Goal: Task Accomplishment & Management: Complete application form

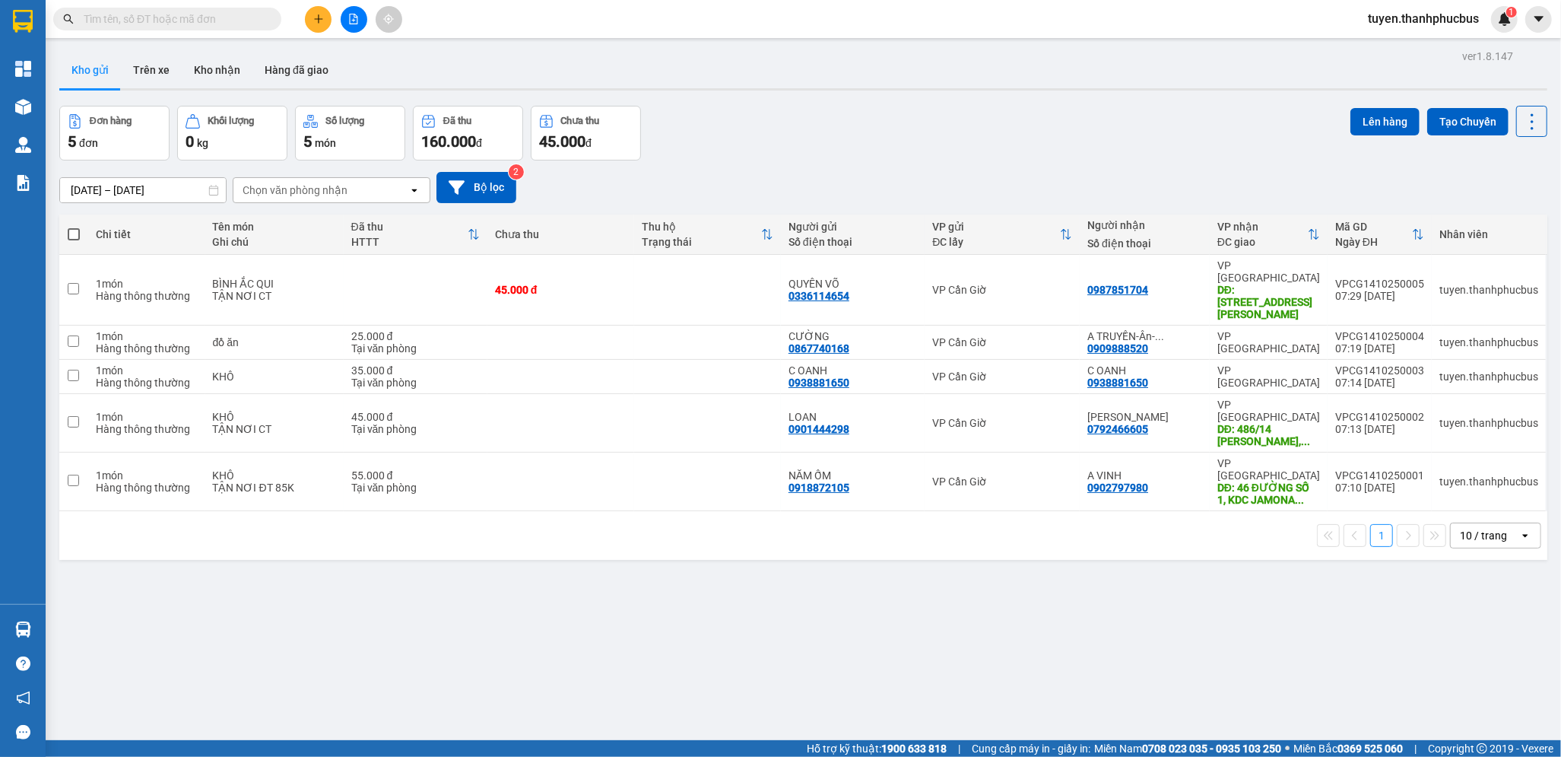
click at [70, 236] on span at bounding box center [74, 234] width 12 height 12
click at [74, 227] on input "checkbox" at bounding box center [74, 227] width 0 height 0
checkbox input "true"
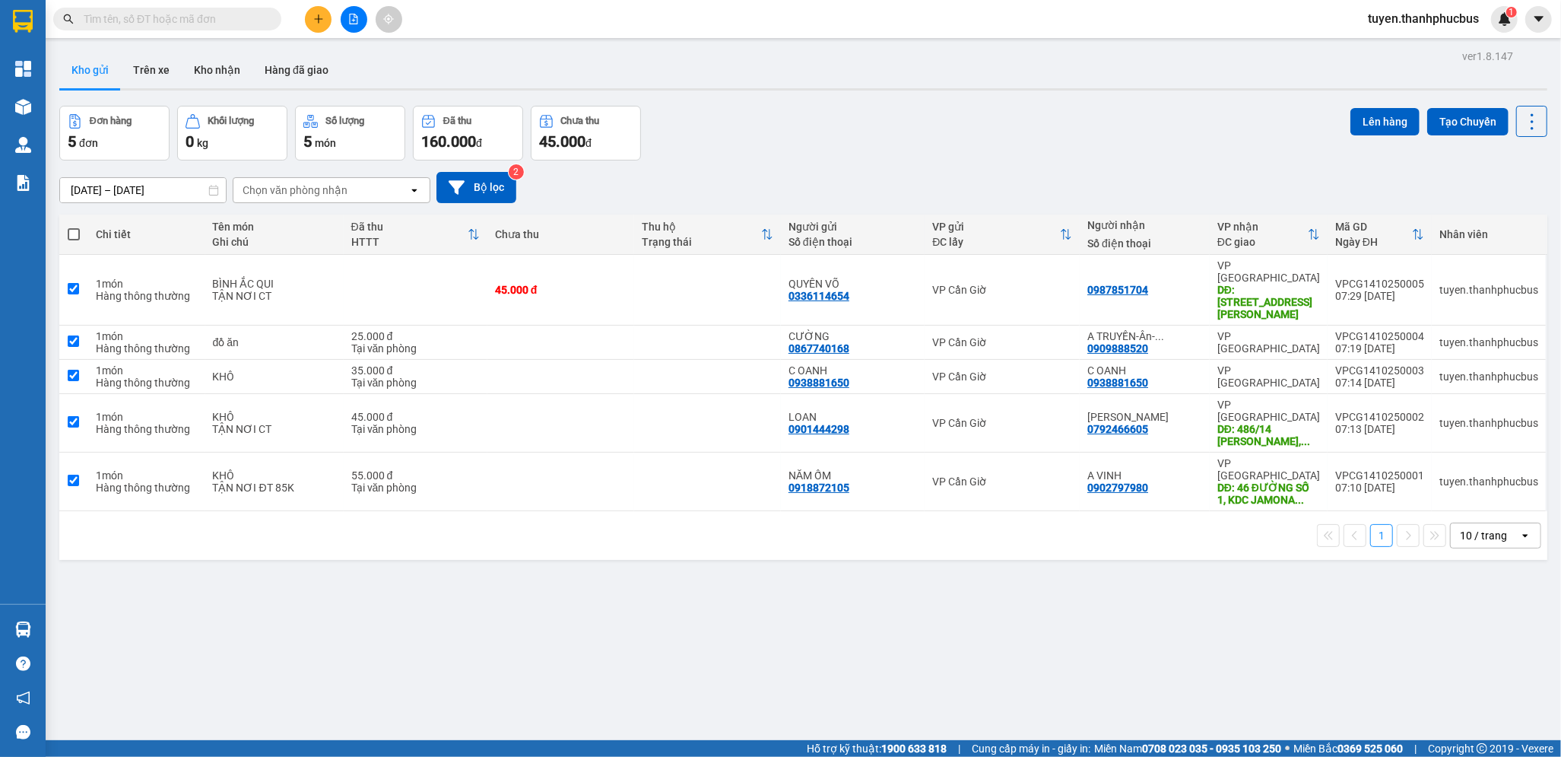
checkbox input "true"
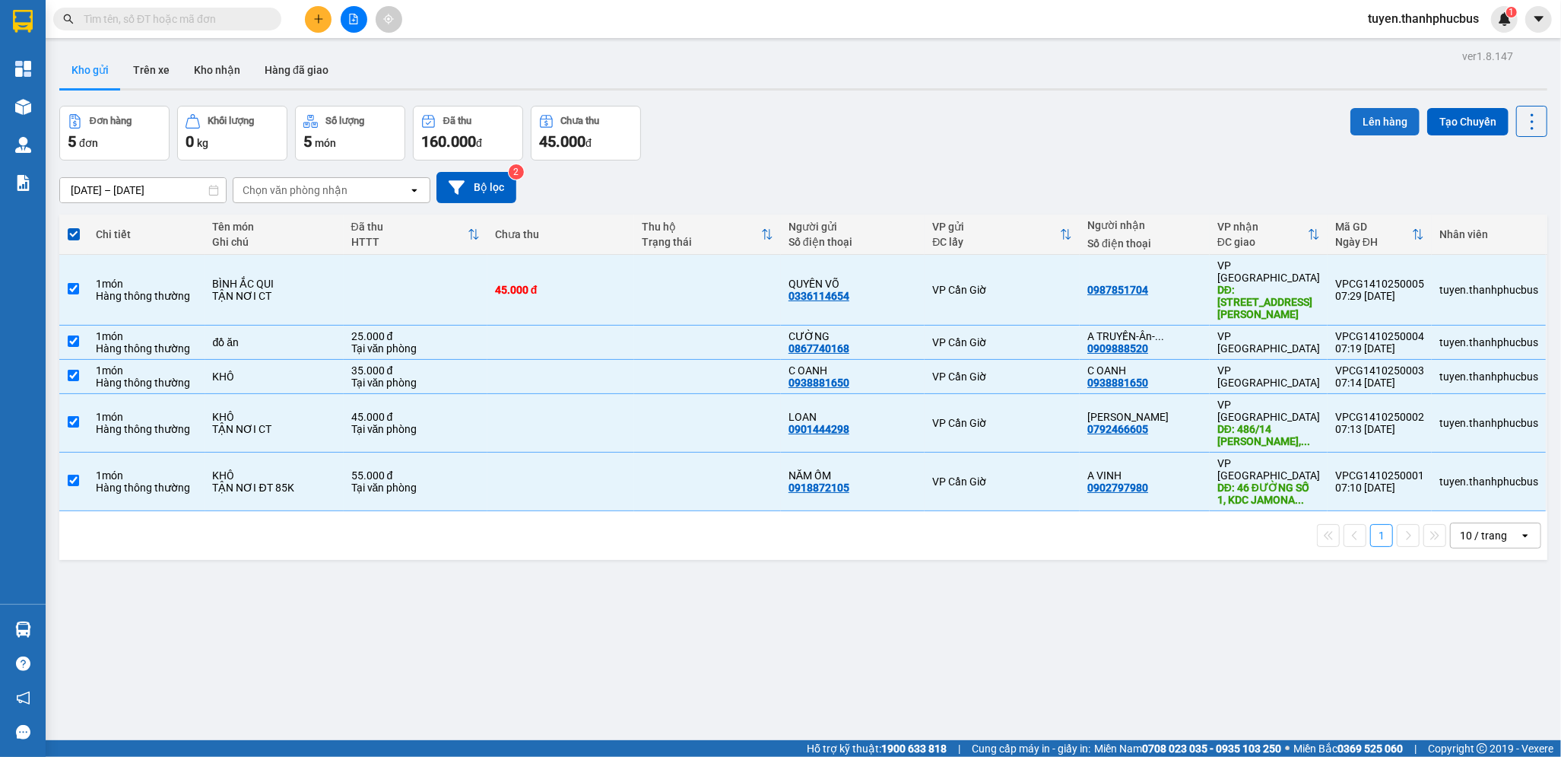
click at [1360, 122] on button "Lên hàng" at bounding box center [1385, 121] width 69 height 27
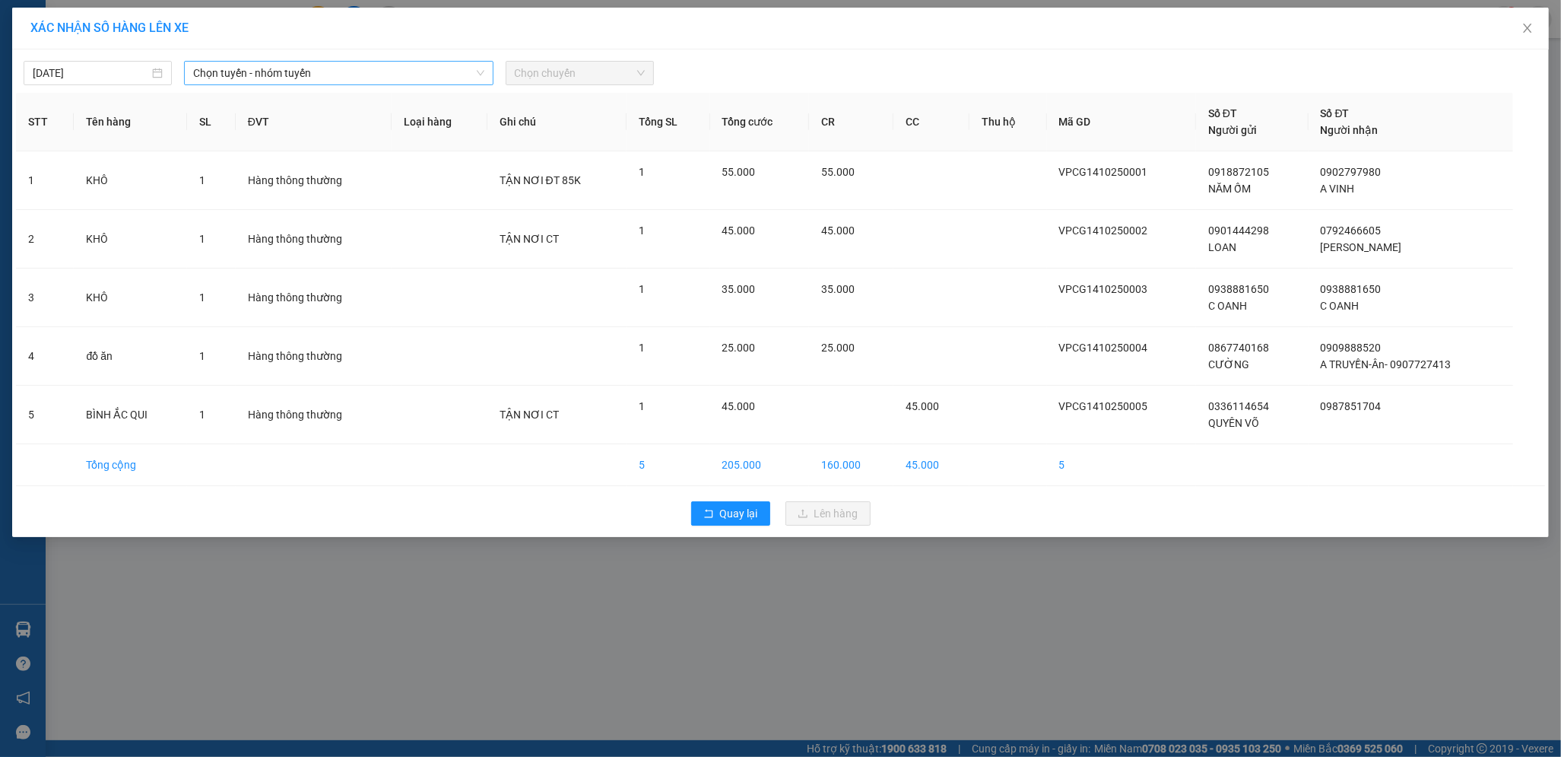
click at [290, 75] on span "Chọn tuyến - nhóm tuyến" at bounding box center [338, 73] width 290 height 23
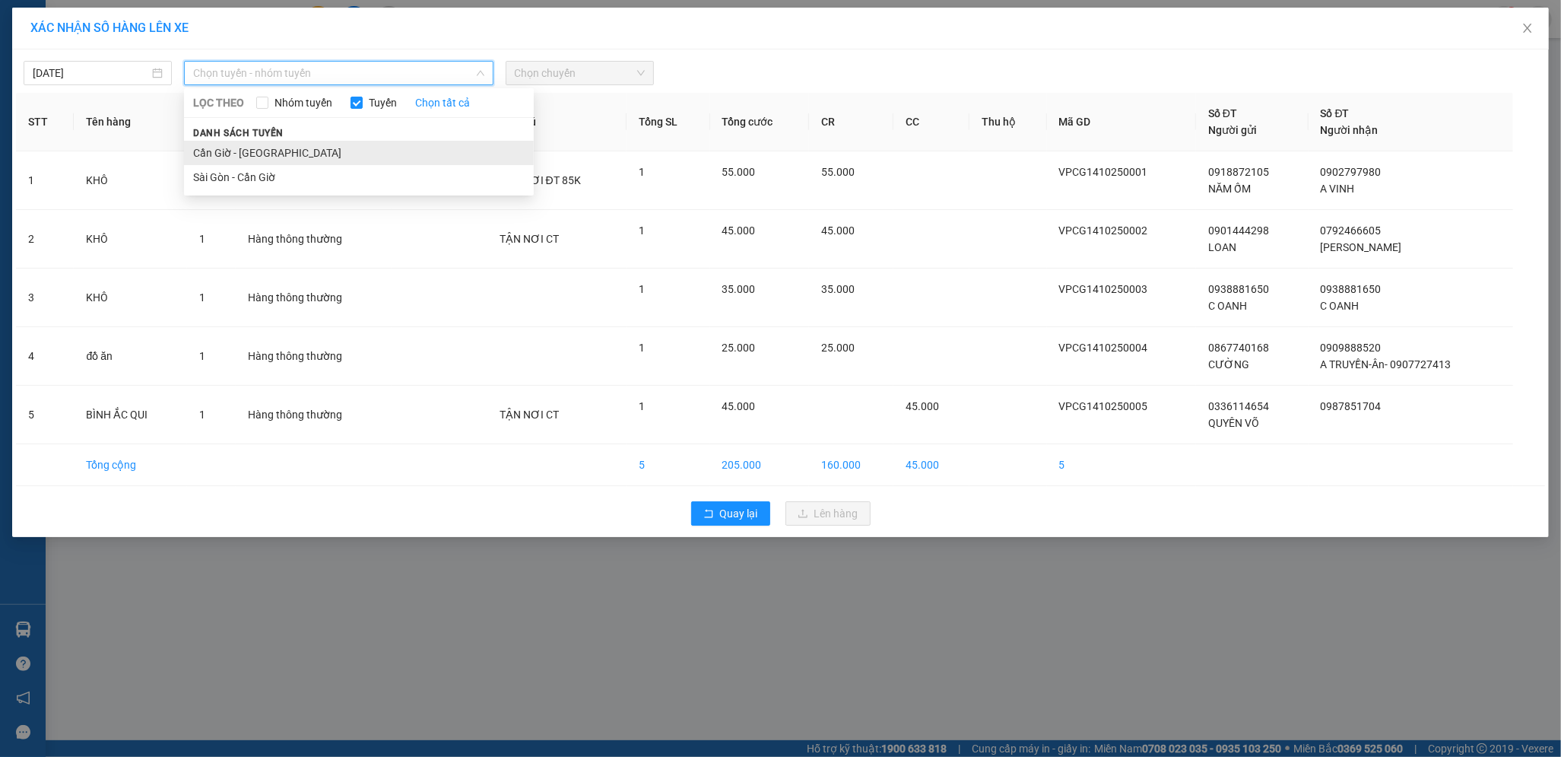
click at [268, 154] on li "Cần Giờ - Sài Gòn" at bounding box center [359, 153] width 350 height 24
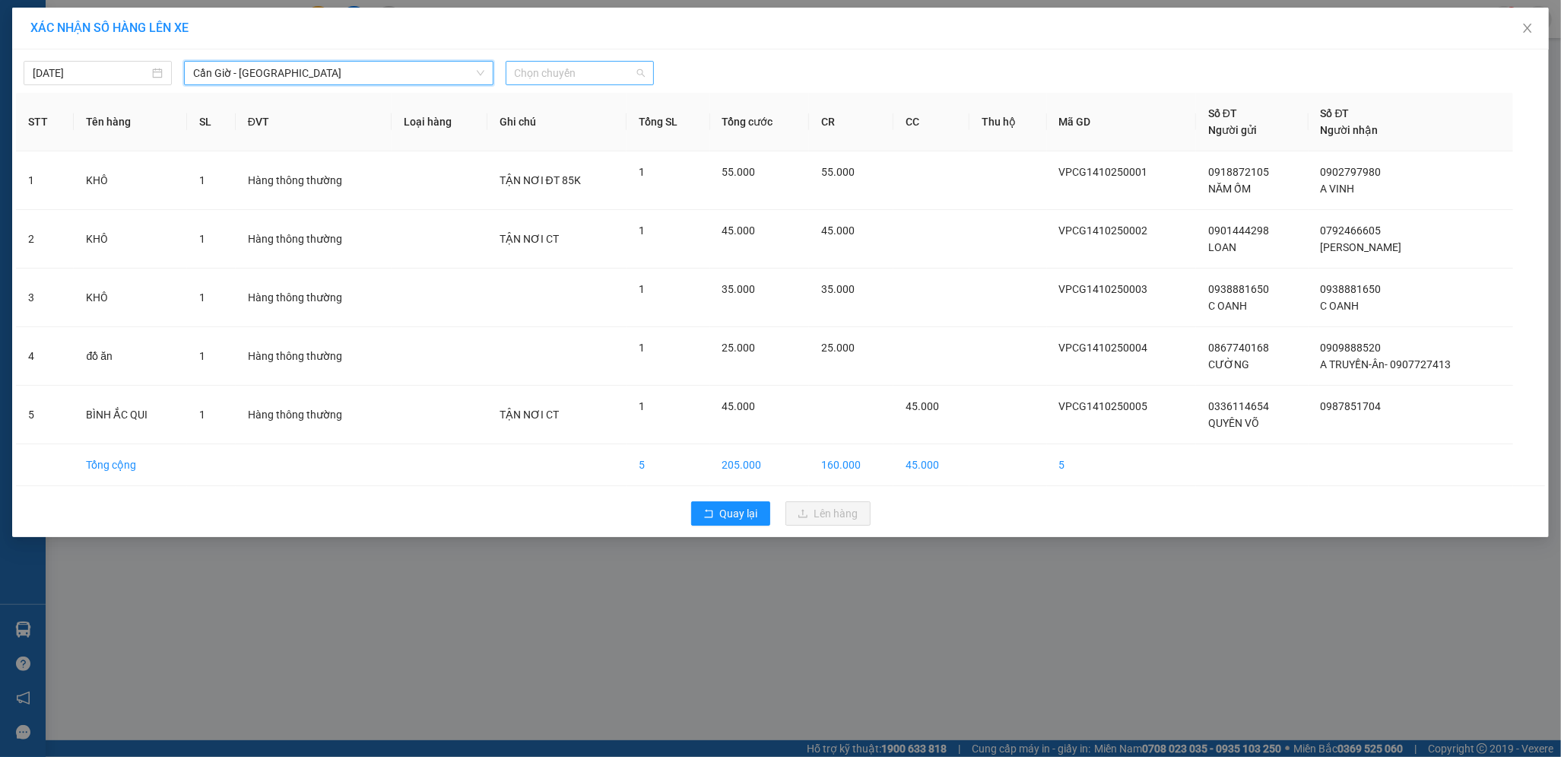
click at [570, 75] on span "Chọn chuyến" at bounding box center [580, 73] width 130 height 23
click at [540, 150] on div "08:00" at bounding box center [574, 152] width 119 height 17
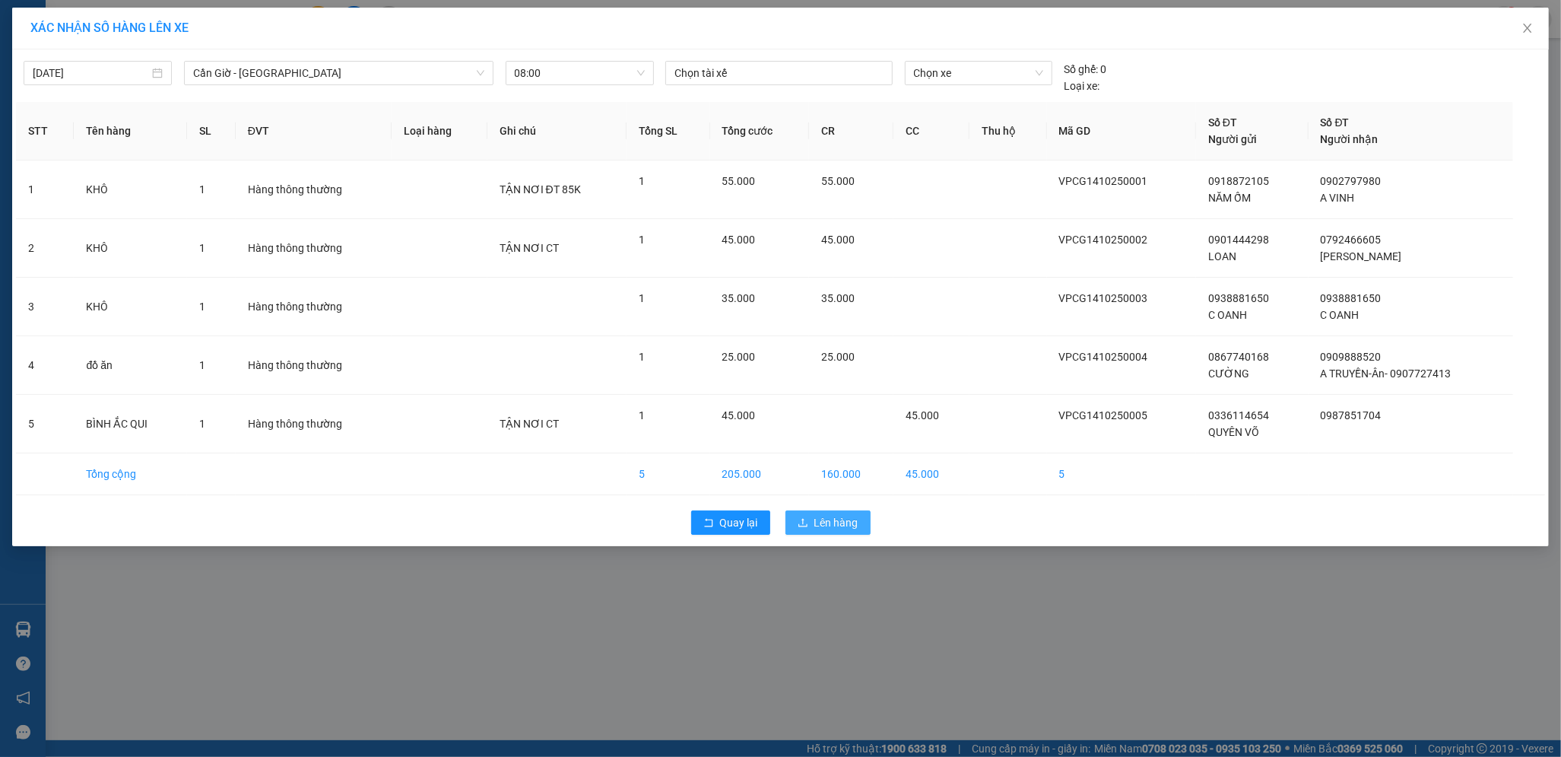
click at [818, 518] on span "Lên hàng" at bounding box center [836, 522] width 44 height 17
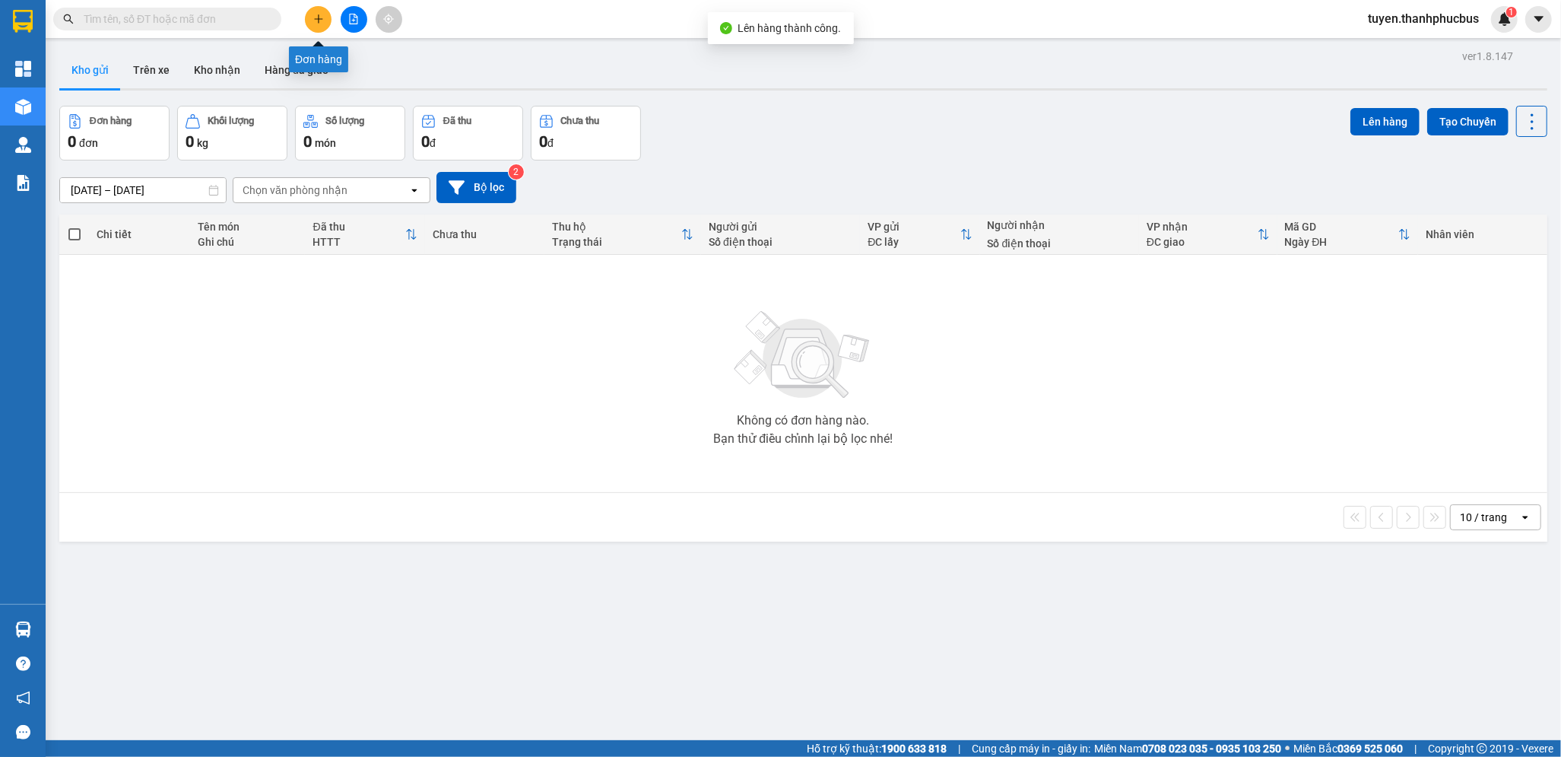
click at [316, 14] on icon "plus" at bounding box center [318, 19] width 11 height 11
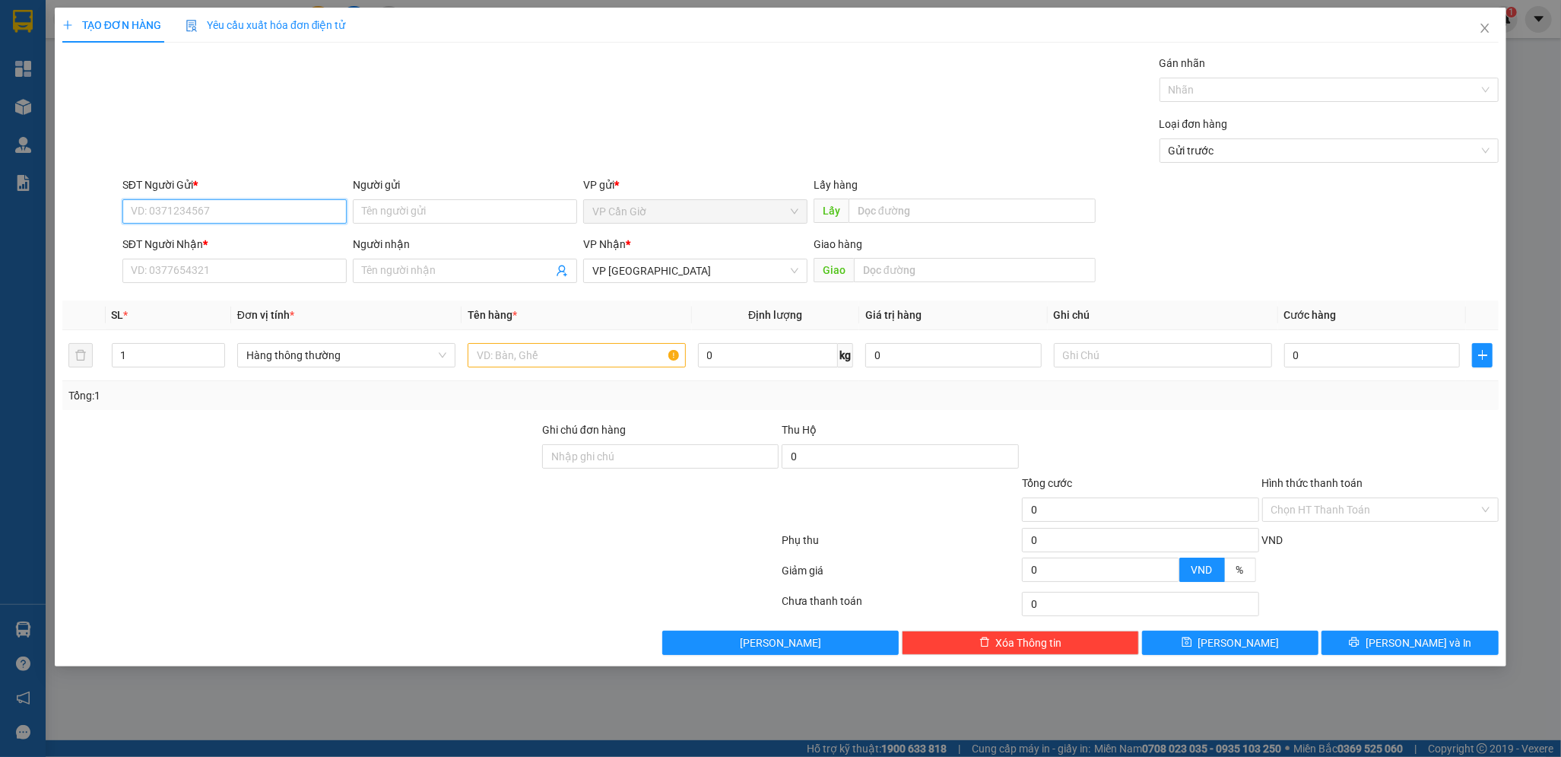
click at [175, 208] on input "SĐT Người Gửi *" at bounding box center [234, 211] width 224 height 24
type input "0394166007"
click at [409, 214] on input "Người gửi" at bounding box center [465, 211] width 224 height 24
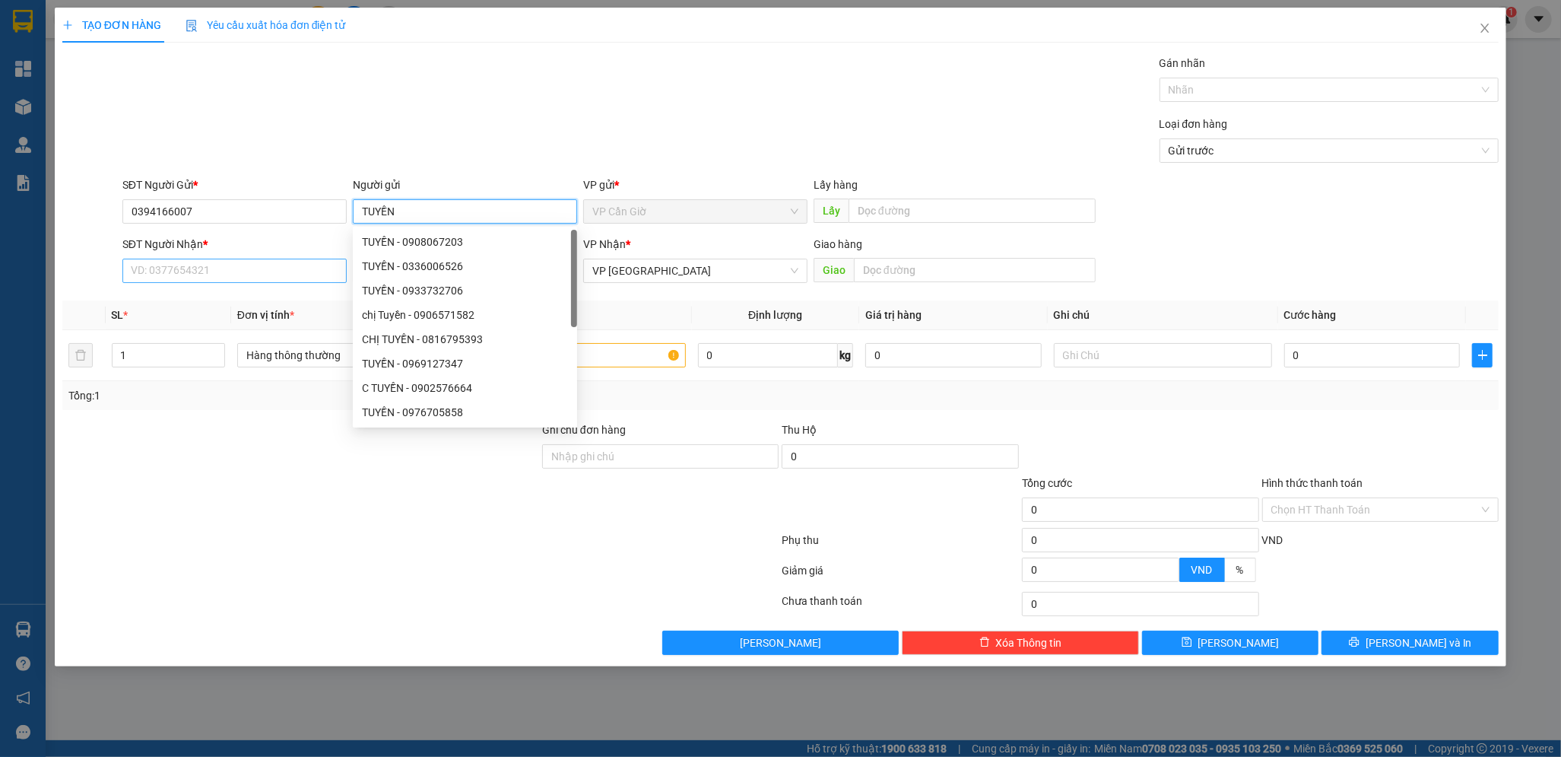
type input "TUYỀN"
click at [156, 274] on input "SĐT Người Nhận *" at bounding box center [234, 271] width 224 height 24
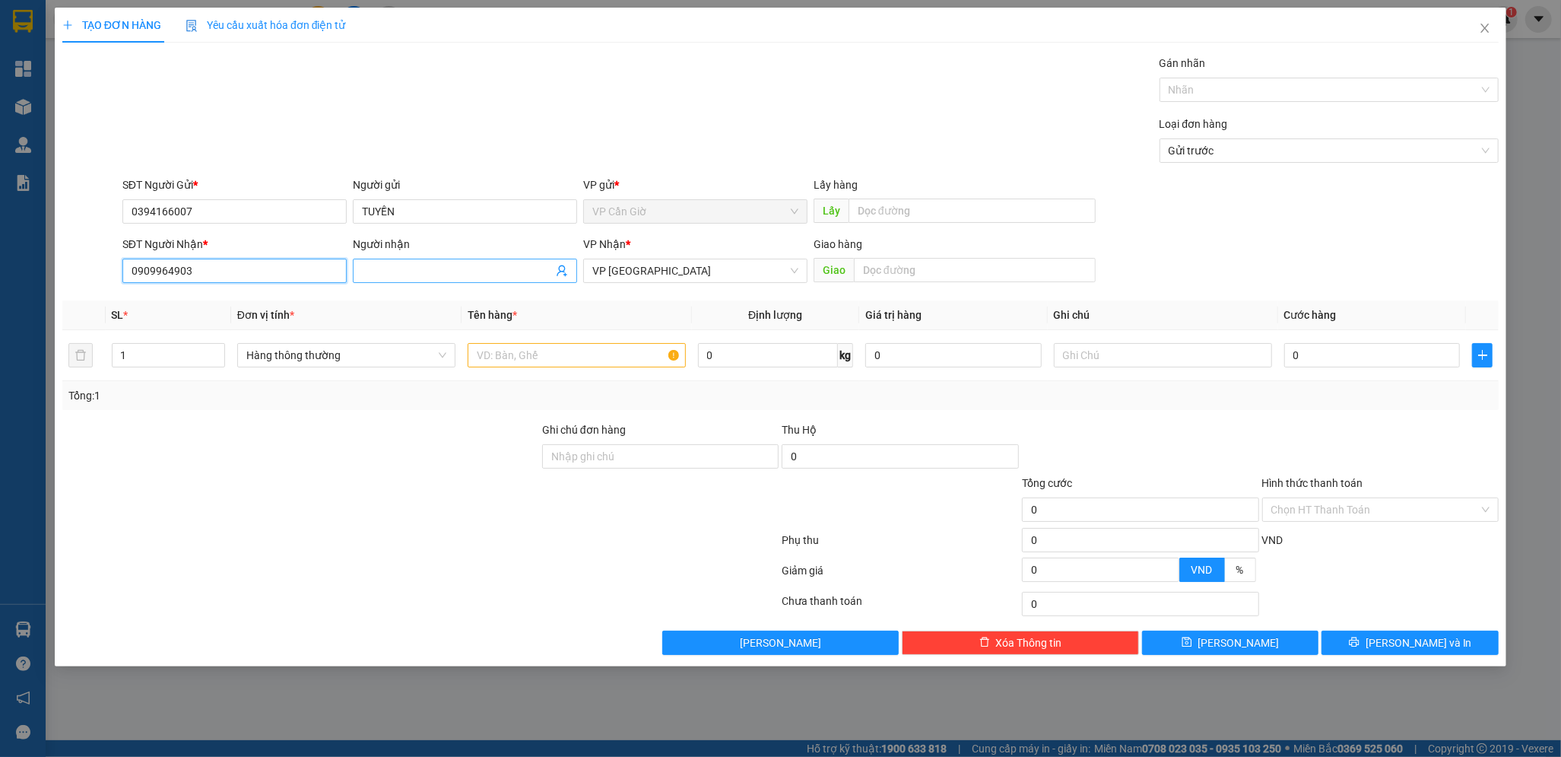
type input "0909964903"
click at [414, 275] on input "Người nhận" at bounding box center [457, 270] width 191 height 17
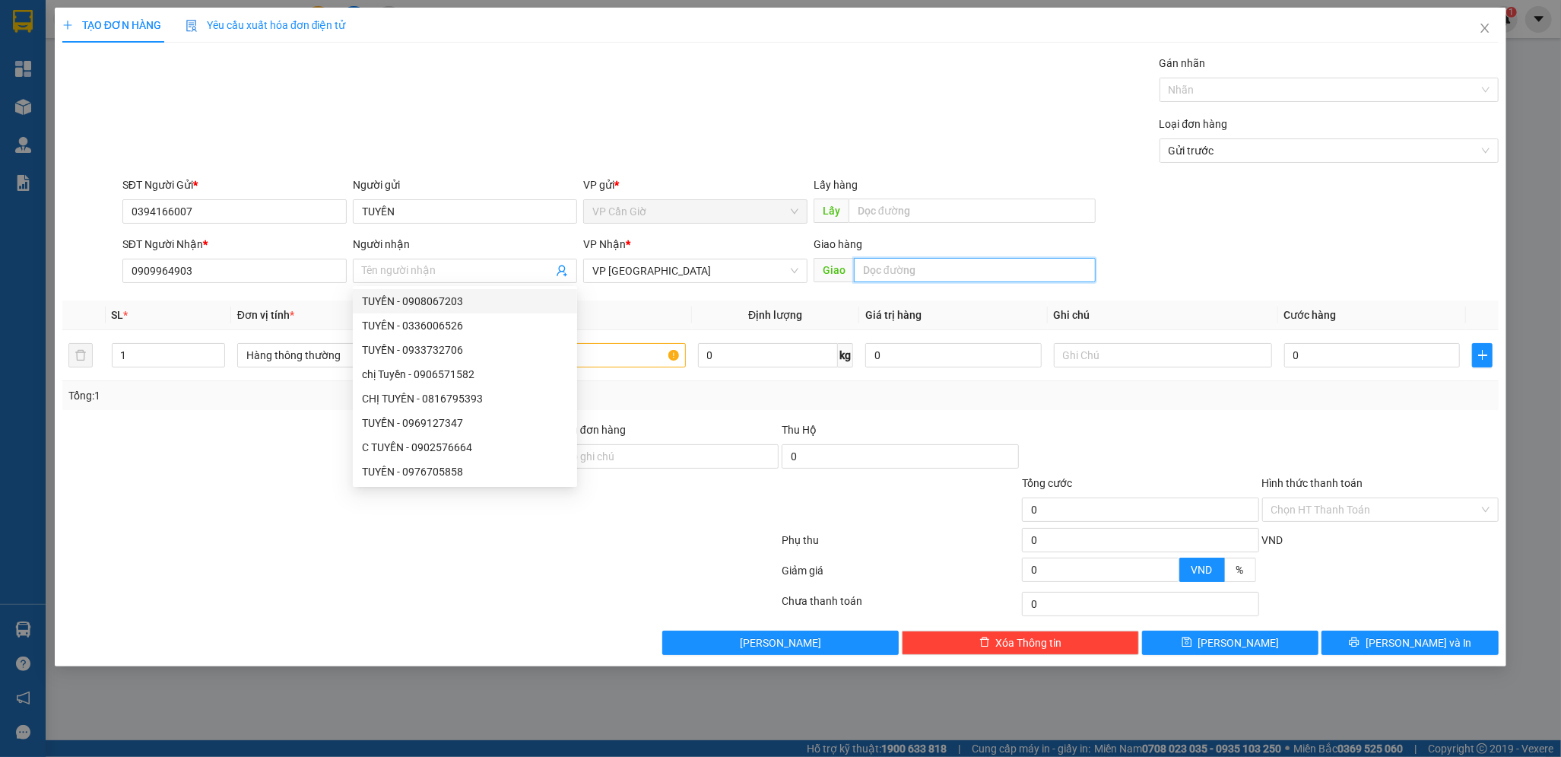
click at [904, 278] on input "text" at bounding box center [975, 270] width 242 height 24
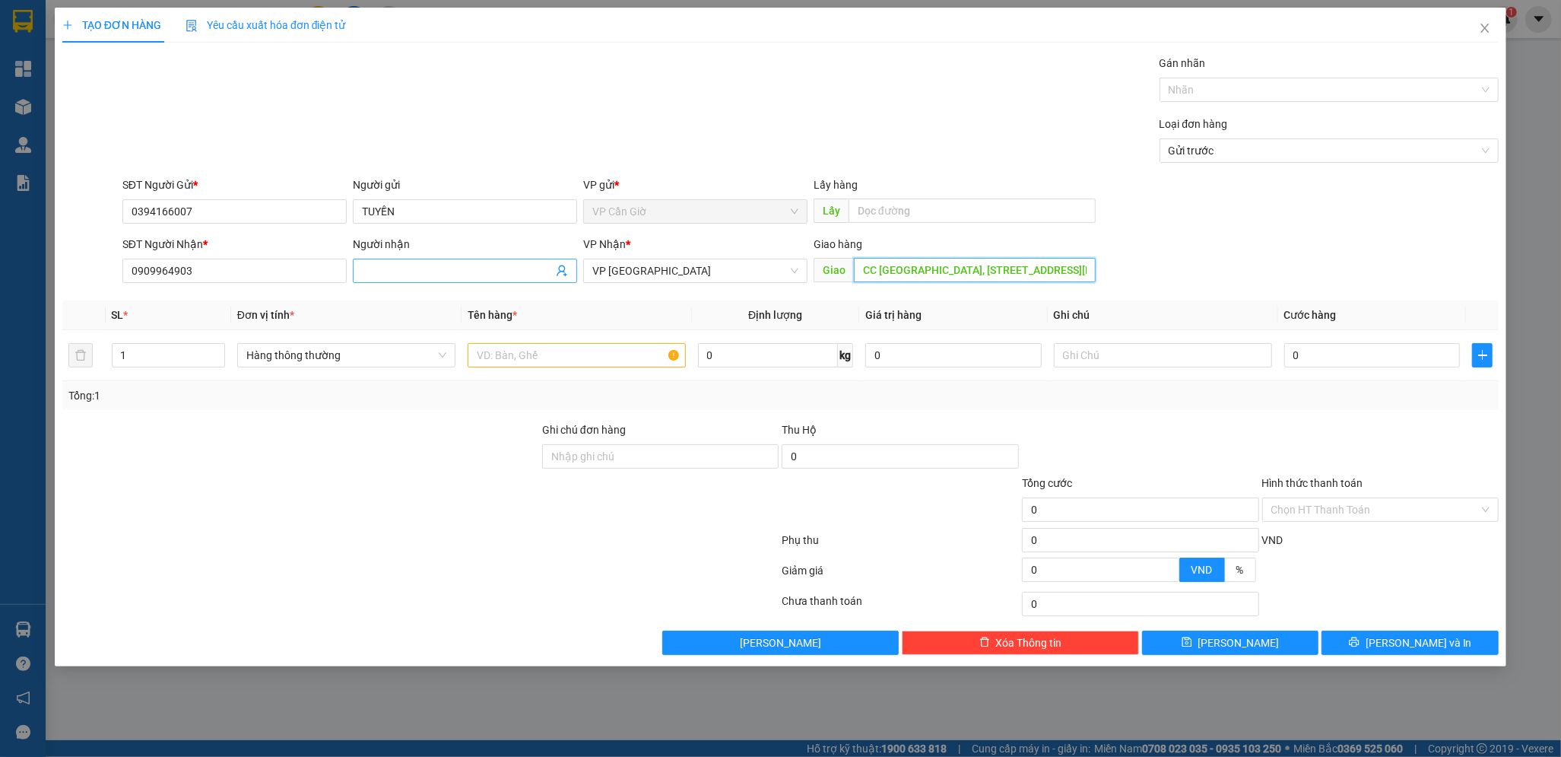
type input "CC MỸ PHÚC, 192 PHẠM ĐỨC SƠN, P16, Q8"
click at [406, 270] on input "Người nhận" at bounding box center [457, 270] width 191 height 17
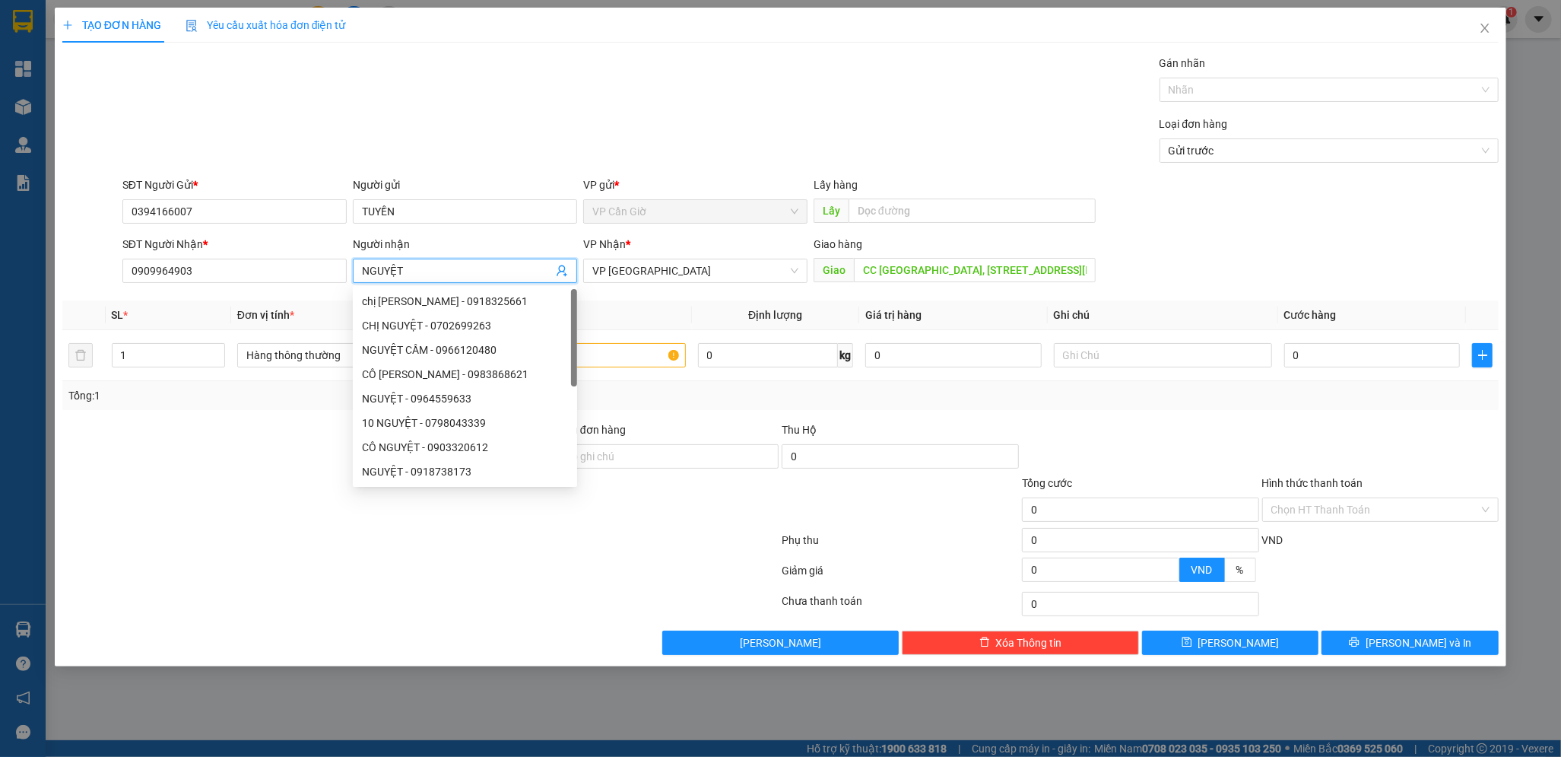
type input "NGUYỆT"
click at [212, 628] on div "Transit Pickup Surcharge Ids Transit Deliver Surcharge Ids Transit Deliver Surc…" at bounding box center [780, 355] width 1436 height 600
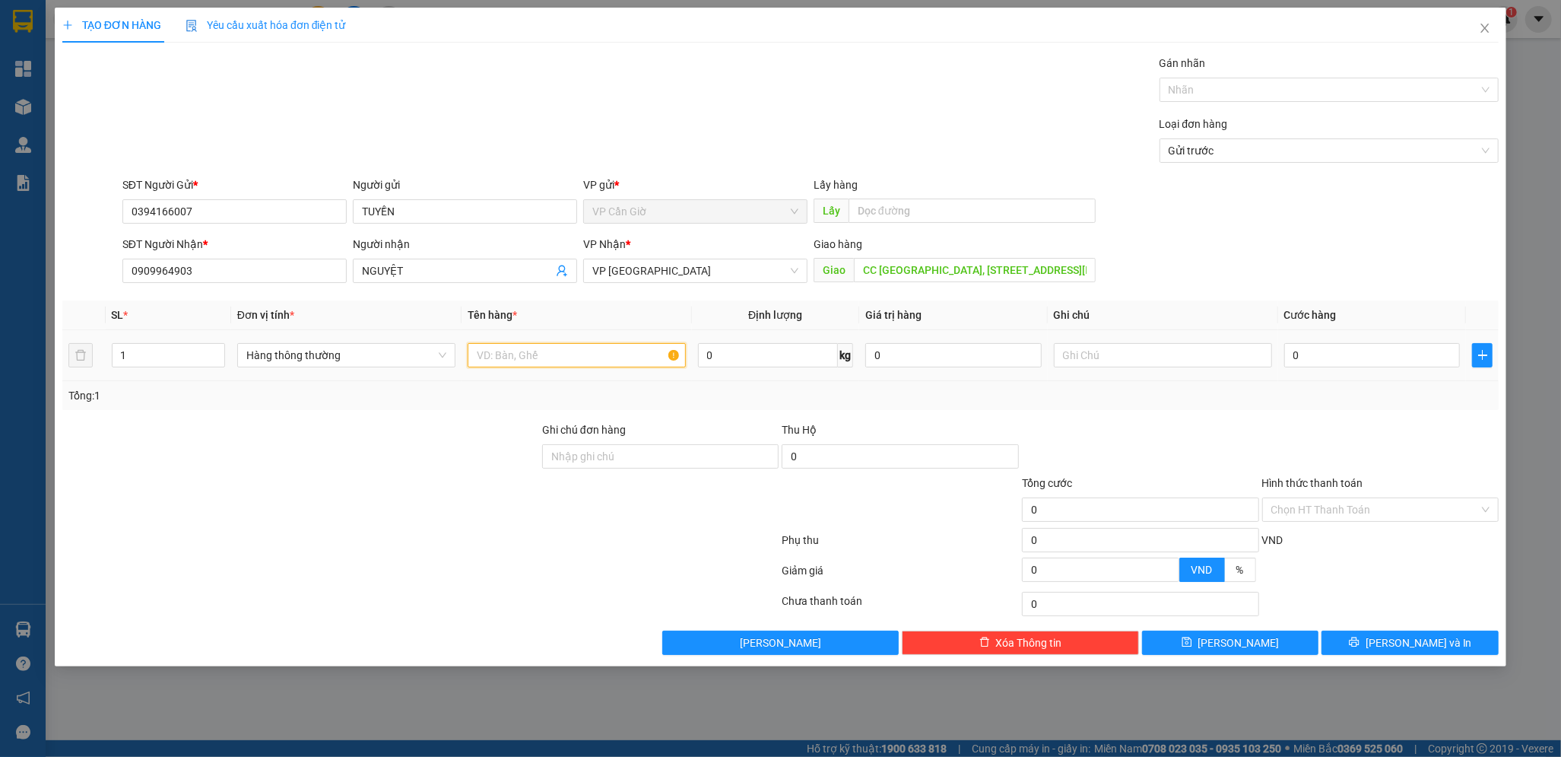
click at [556, 354] on input "text" at bounding box center [577, 355] width 218 height 24
type input "KHÔ"
click at [443, 424] on div at bounding box center [301, 447] width 480 height 53
click at [1109, 353] on input "text" at bounding box center [1163, 355] width 218 height 24
type input "TẬN NƠI CT"
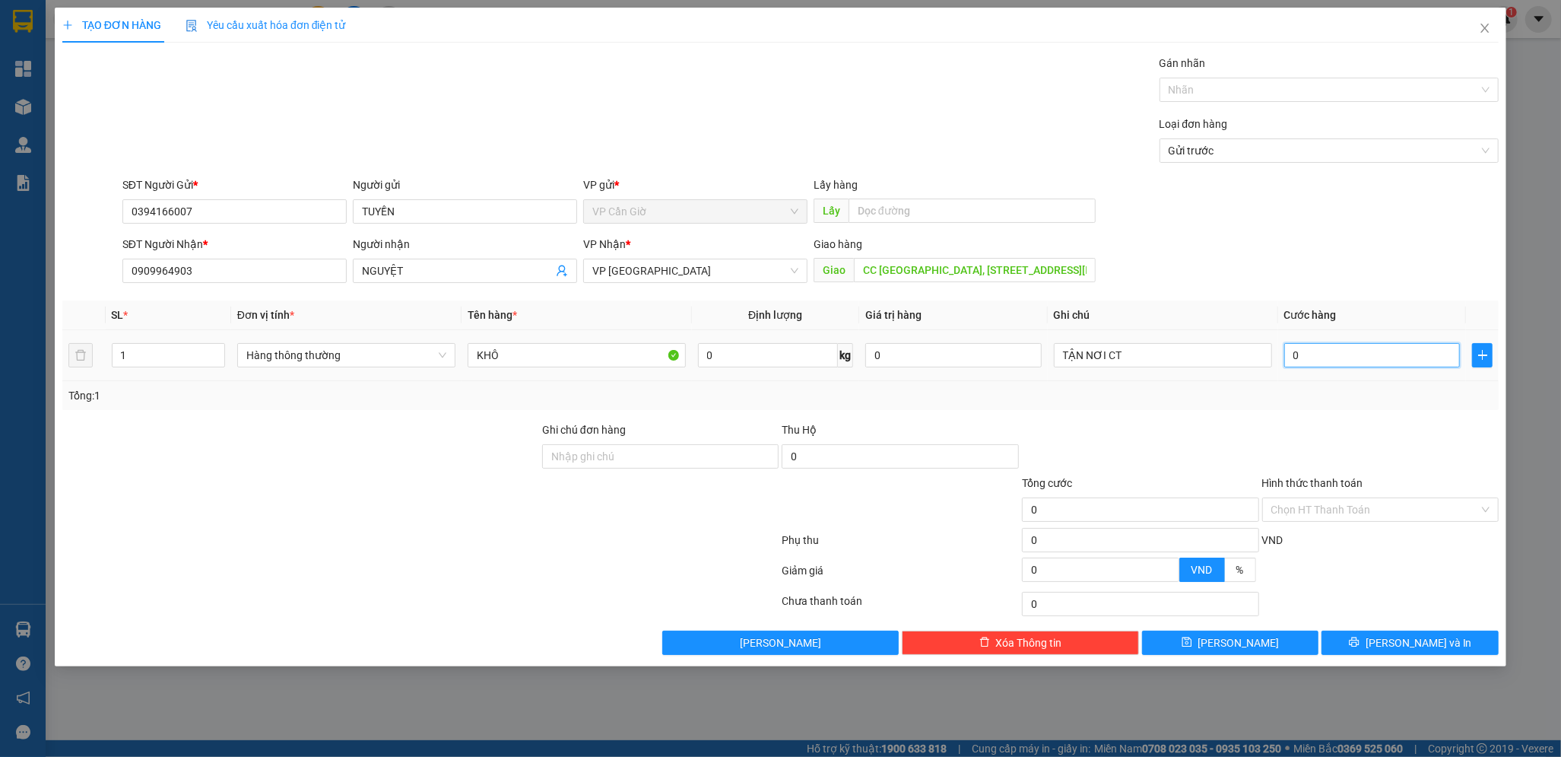
click at [1309, 354] on input "0" at bounding box center [1372, 355] width 176 height 24
type input "4"
type input "45"
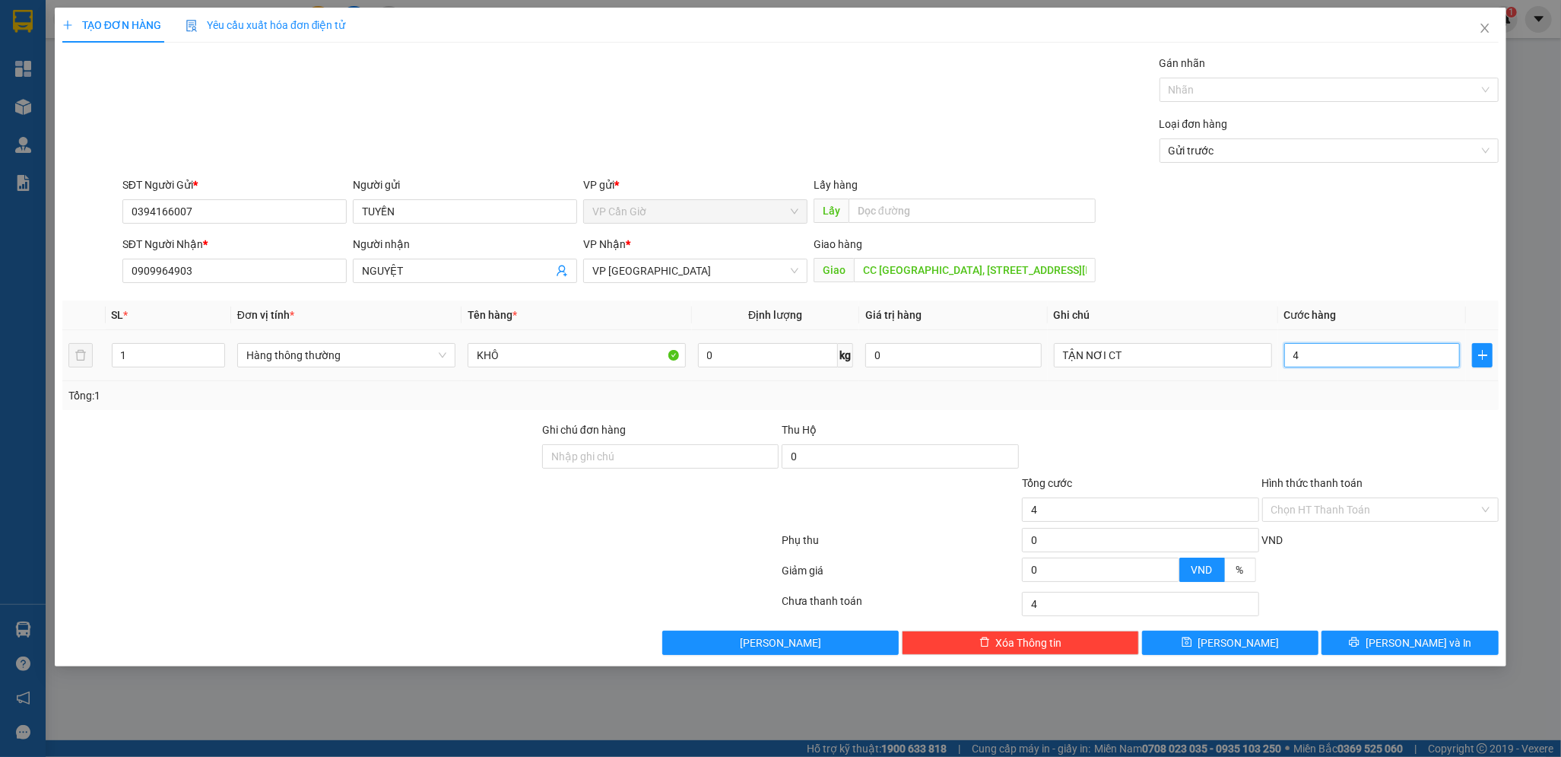
type input "45"
type input "45.000"
click at [1222, 394] on div "Tổng: 1" at bounding box center [780, 395] width 1424 height 17
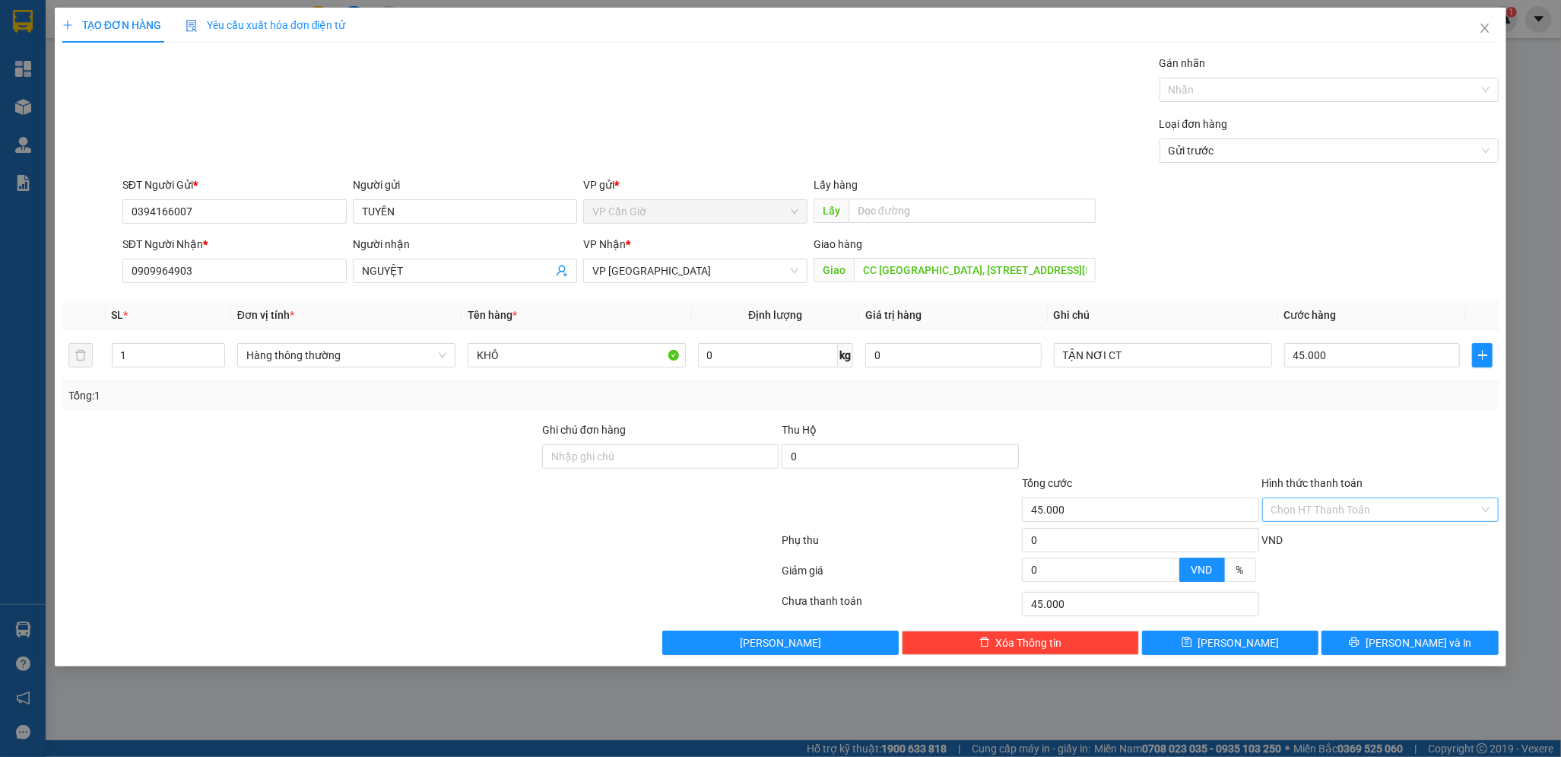
click at [1311, 508] on input "Hình thức thanh toán" at bounding box center [1375, 509] width 208 height 23
click at [1288, 541] on div "Tại văn phòng" at bounding box center [1380, 540] width 219 height 17
type input "0"
click at [1408, 645] on span "[PERSON_NAME] và In" at bounding box center [1419, 642] width 106 height 17
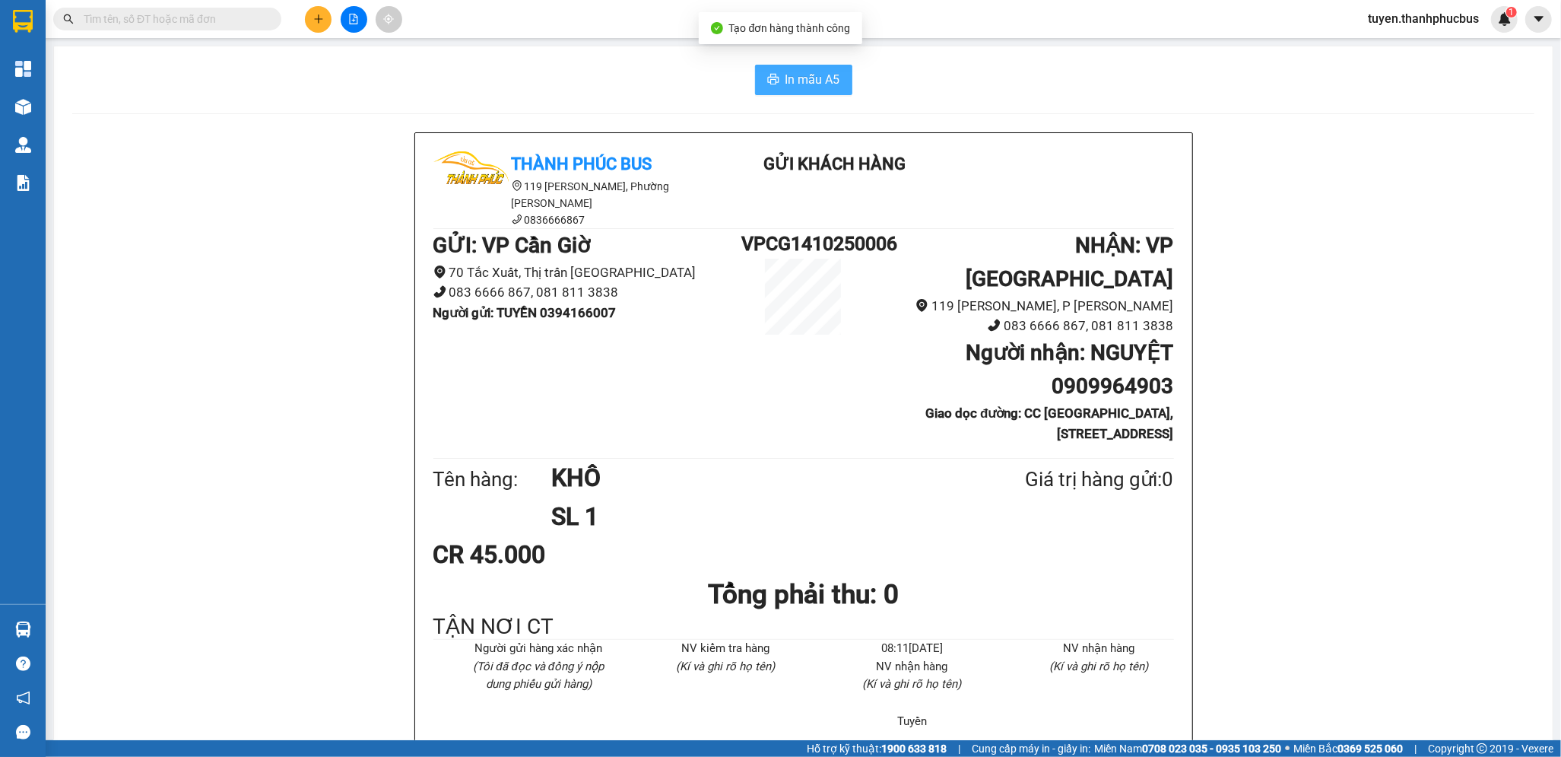
click at [801, 72] on span "In mẫu A5" at bounding box center [813, 79] width 55 height 19
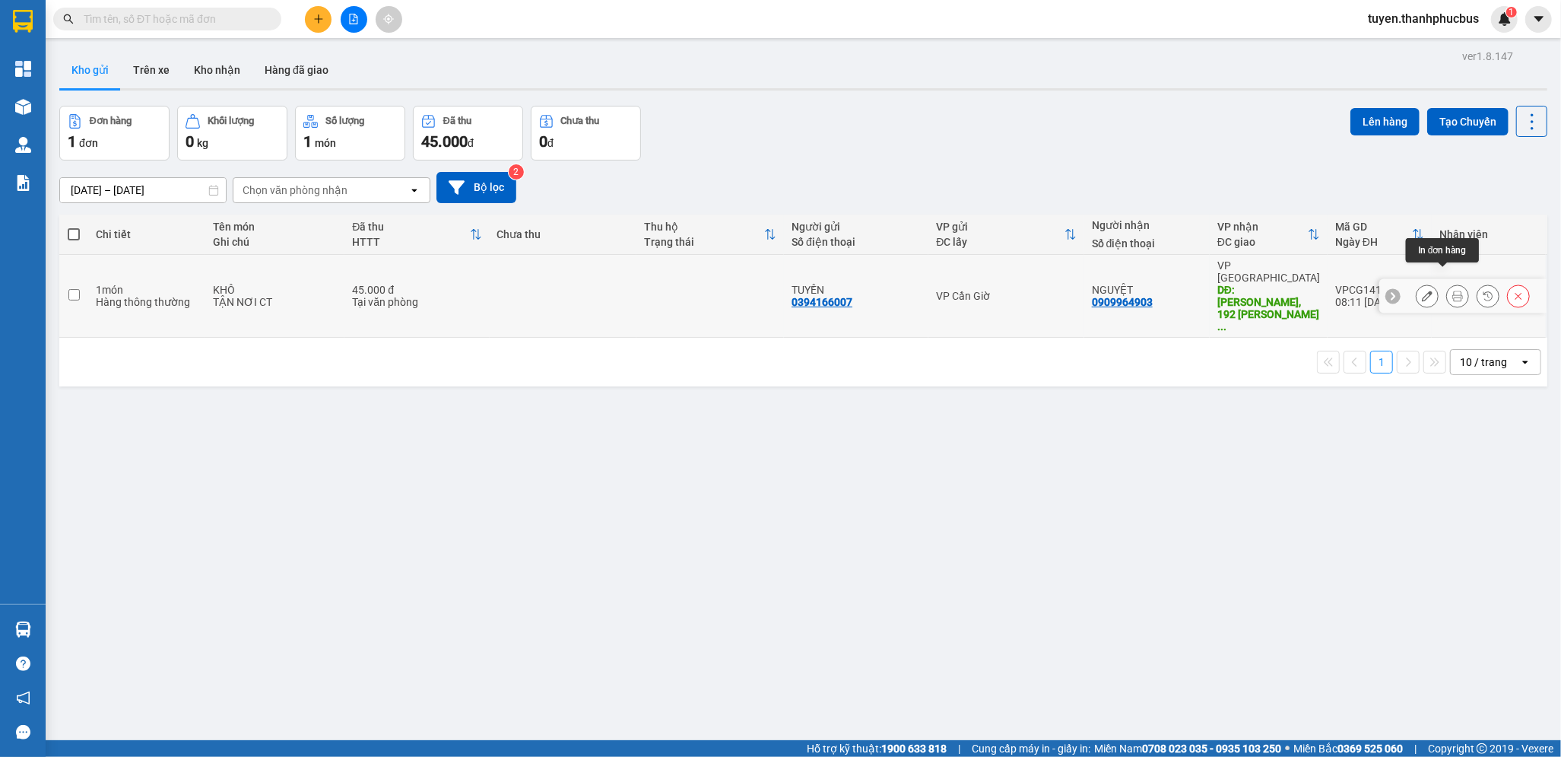
click at [1452, 290] on icon at bounding box center [1457, 295] width 11 height 11
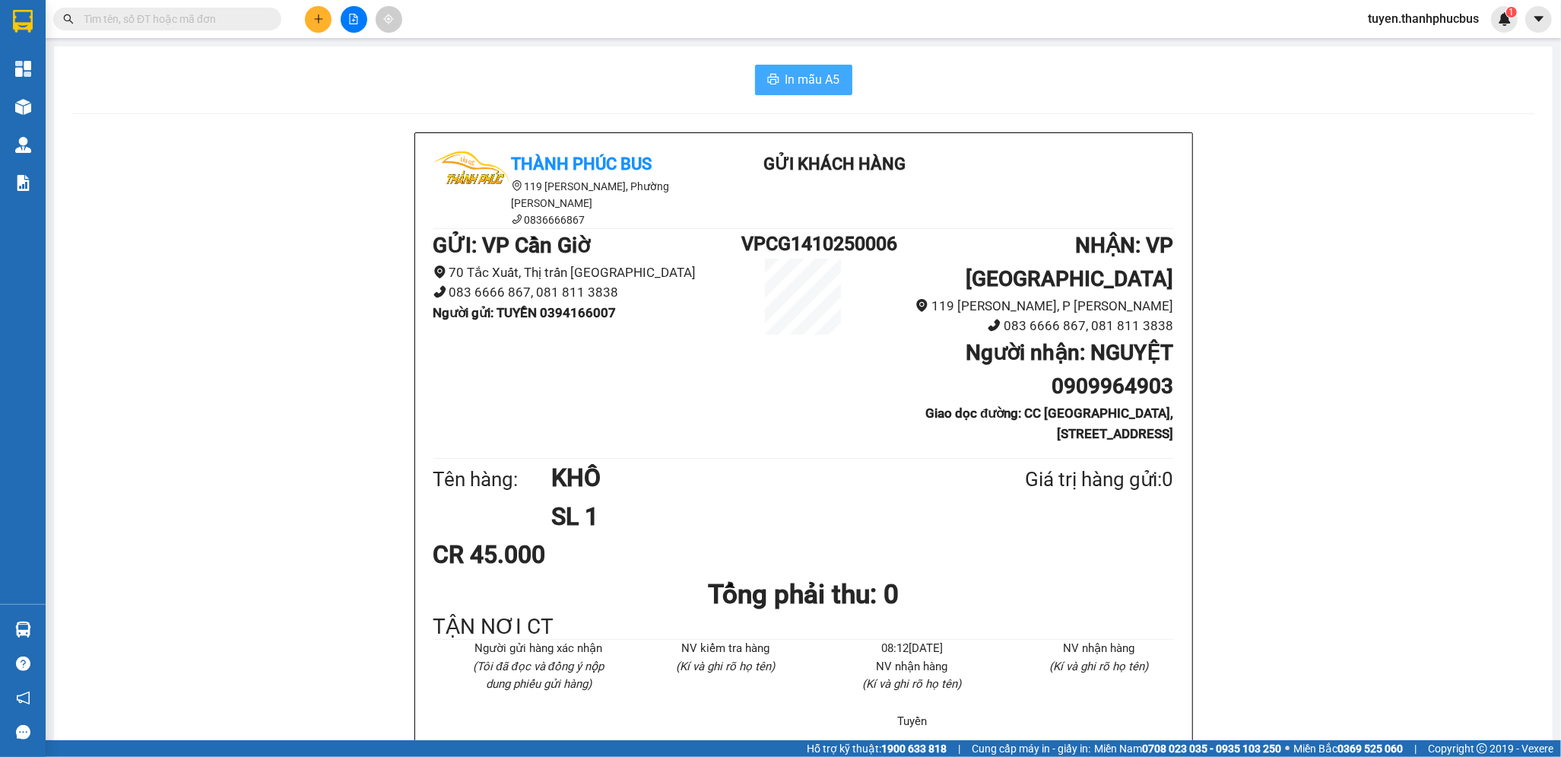
click at [794, 76] on span "In mẫu A5" at bounding box center [813, 79] width 55 height 19
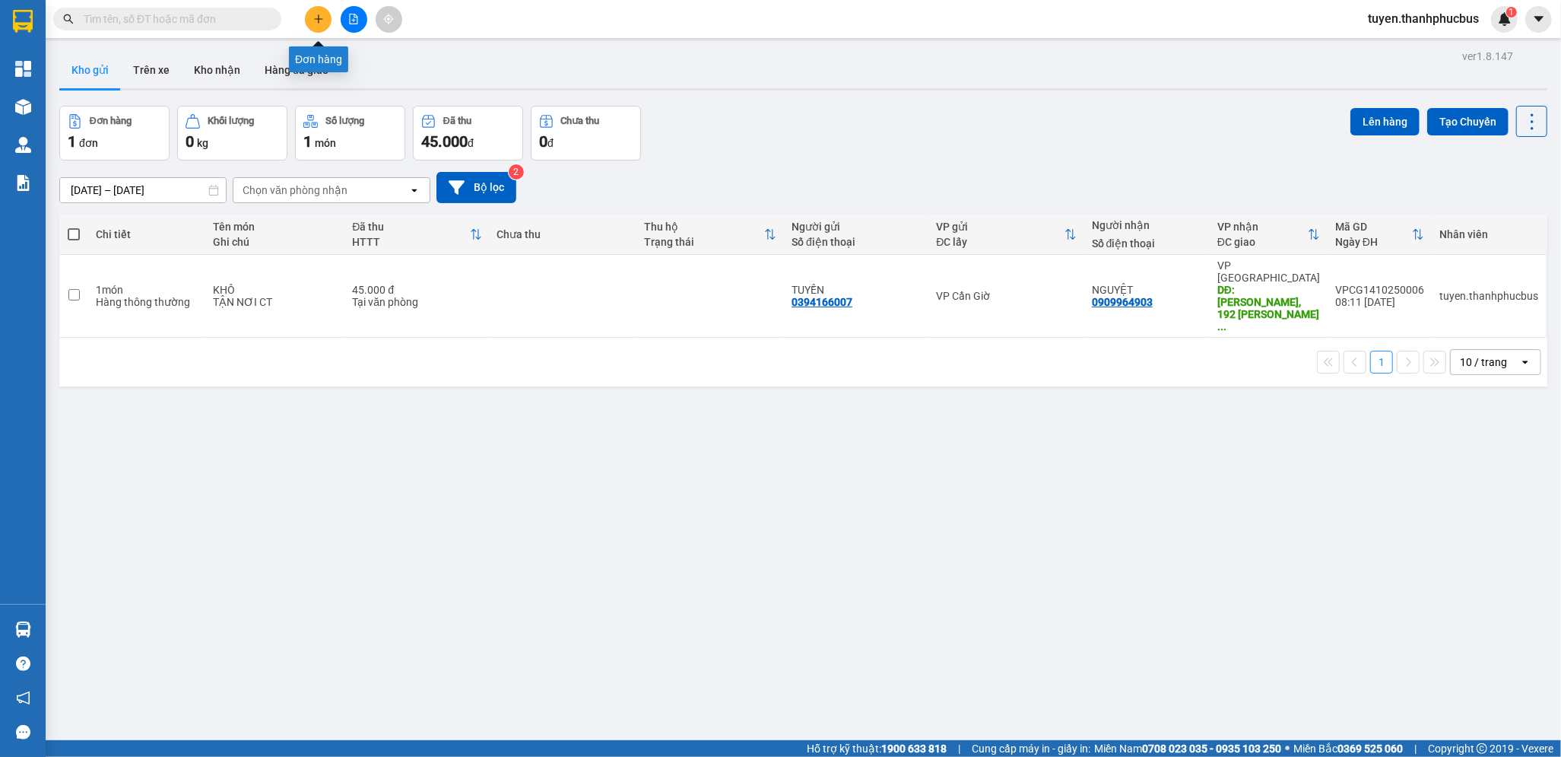
click at [321, 18] on icon "plus" at bounding box center [318, 18] width 8 height 1
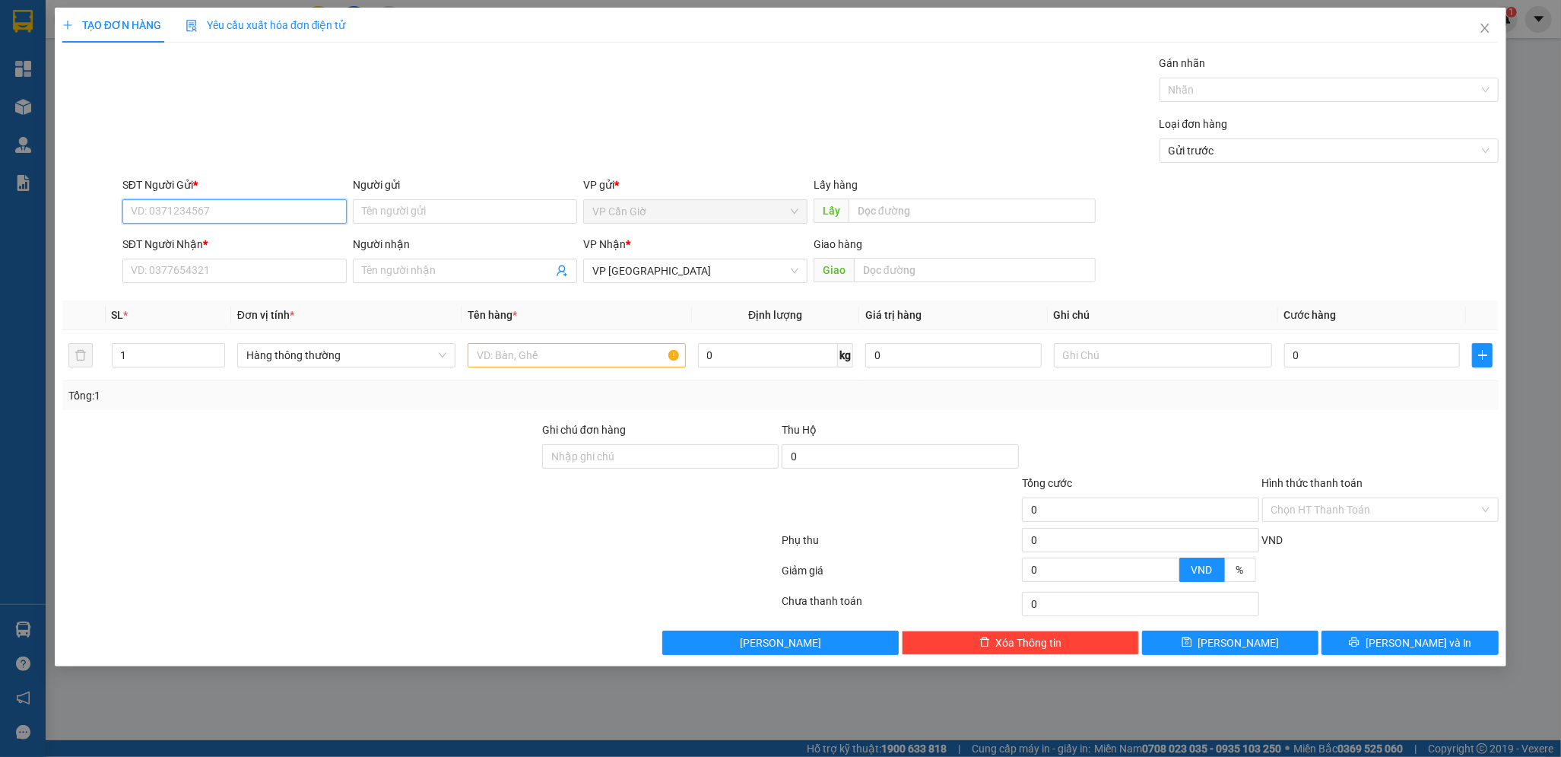
click at [173, 214] on input "SĐT Người Gửi *" at bounding box center [234, 211] width 224 height 24
click at [168, 265] on div "0972165772 - HÙNG" at bounding box center [235, 266] width 206 height 17
type input "0972165772"
type input "HÙNG"
type input "25.000"
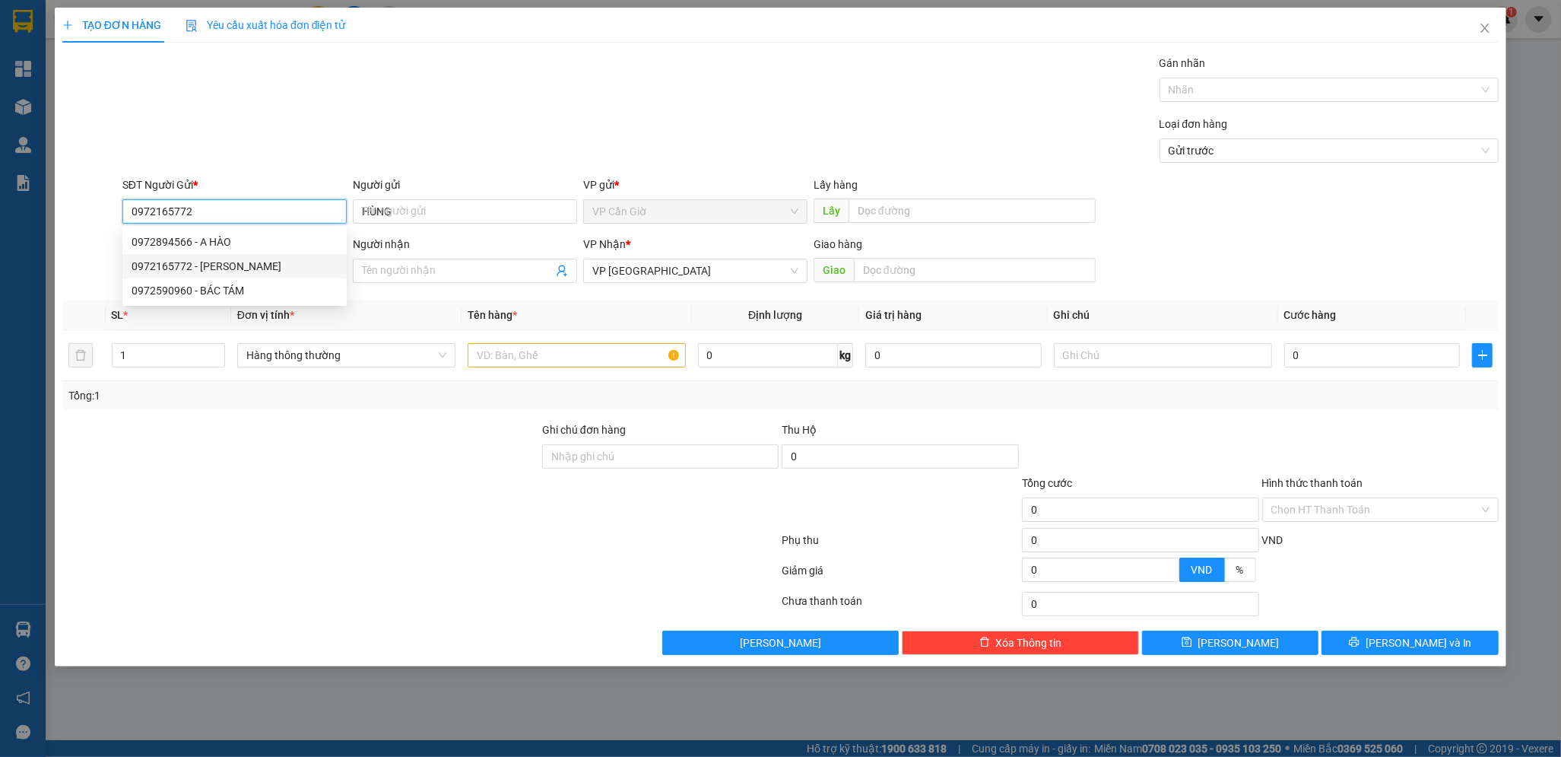
type input "25.000"
type input "0972165772"
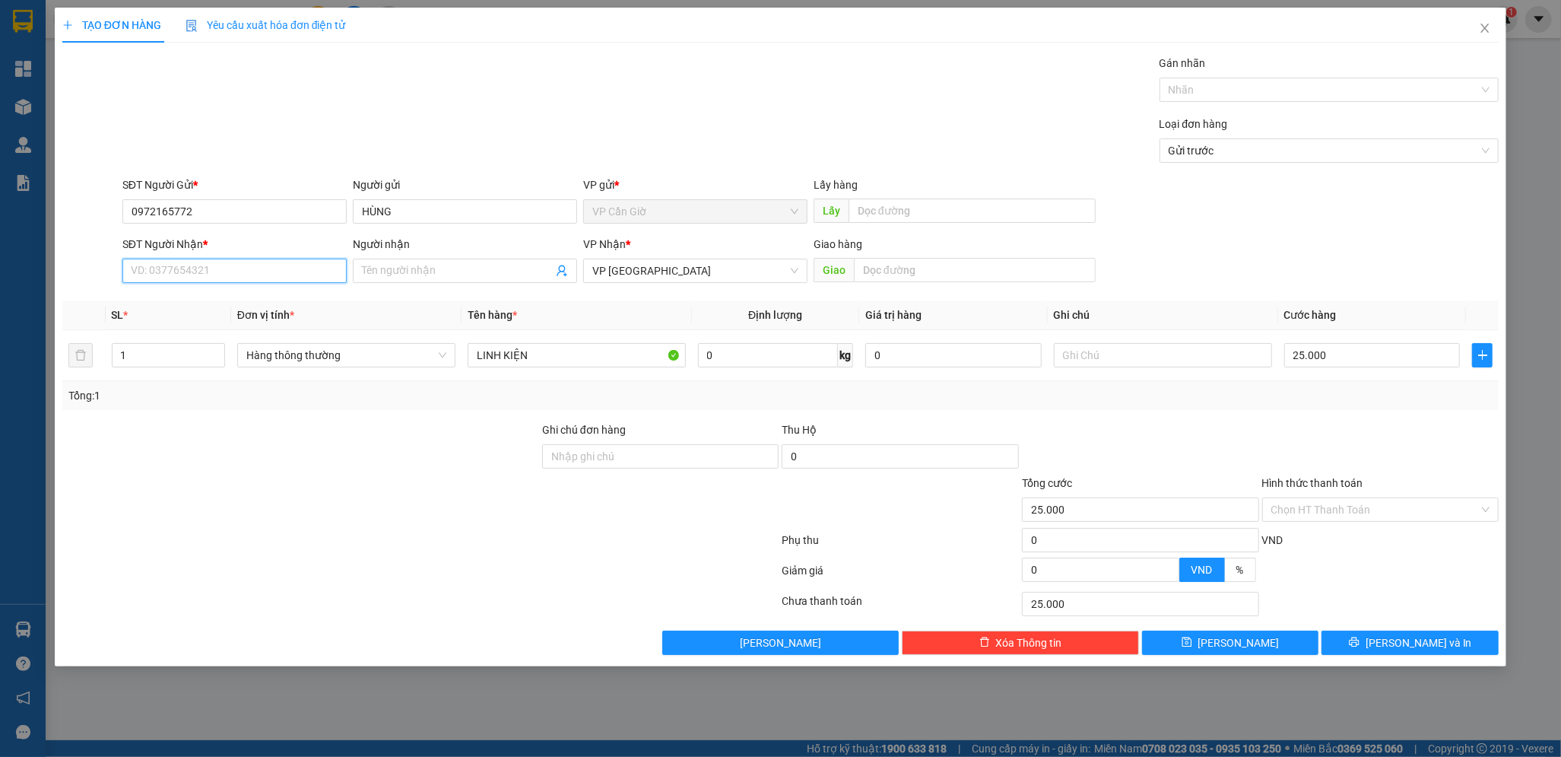
click at [167, 265] on input "SĐT Người Nhận *" at bounding box center [234, 271] width 224 height 24
click at [183, 322] on div "0909338170 - AN" at bounding box center [235, 325] width 206 height 17
type input "0909338170"
type input "AN"
click at [1368, 519] on input "Hình thức thanh toán" at bounding box center [1375, 509] width 208 height 23
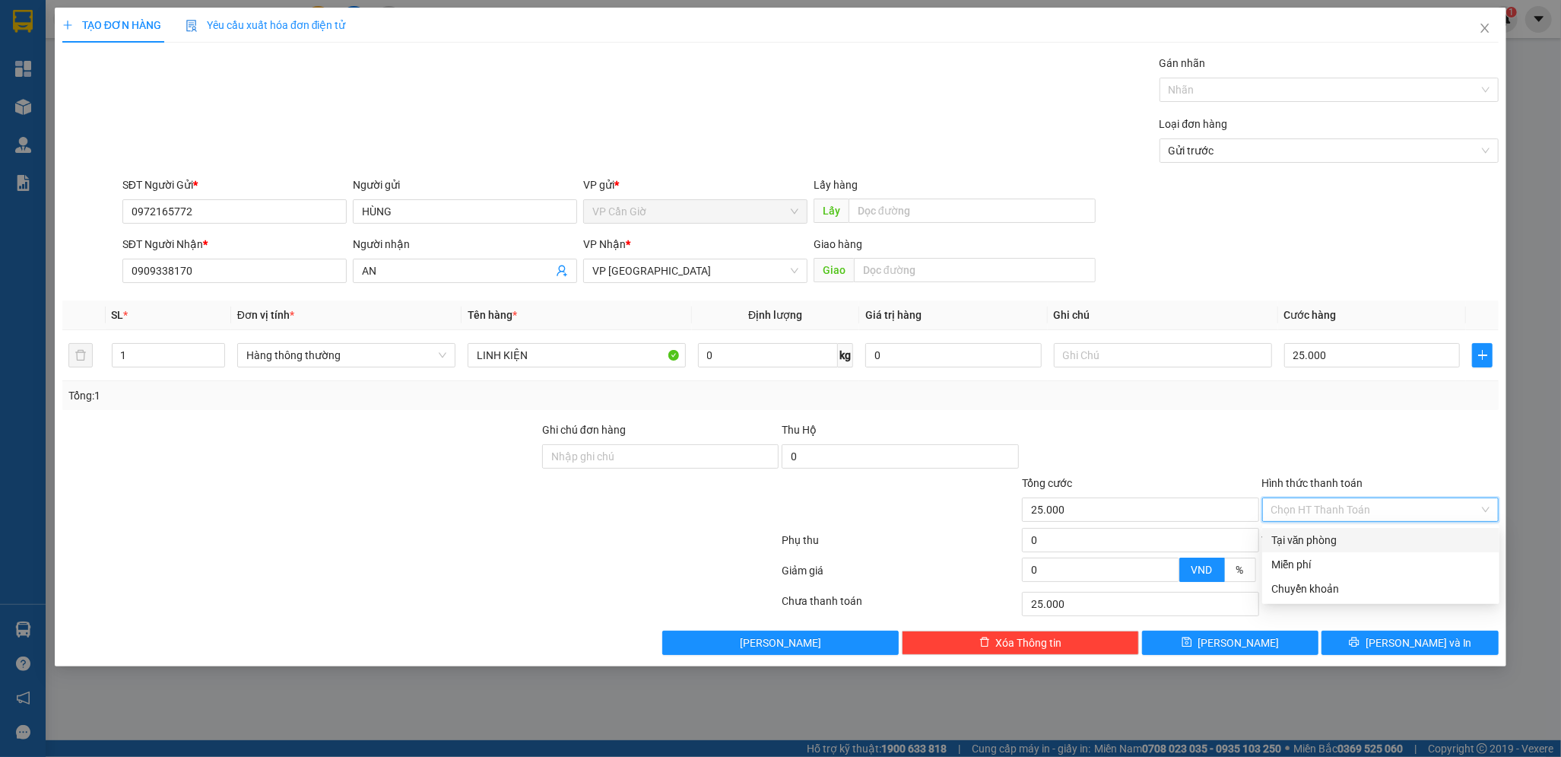
click at [1310, 540] on div "Tại văn phòng" at bounding box center [1380, 540] width 219 height 17
type input "0"
click at [1360, 638] on icon "printer" at bounding box center [1354, 641] width 11 height 11
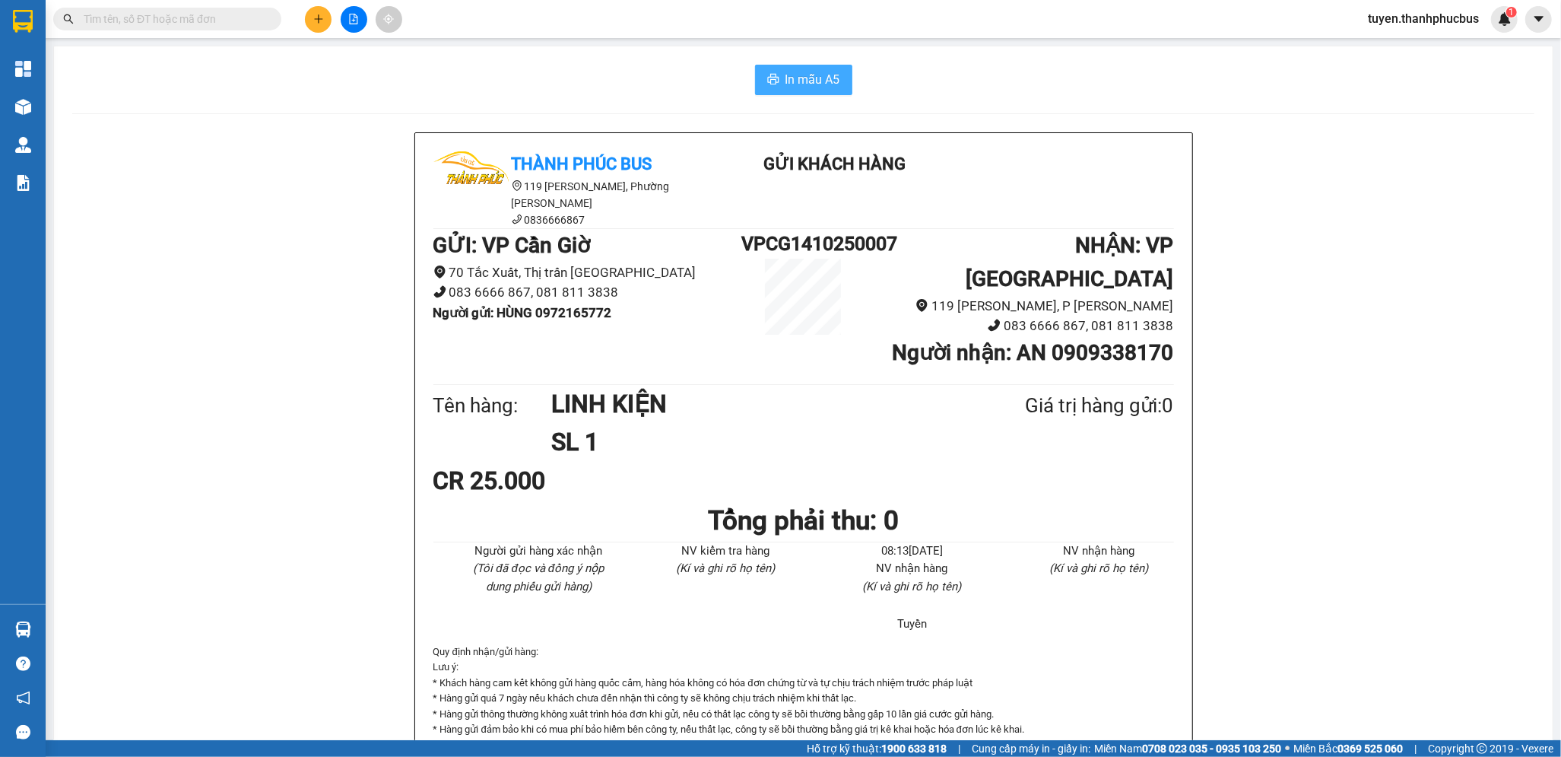
click at [800, 84] on span "In mẫu A5" at bounding box center [813, 79] width 55 height 19
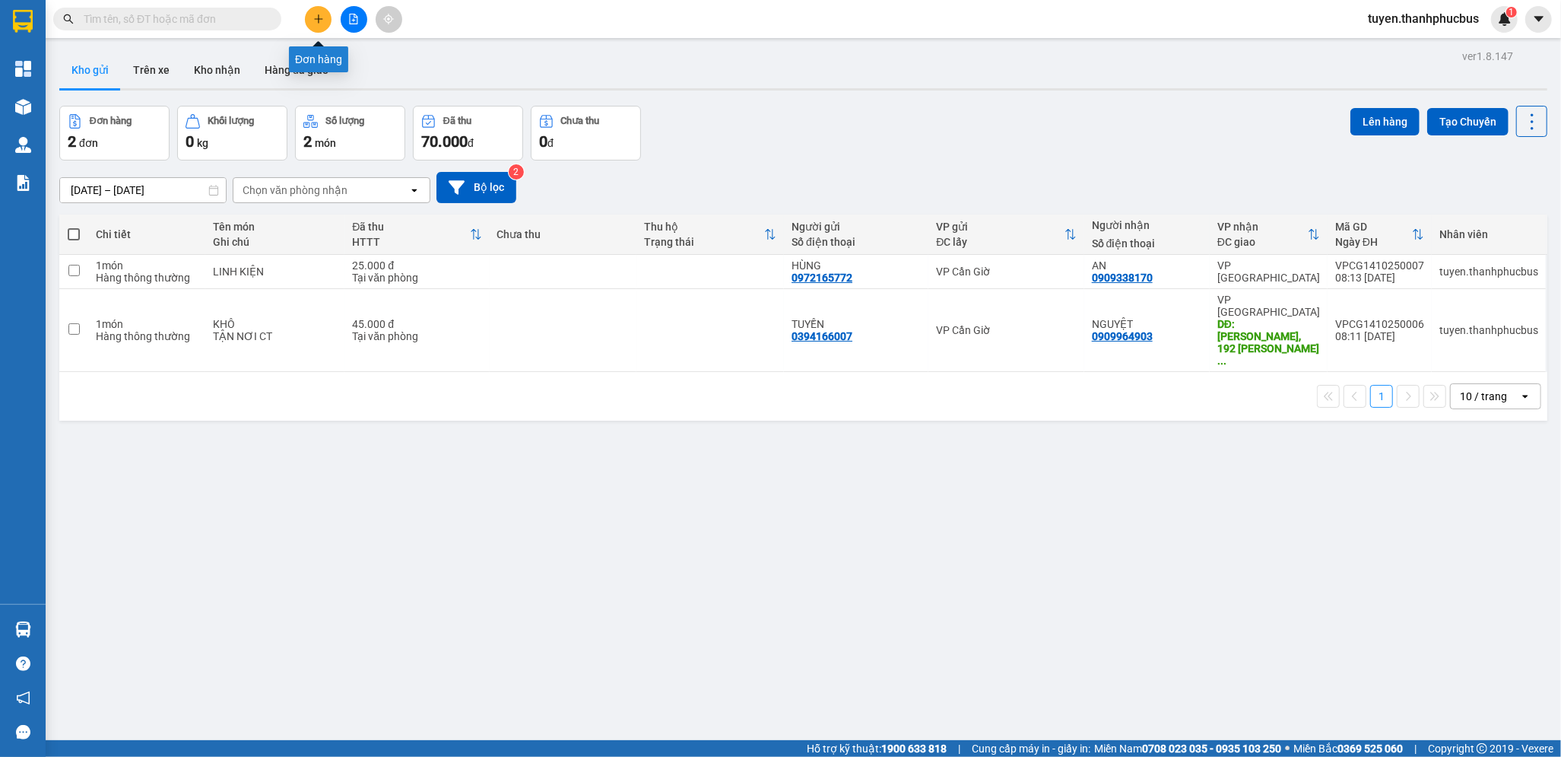
click at [312, 17] on button at bounding box center [318, 19] width 27 height 27
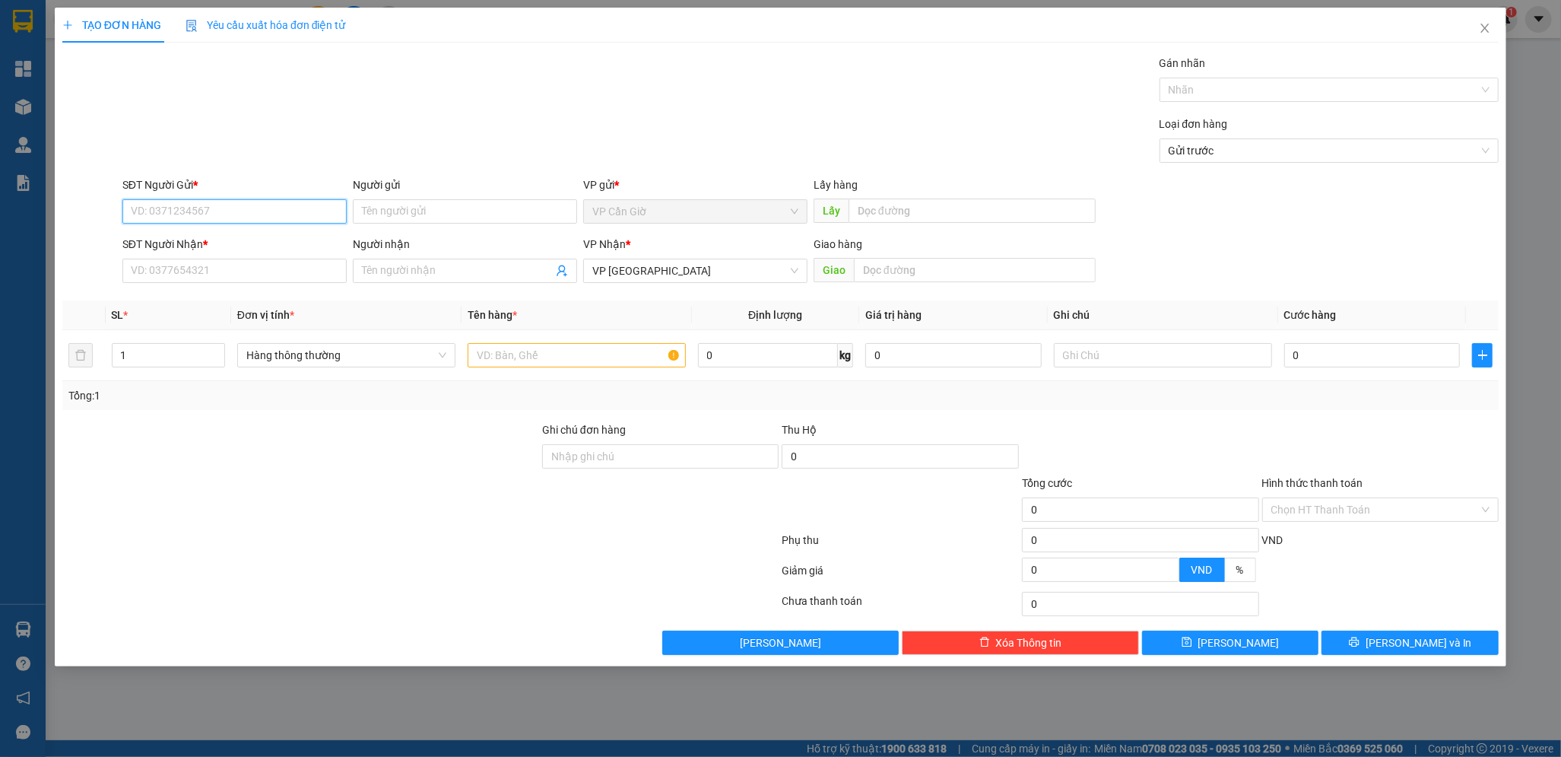
click at [167, 220] on input "SĐT Người Gửi *" at bounding box center [234, 211] width 224 height 24
click at [186, 242] on div "0902967270 - CHÚ CHỆT" at bounding box center [235, 241] width 206 height 17
type input "0902967270"
type input "CHÚ CHỆT"
type input "45.000"
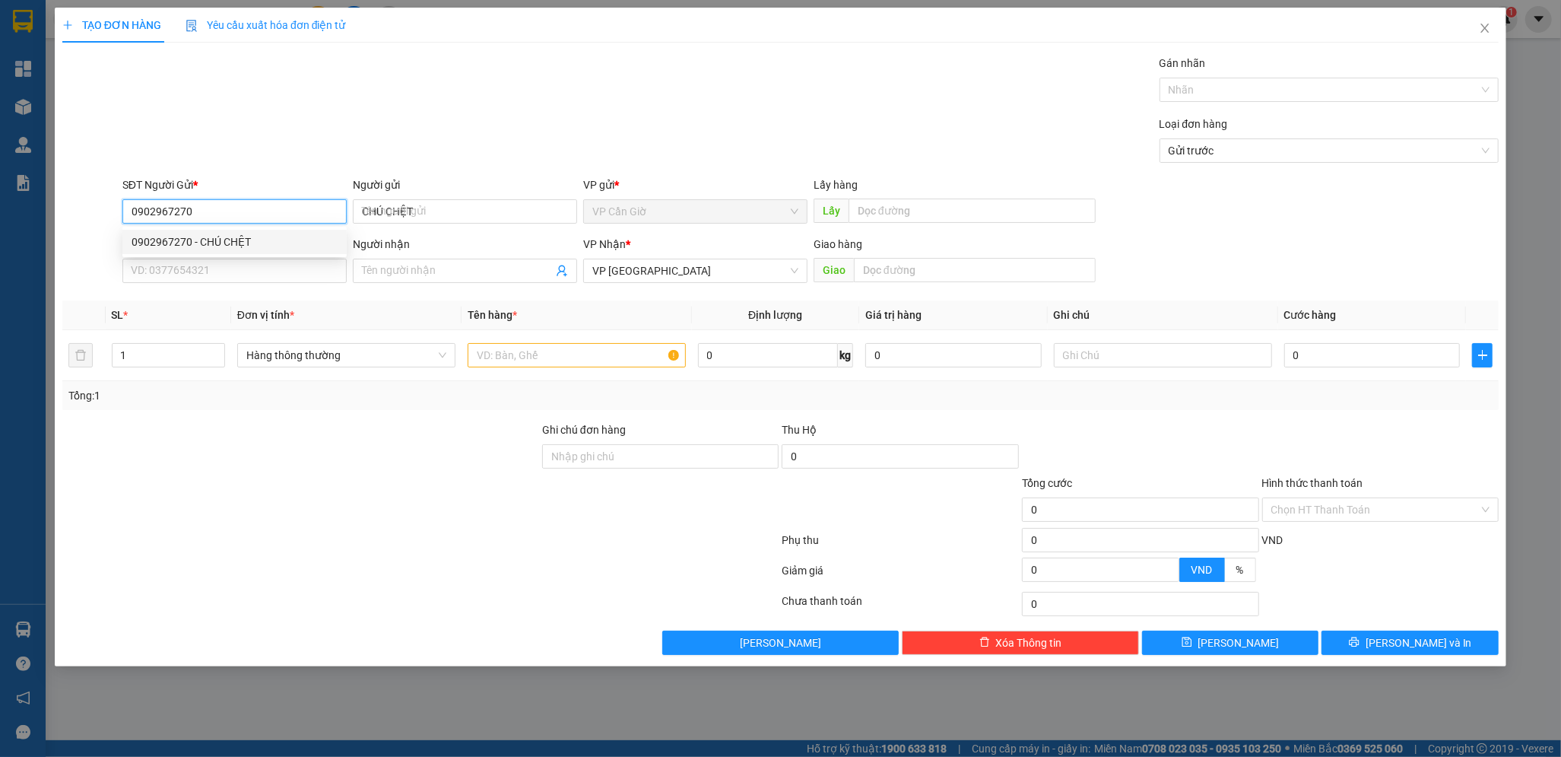
type input "45.000"
type input "0902967270"
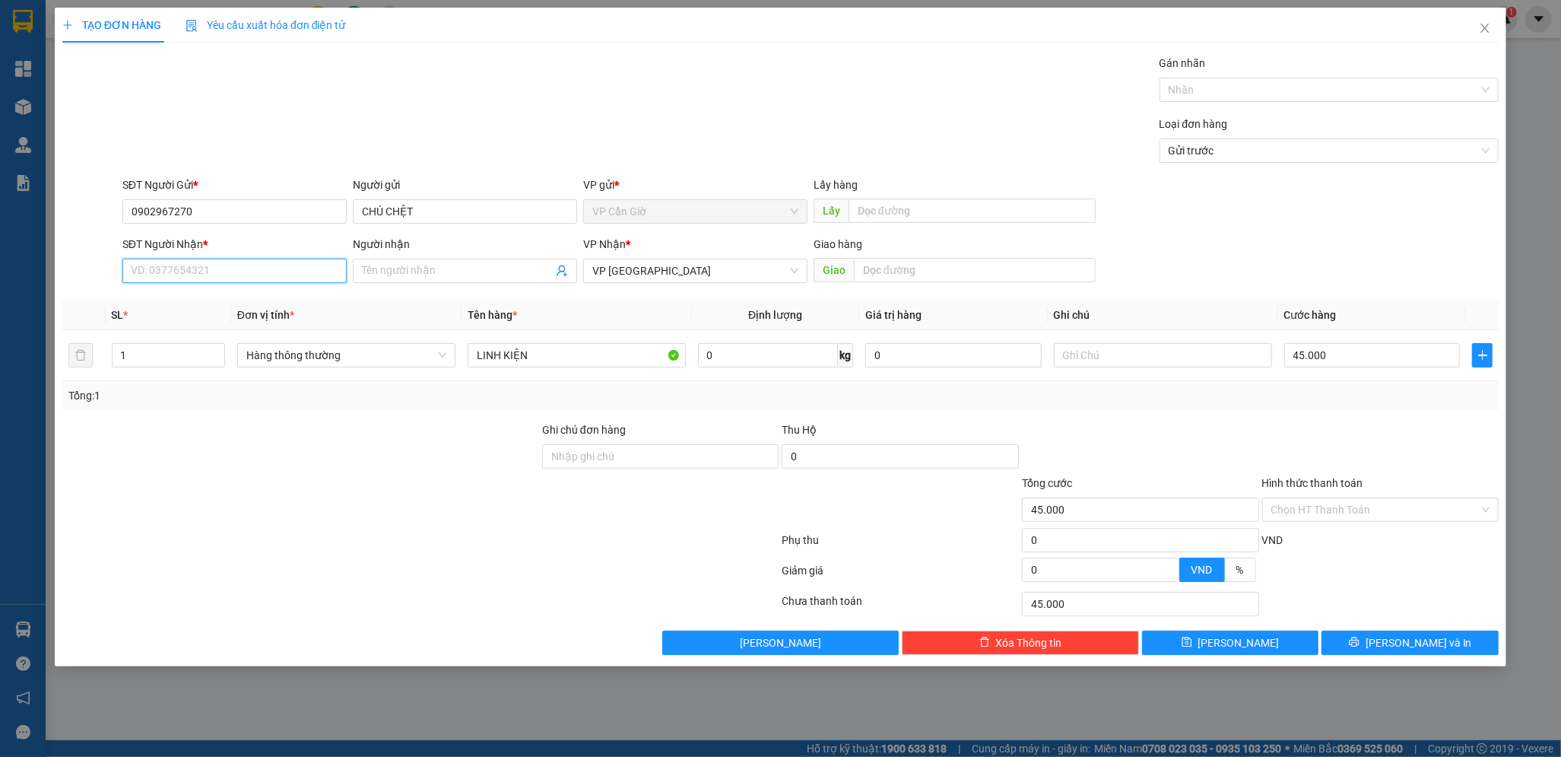
click at [162, 267] on input "SĐT Người Nhận *" at bounding box center [234, 271] width 224 height 24
type input "0989807815"
click at [422, 261] on span at bounding box center [465, 271] width 224 height 24
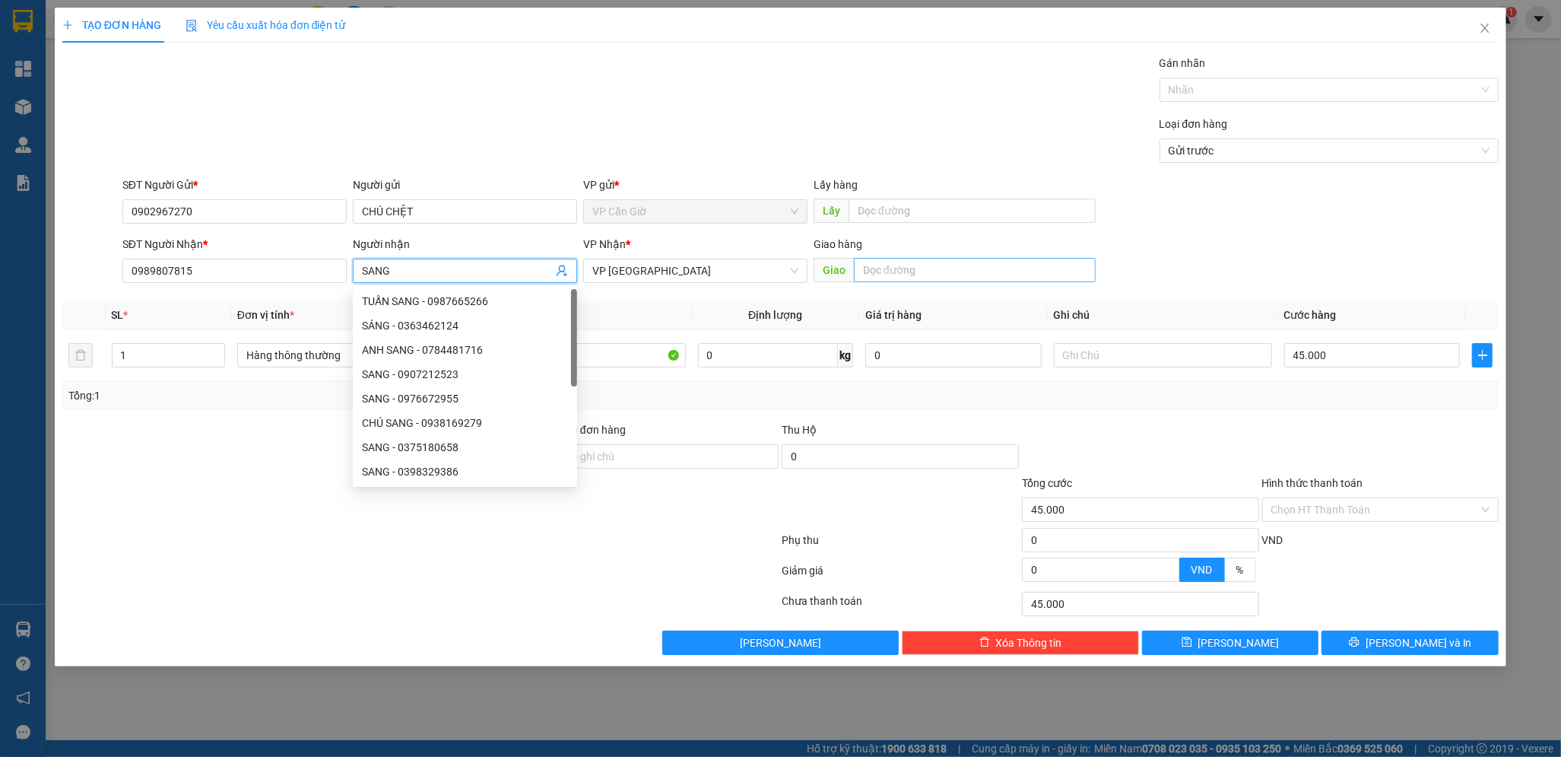
type input "SANG"
click at [899, 270] on input "text" at bounding box center [975, 270] width 242 height 24
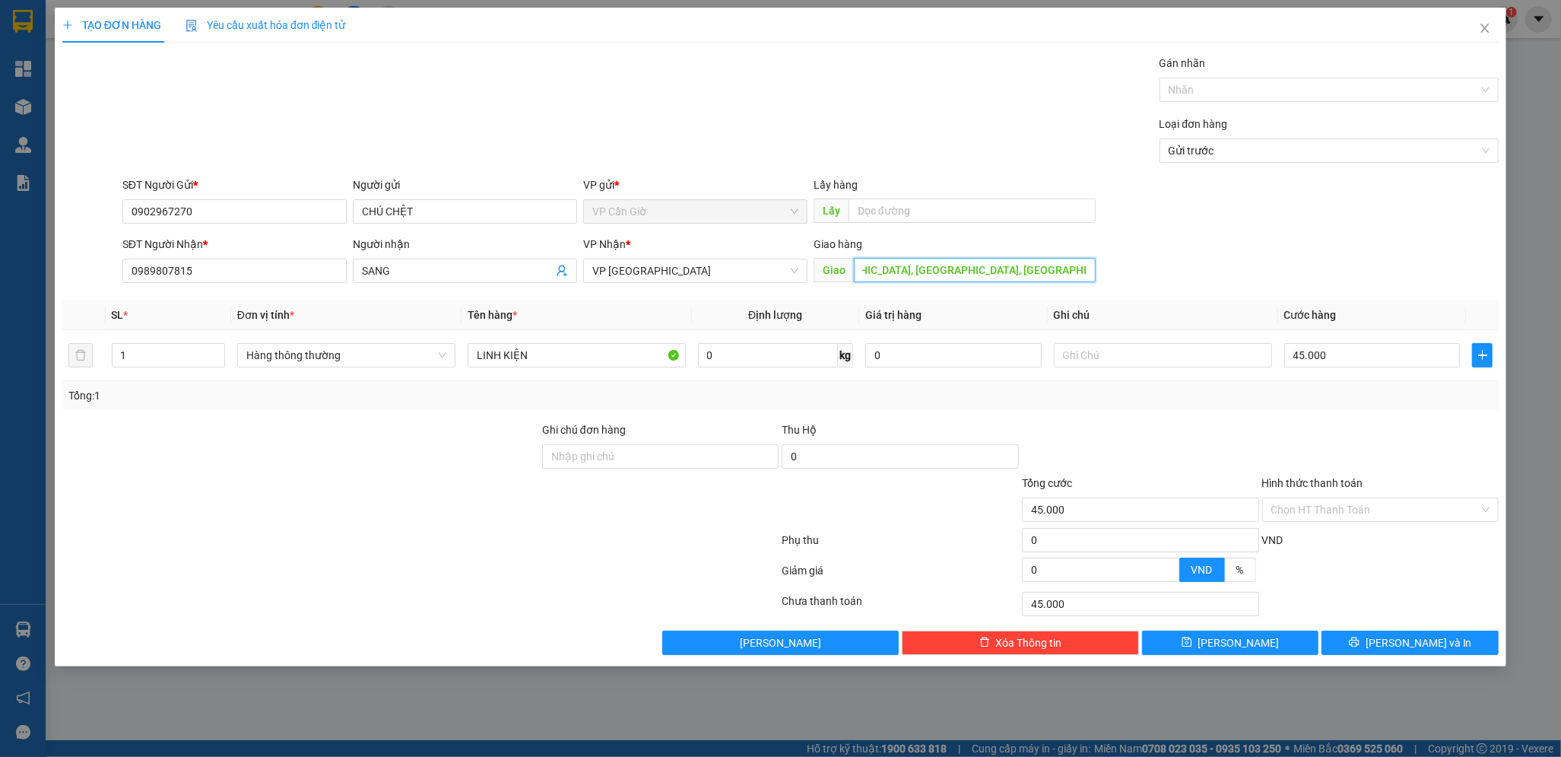
scroll to position [0, 56]
type input "CTY THIÊN THÀNH, TÂN ĐÔNG HIỆP, DĨ AN,BÌNH DƯƠNG"
click at [578, 357] on input "LINH KIỆN" at bounding box center [577, 355] width 218 height 24
type input "L"
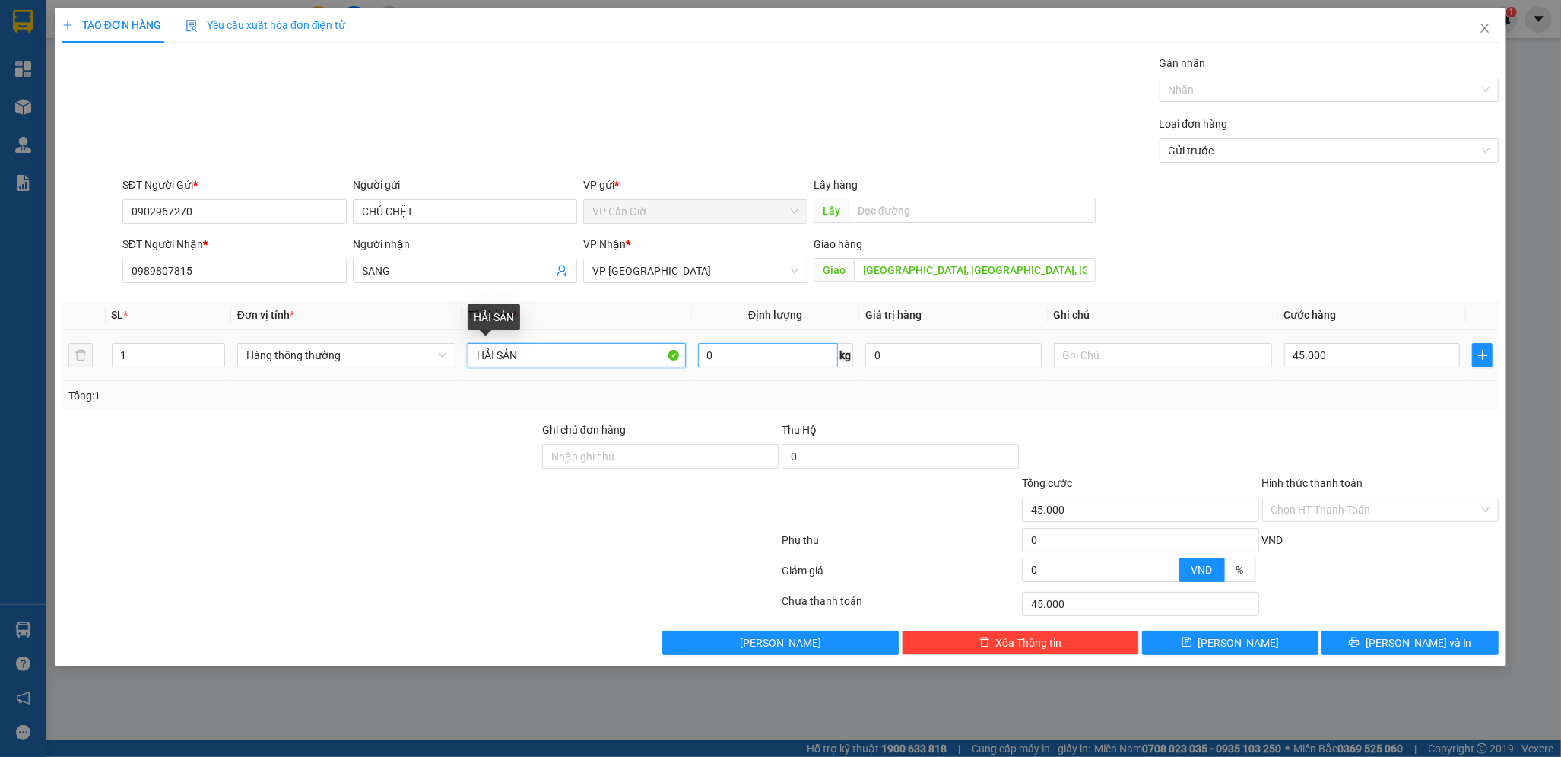
type input "HẢI SẢN"
click at [742, 353] on input "0" at bounding box center [768, 355] width 140 height 24
type input "15"
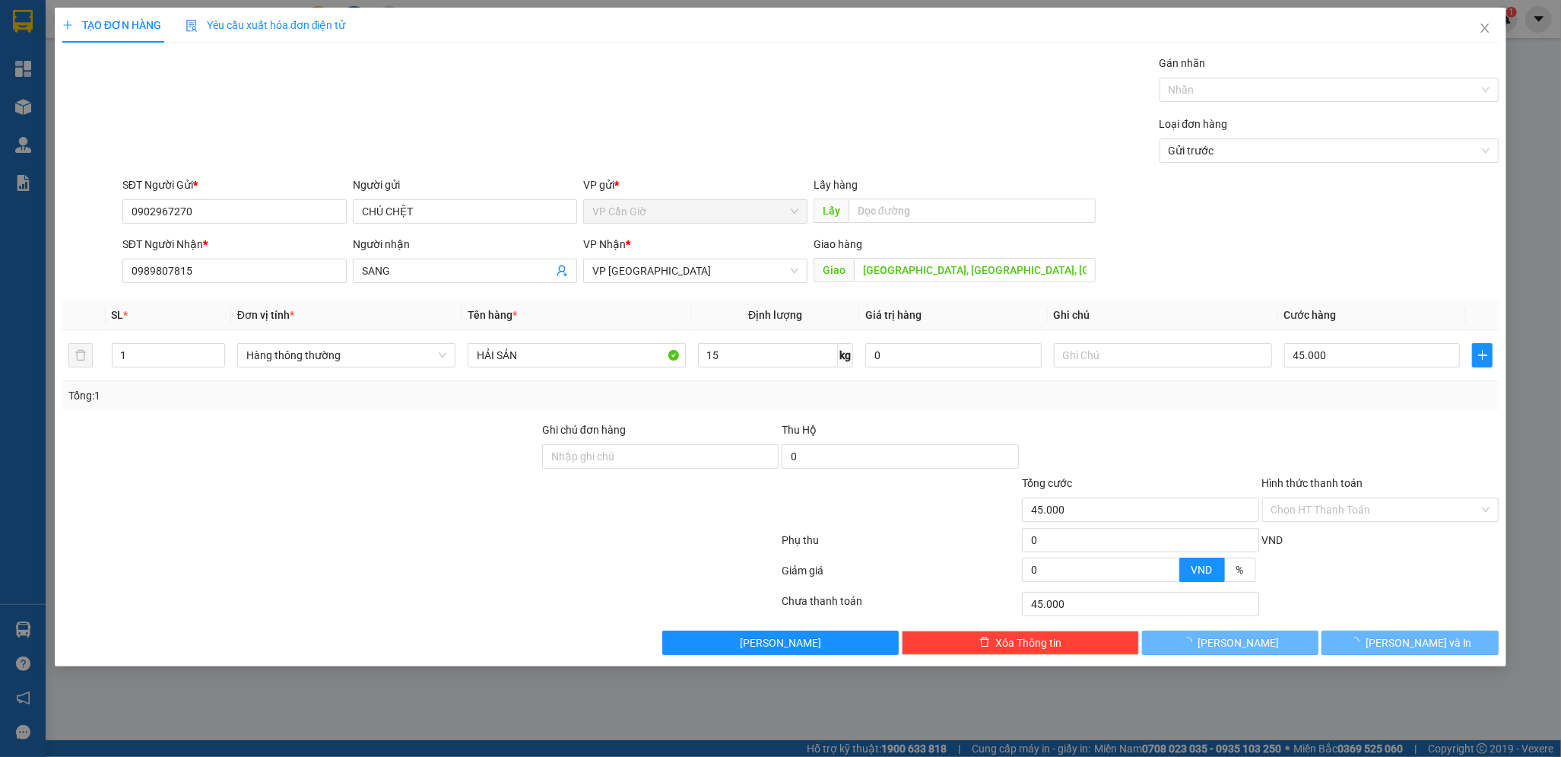
click at [424, 433] on div at bounding box center [301, 447] width 480 height 53
type input "55.000"
click at [1334, 510] on input "Hình thức thanh toán" at bounding box center [1375, 509] width 208 height 23
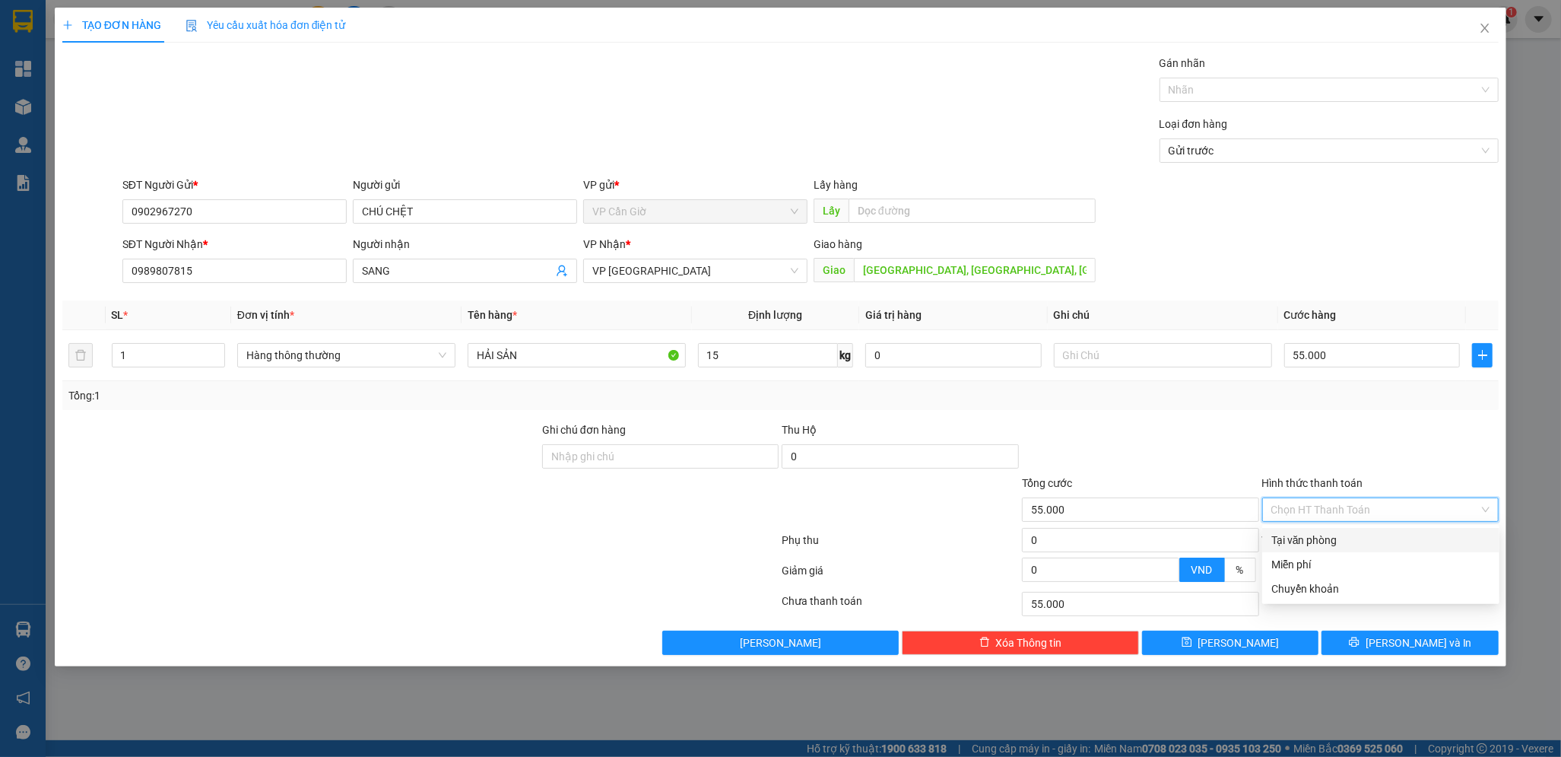
click at [1309, 541] on div "Tại văn phòng" at bounding box center [1380, 540] width 219 height 17
type input "0"
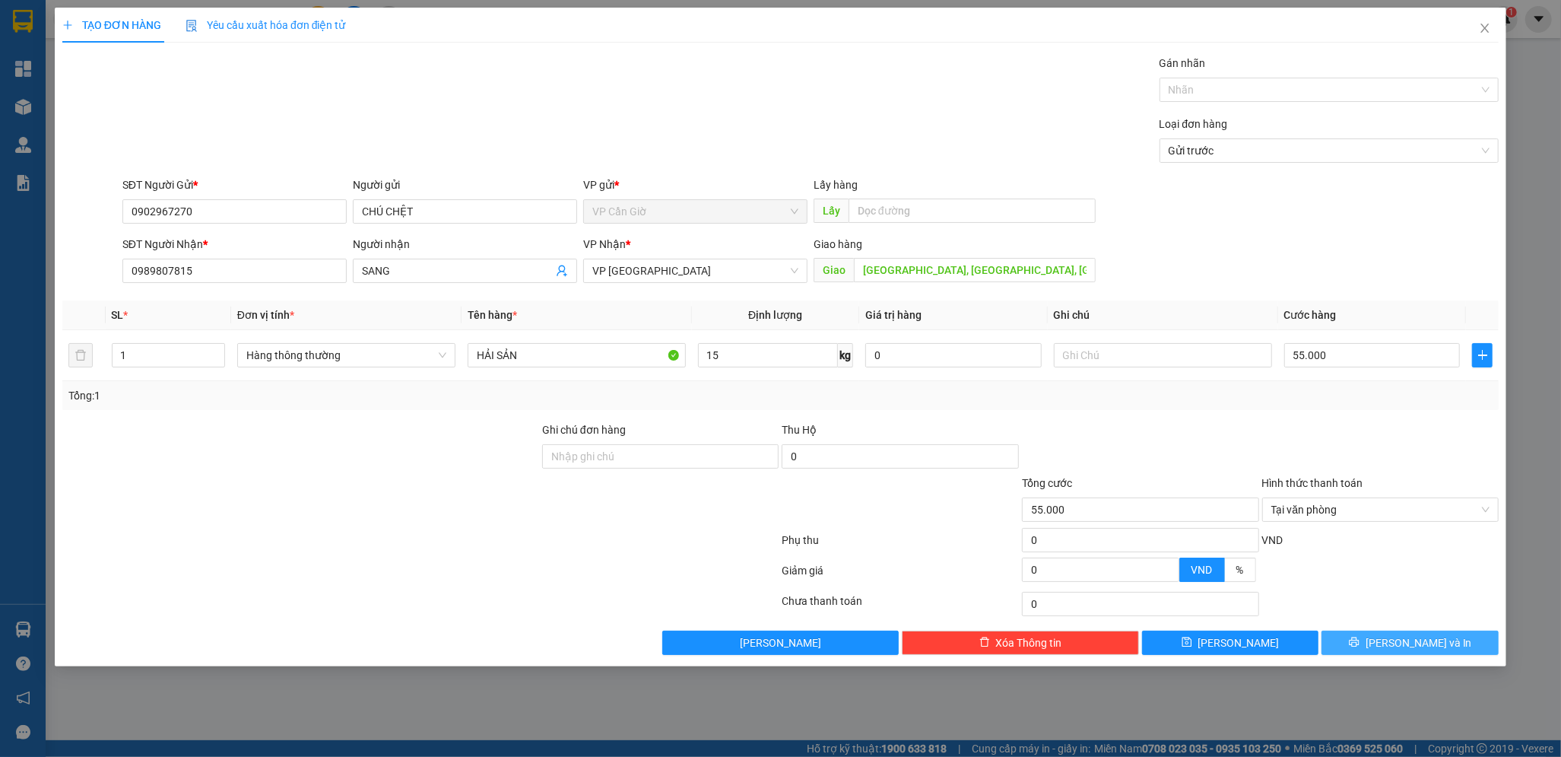
click at [1396, 637] on button "[PERSON_NAME] và In" at bounding box center [1410, 642] width 177 height 24
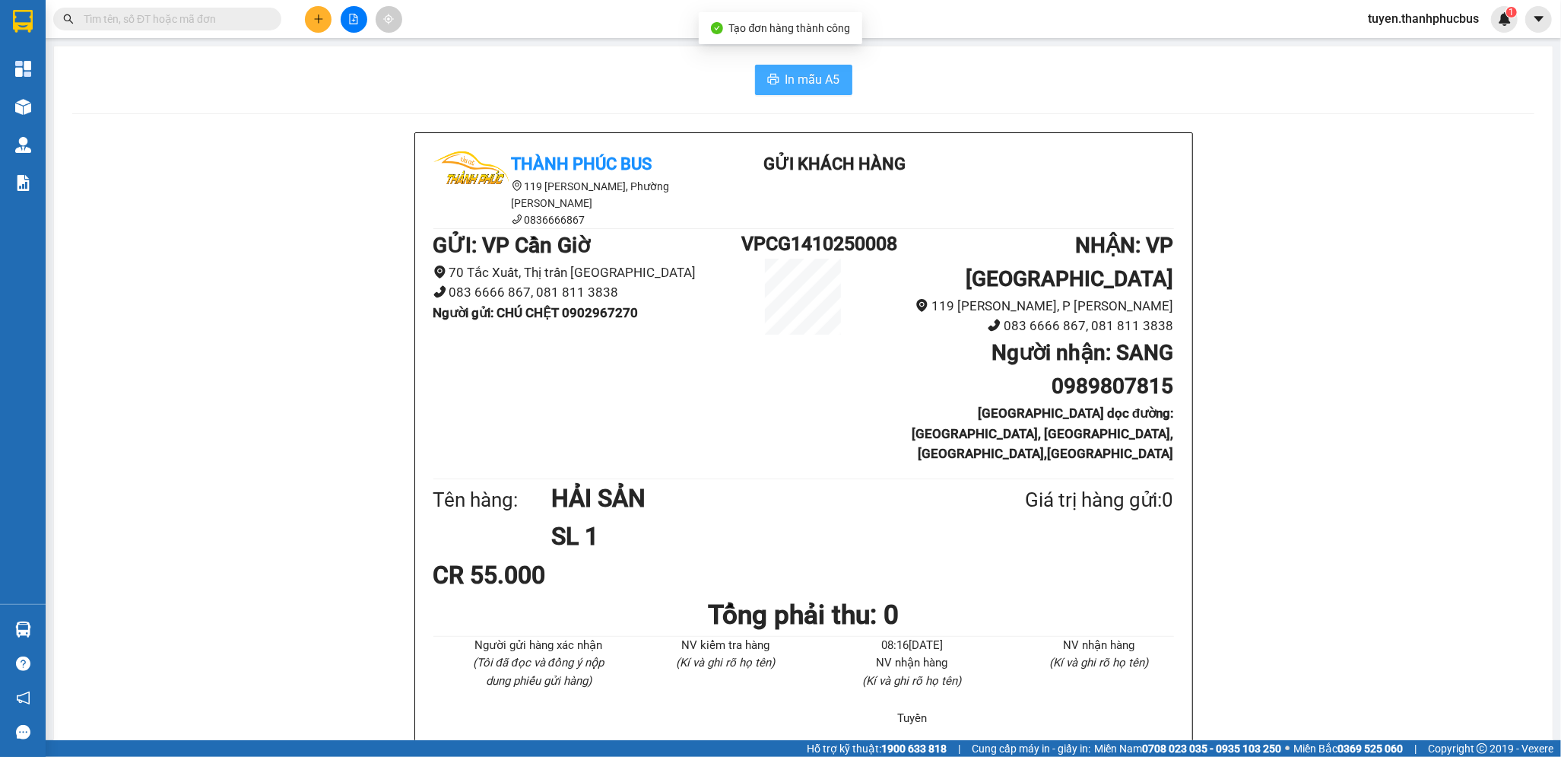
click at [788, 79] on span "In mẫu A5" at bounding box center [813, 79] width 55 height 19
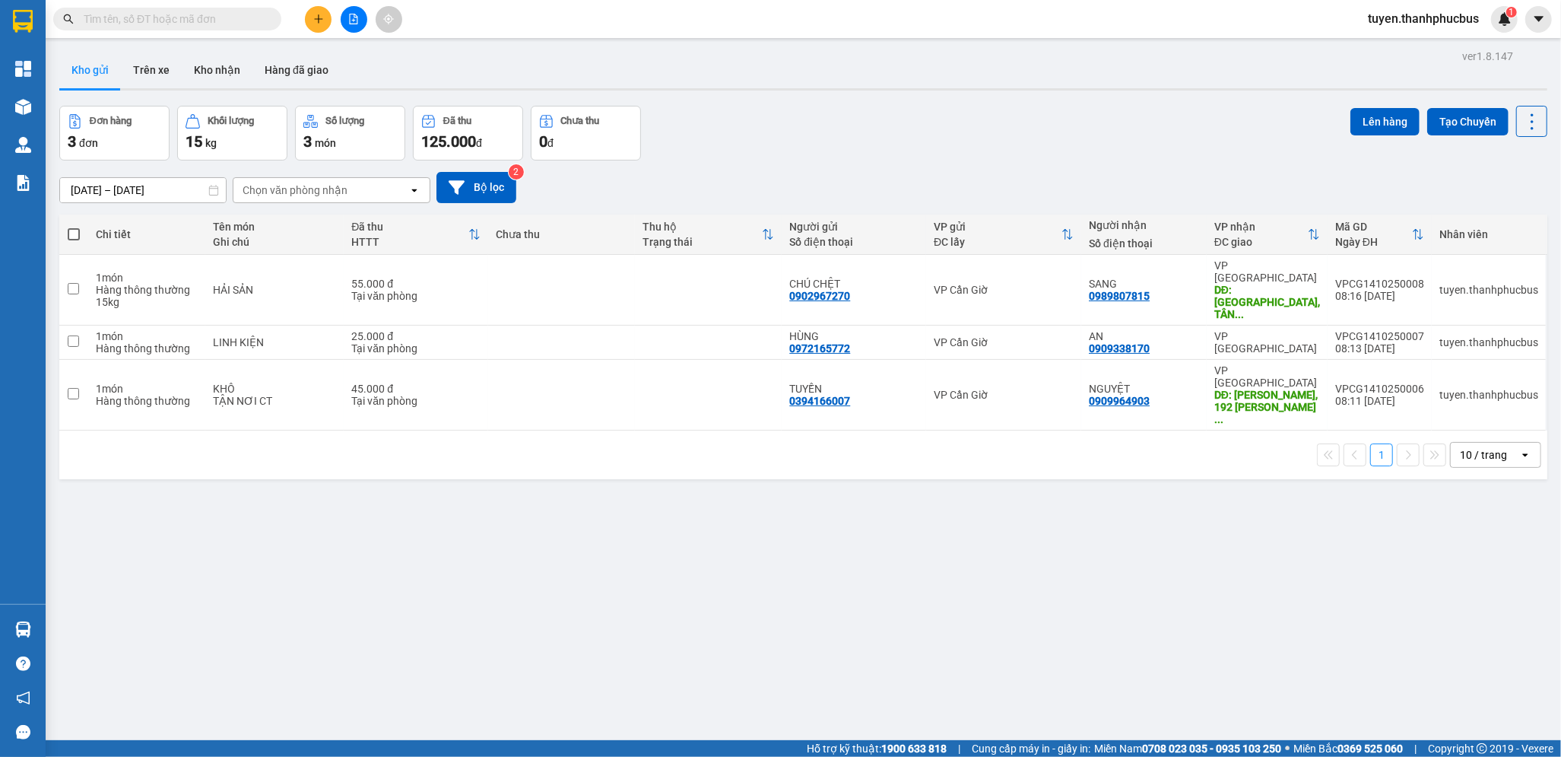
click at [403, 592] on div "ver 1.8.147 Kho gửi Trên xe Kho nhận Hàng đã giao Đơn hàng 3 đơn Khối lượng 15 …" at bounding box center [803, 424] width 1500 height 757
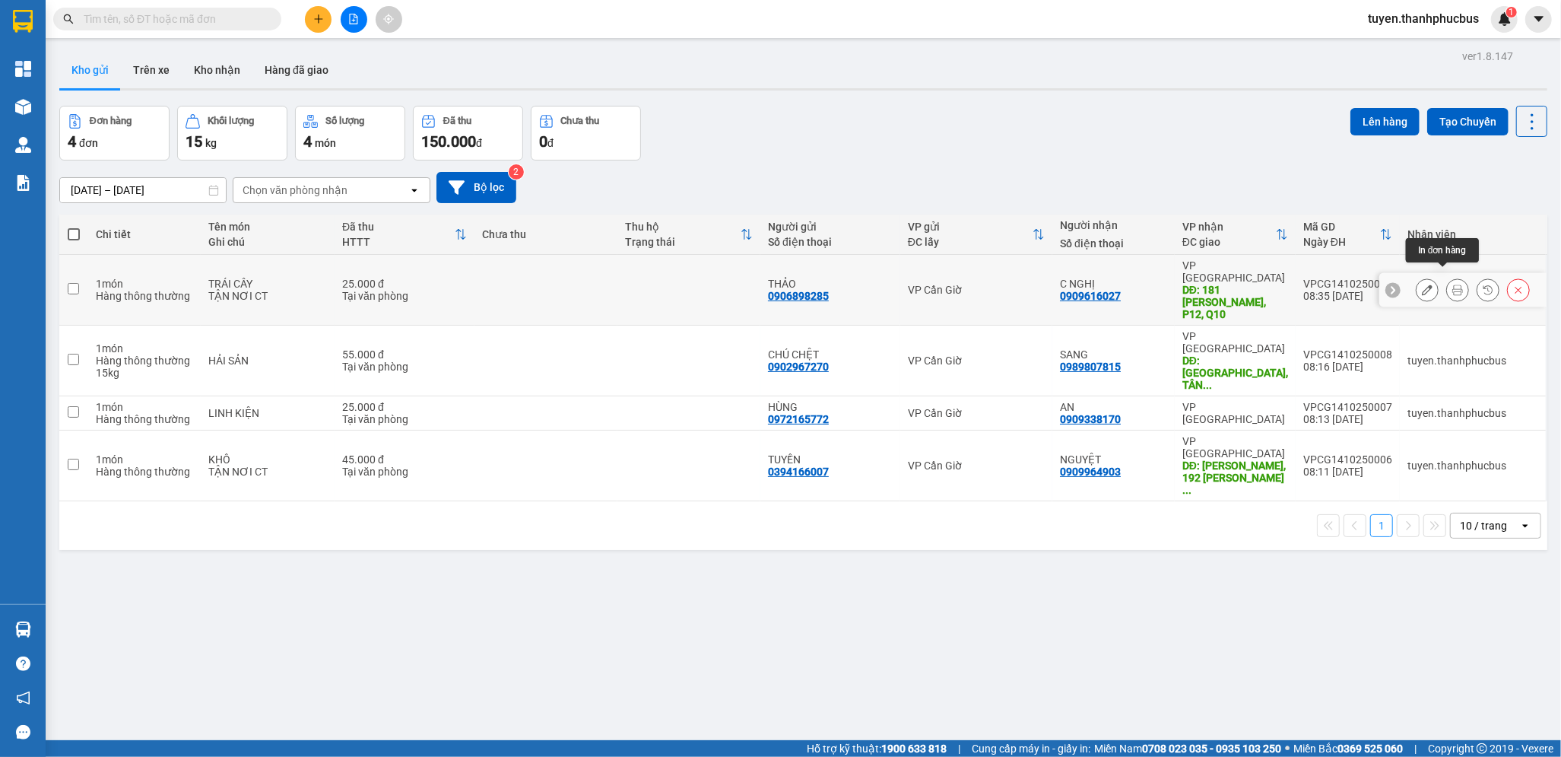
click at [1452, 284] on icon at bounding box center [1457, 289] width 11 height 11
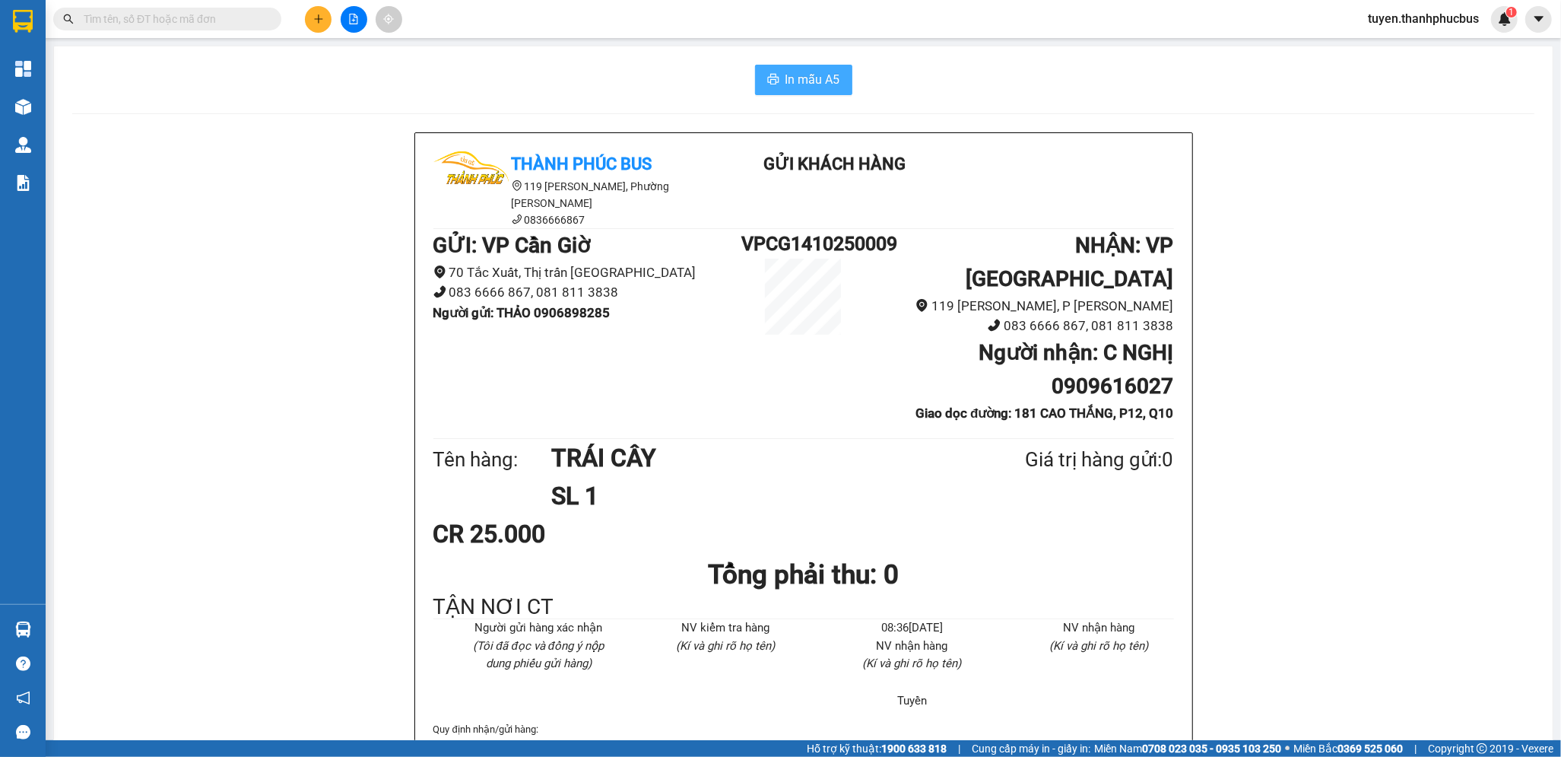
click at [817, 76] on span "In mẫu A5" at bounding box center [813, 79] width 55 height 19
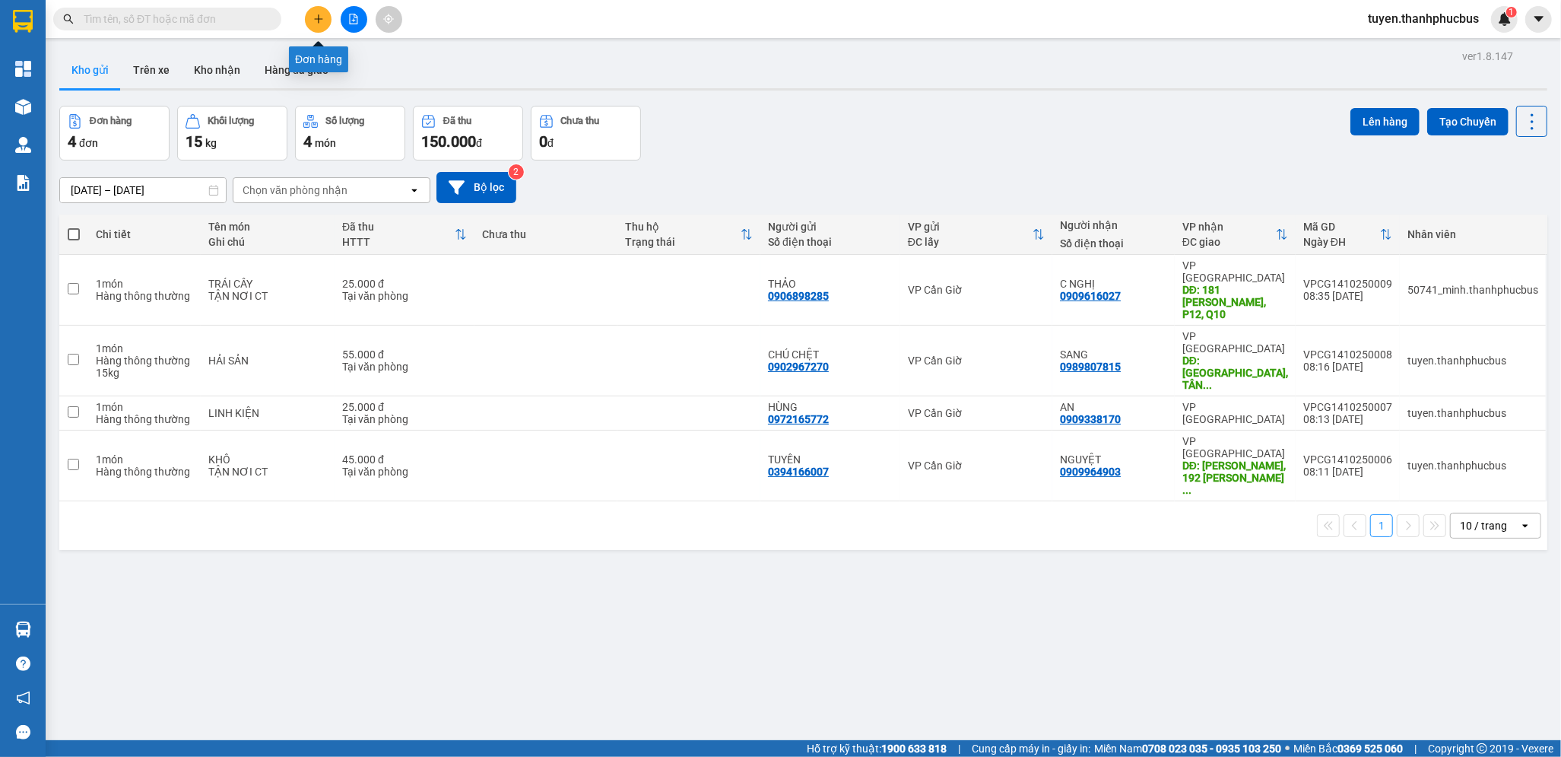
click at [313, 18] on icon "plus" at bounding box center [318, 19] width 11 height 11
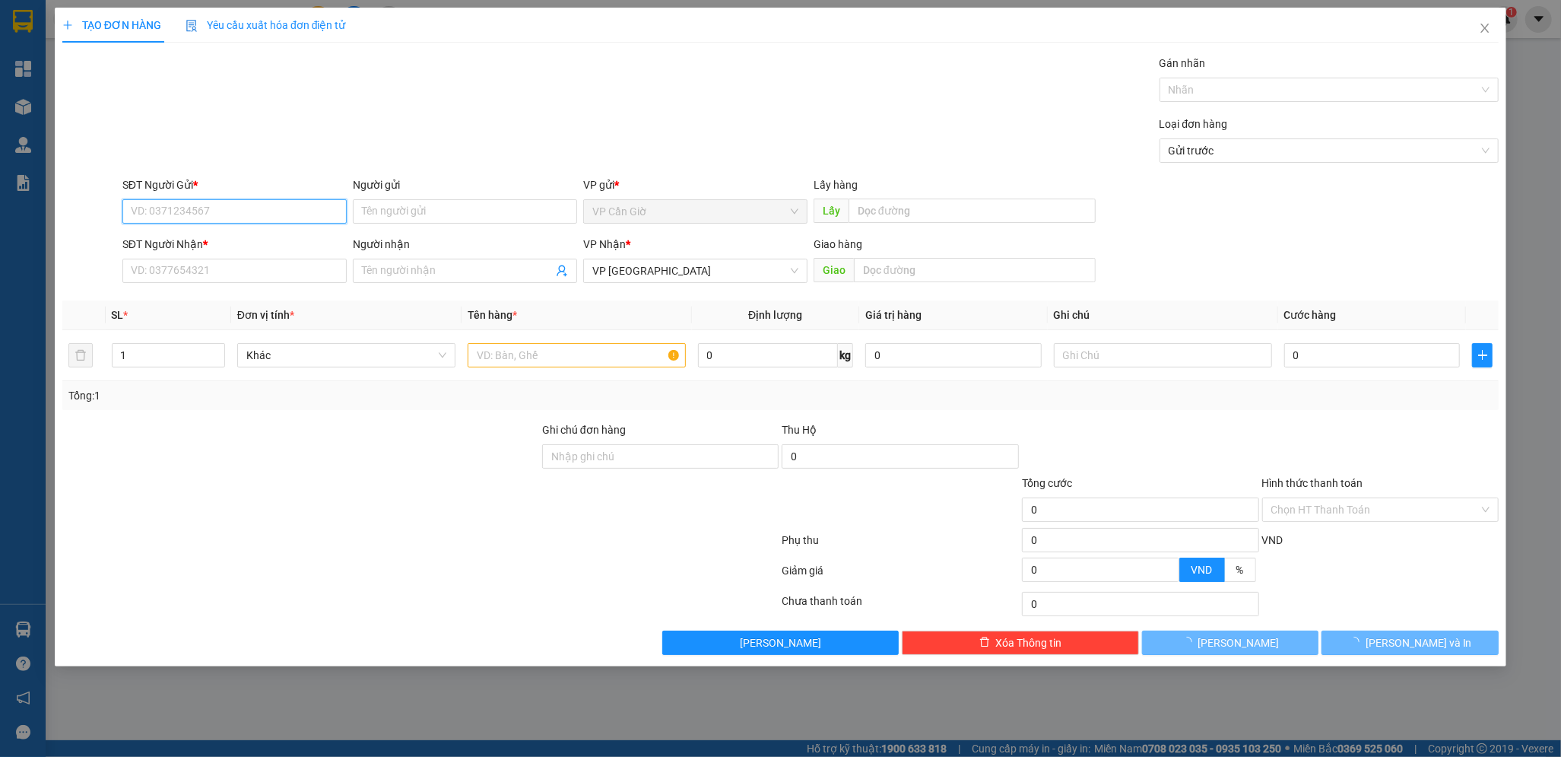
click at [165, 217] on input "SĐT Người Gửi *" at bounding box center [234, 211] width 224 height 24
type input "0769657337"
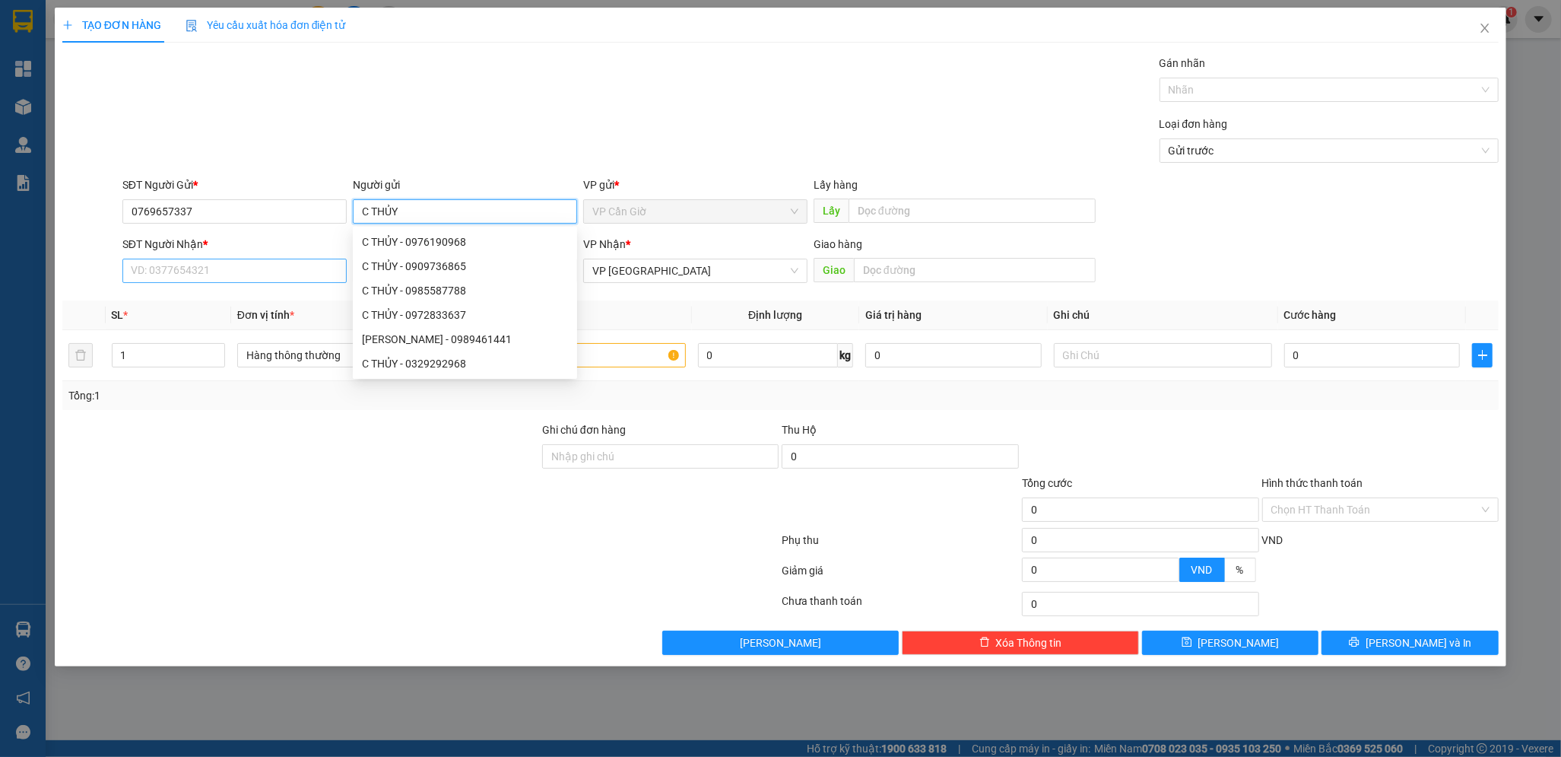
type input "C THỦY"
click at [163, 268] on input "SĐT Người Nhận *" at bounding box center [234, 271] width 224 height 24
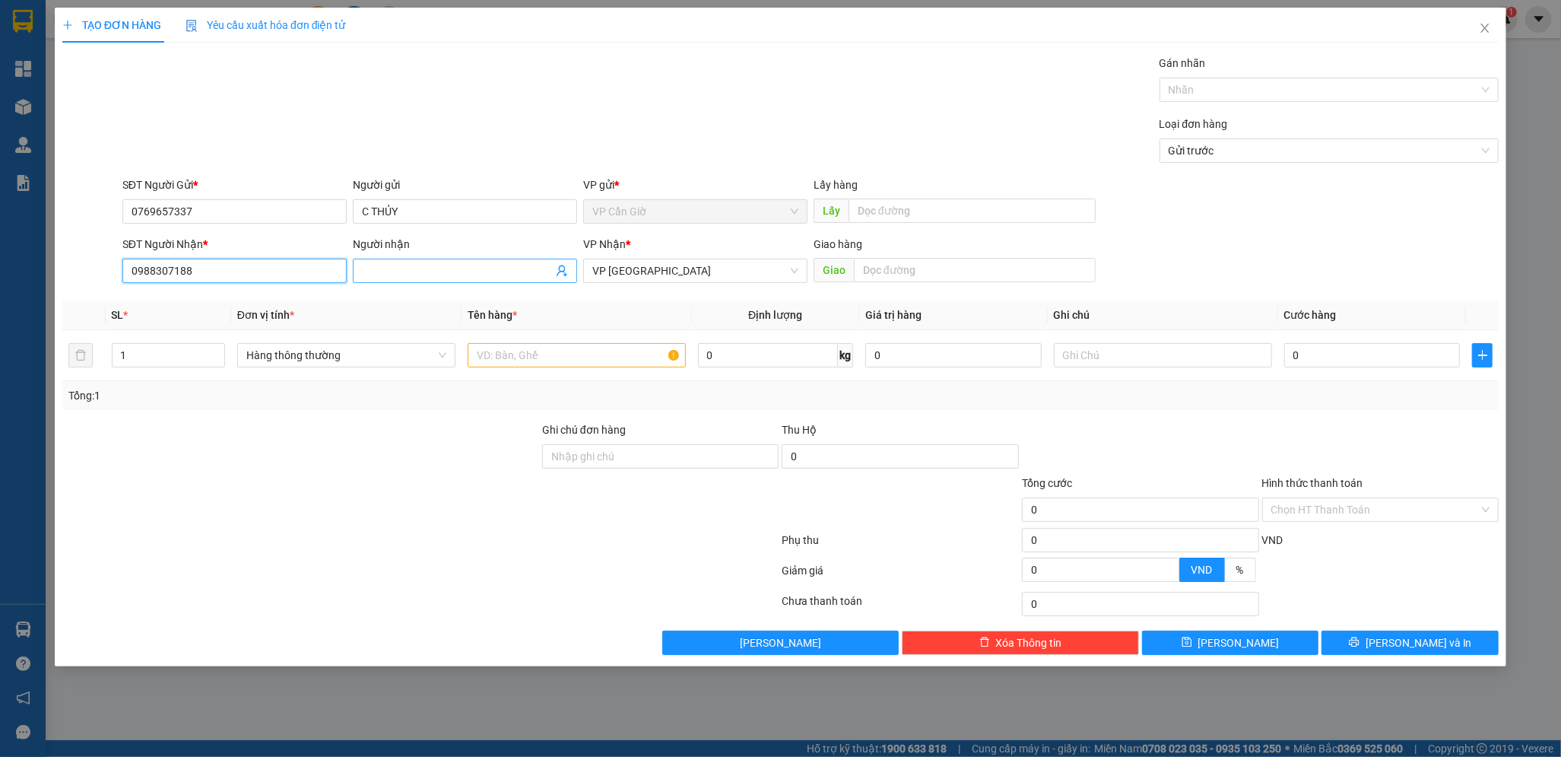
type input "0988307188"
click at [379, 272] on input "Người nhận" at bounding box center [457, 270] width 191 height 17
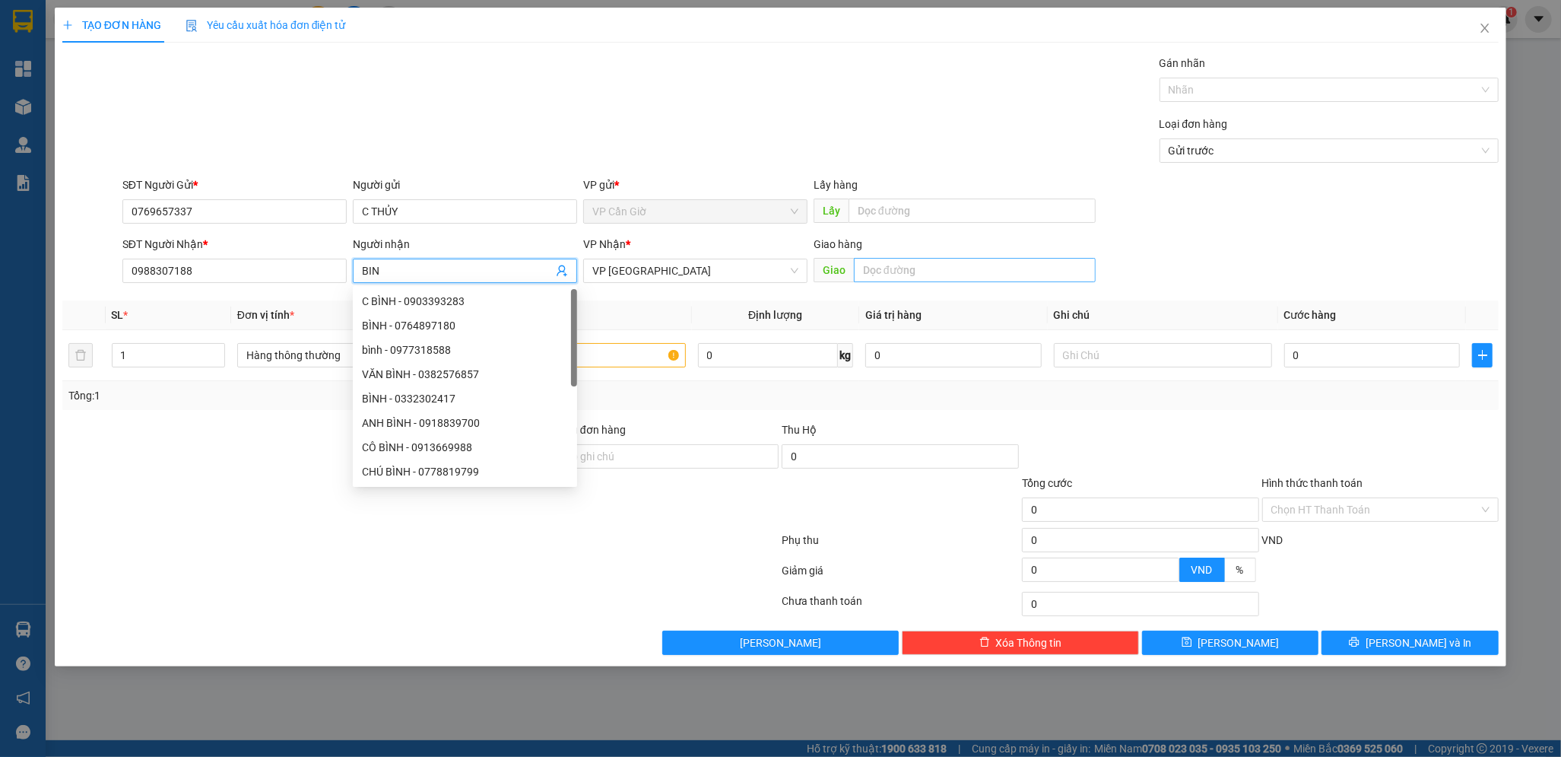
type input "BIN"
click at [963, 271] on input "text" at bounding box center [975, 270] width 242 height 24
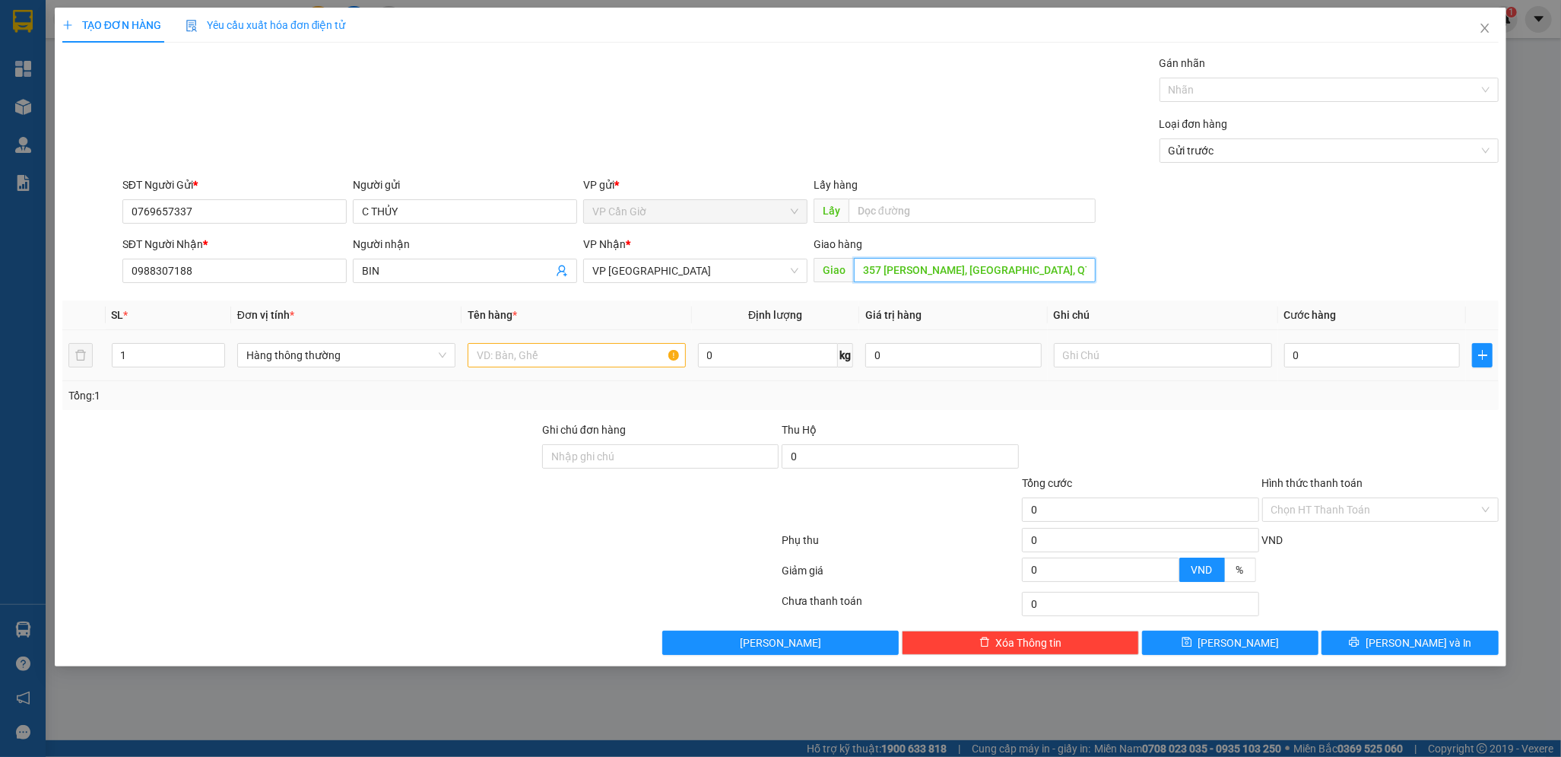
type input "357 [PERSON_NAME], [GEOGRAPHIC_DATA], Q7"
click at [517, 354] on input "text" at bounding box center [577, 355] width 218 height 24
type input "D"
type input "ĐT"
click at [725, 356] on input "0" at bounding box center [768, 355] width 140 height 24
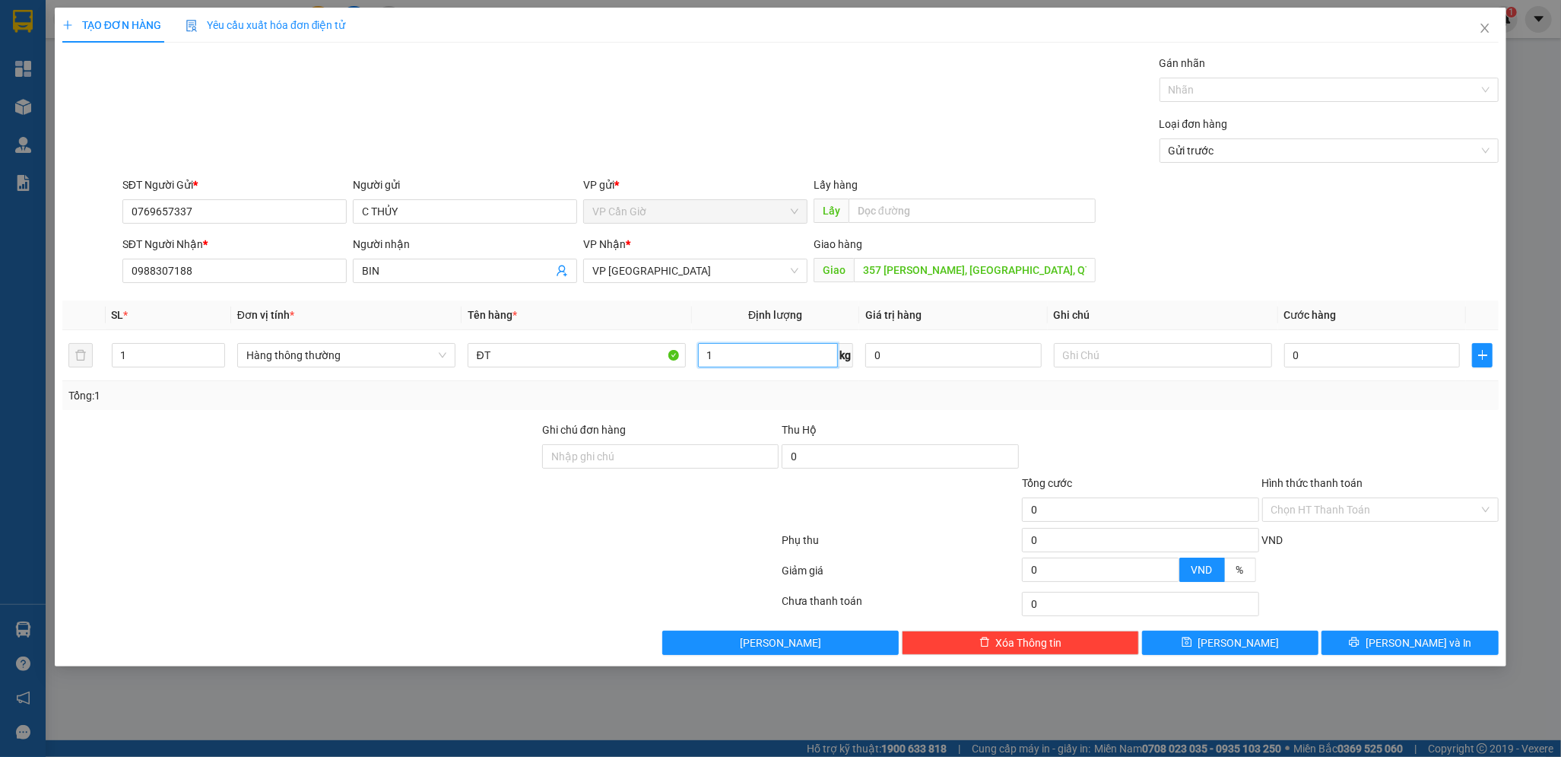
type input "1"
click at [795, 416] on div "Transit Pickup Surcharge Ids Transit Deliver Surcharge Ids Transit Deliver Surc…" at bounding box center [780, 355] width 1436 height 600
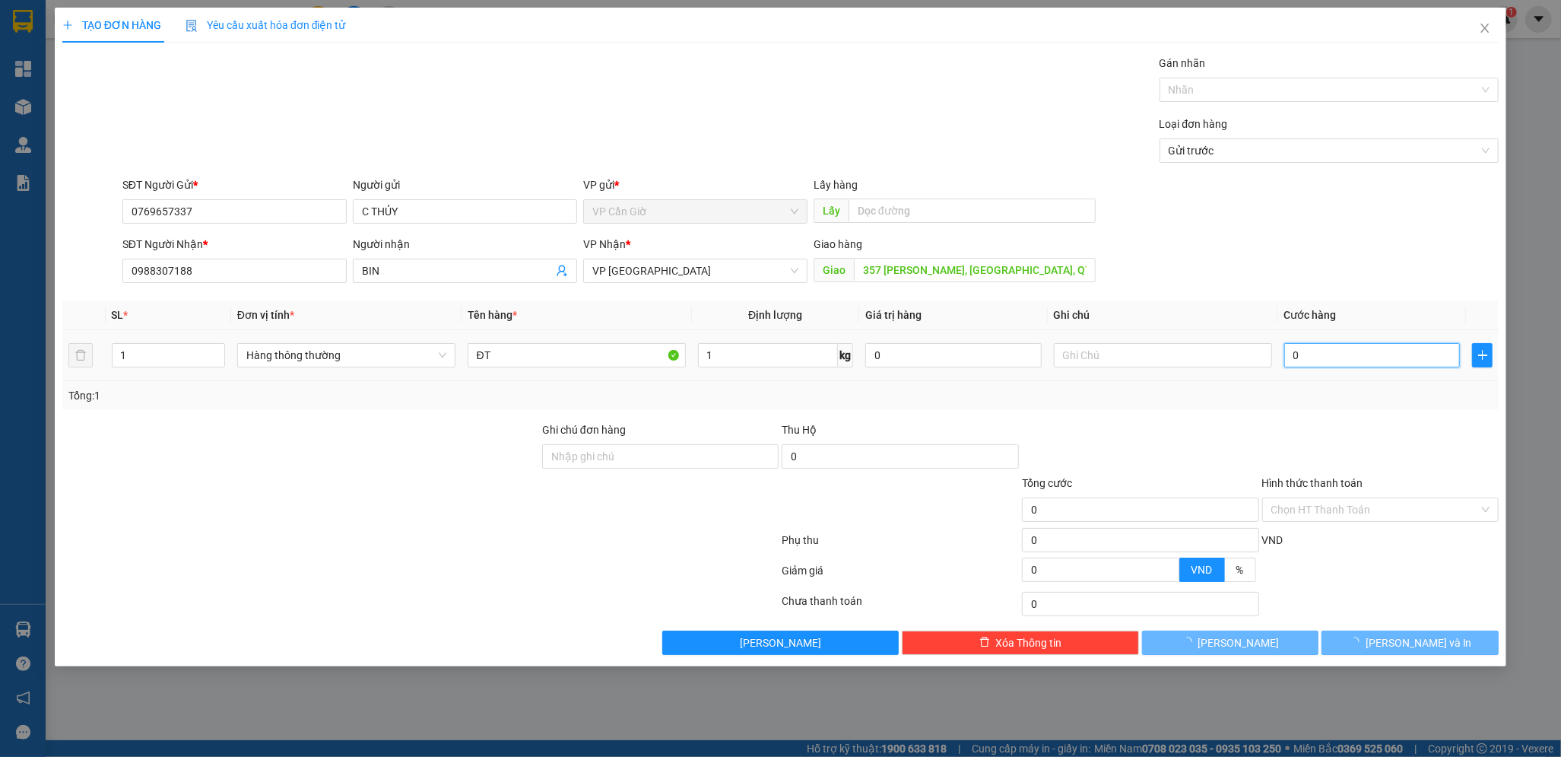
click at [1329, 358] on input "0" at bounding box center [1372, 355] width 176 height 24
type input "25.000"
click at [1094, 438] on div at bounding box center [1141, 447] width 240 height 53
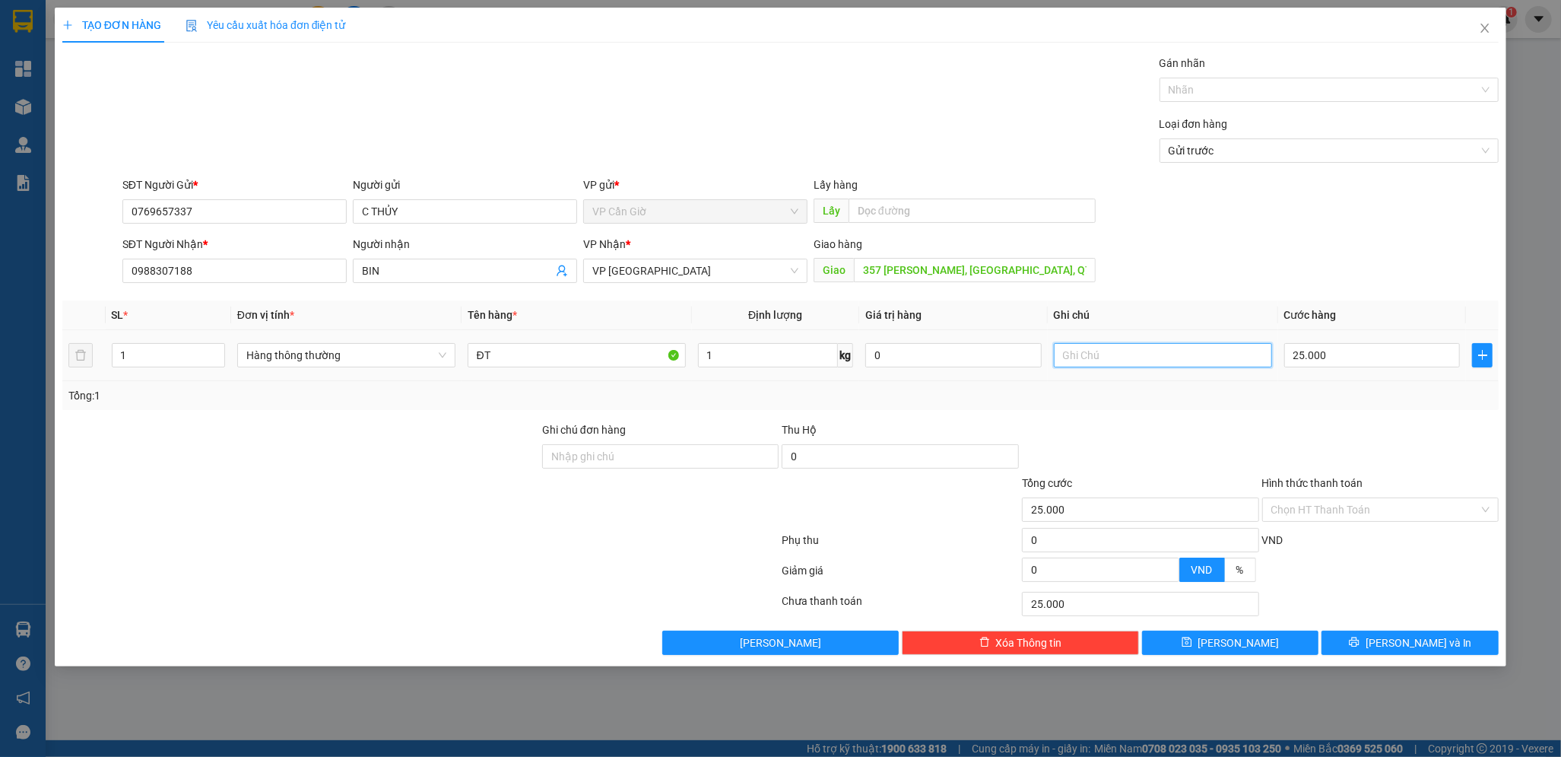
click at [1091, 357] on input "text" at bounding box center [1163, 355] width 218 height 24
click at [543, 532] on div at bounding box center [421, 543] width 720 height 30
click at [1167, 363] on input "TẬN NƠI CT" at bounding box center [1163, 355] width 218 height 24
type input "TẬN NƠI"
click at [972, 277] on input "357 [PERSON_NAME], [GEOGRAPHIC_DATA], Q7" at bounding box center [975, 270] width 242 height 24
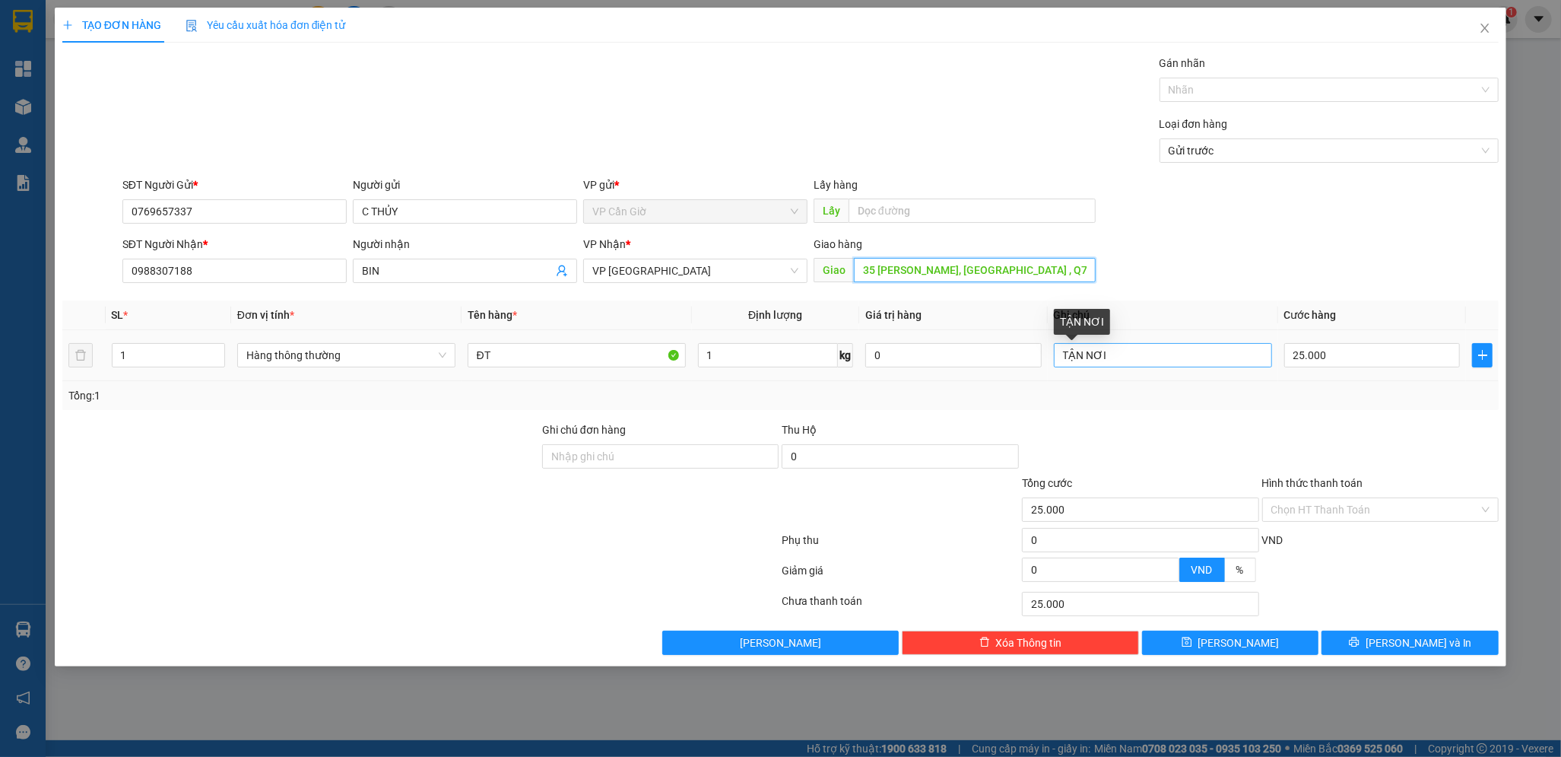
type input "35 [PERSON_NAME], [GEOGRAPHIC_DATA] , Q7"
click at [1153, 360] on input "TẬN NƠI" at bounding box center [1163, 355] width 218 height 24
type input "TẬN NƠI 55K"
click at [1157, 406] on div "Tổng: 1" at bounding box center [780, 395] width 1436 height 29
click at [1328, 513] on input "Hình thức thanh toán" at bounding box center [1375, 509] width 208 height 23
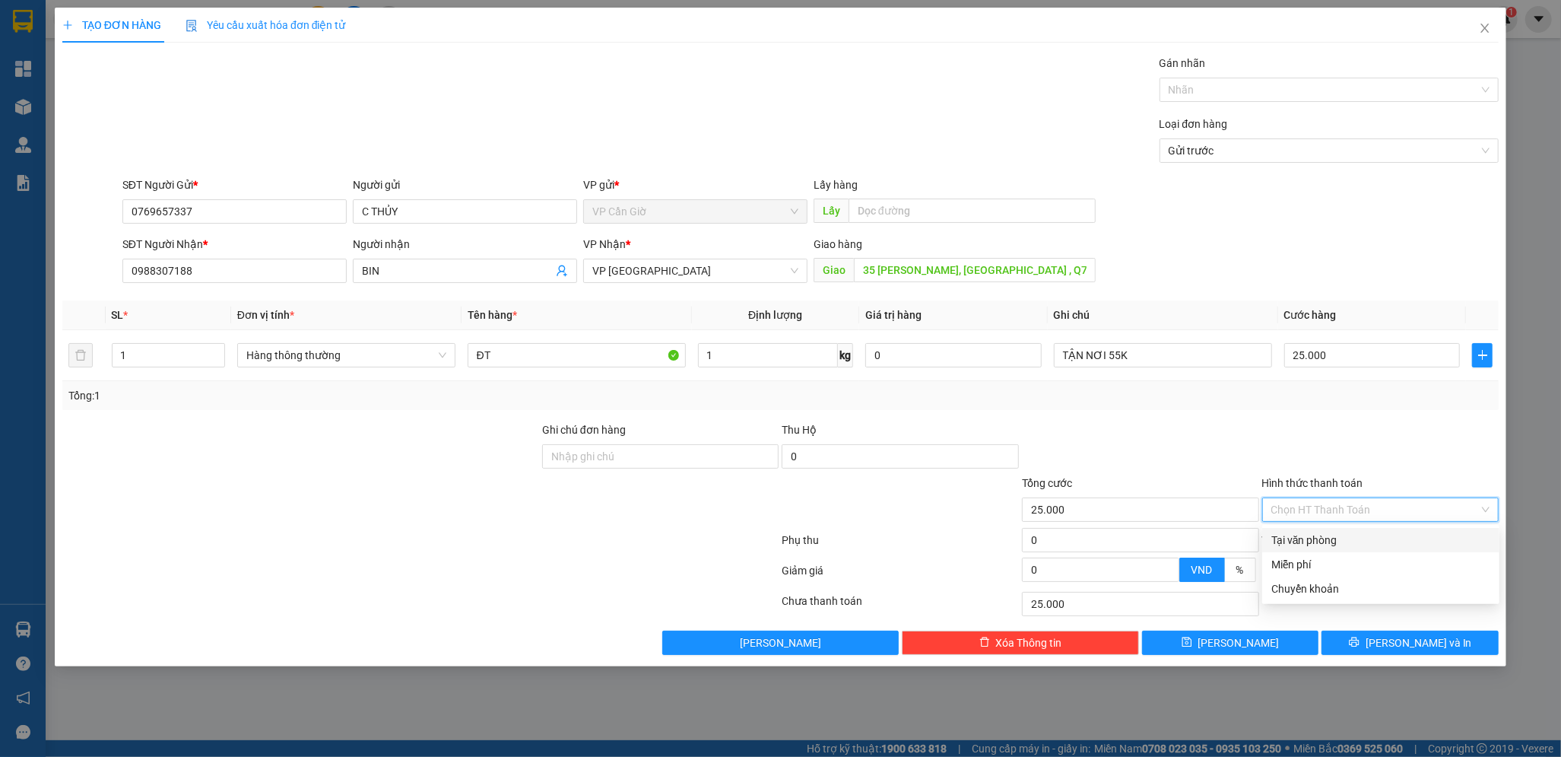
click at [1316, 538] on div "Tại văn phòng" at bounding box center [1380, 540] width 219 height 17
type input "0"
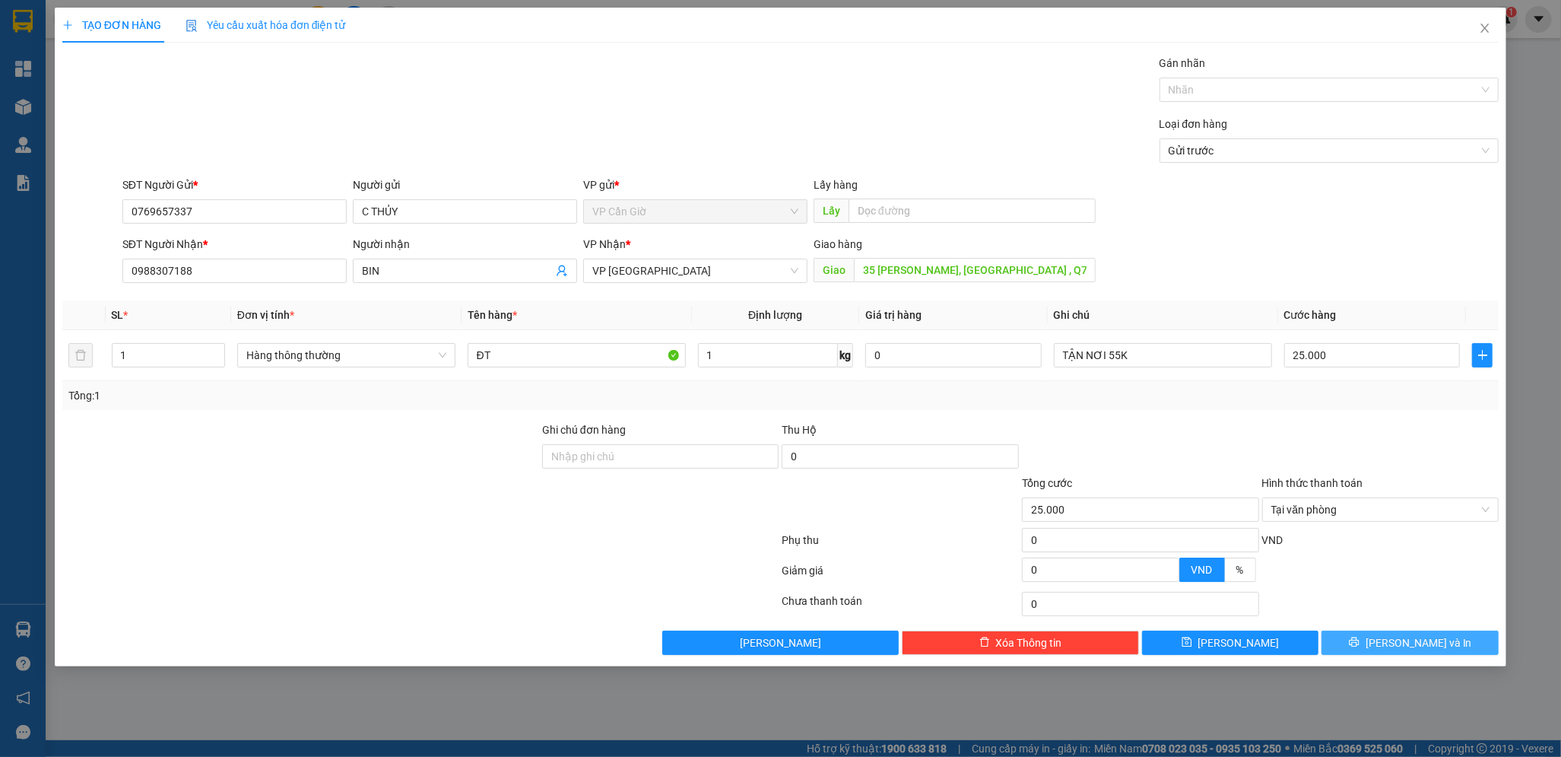
click at [1359, 643] on icon "printer" at bounding box center [1354, 642] width 10 height 10
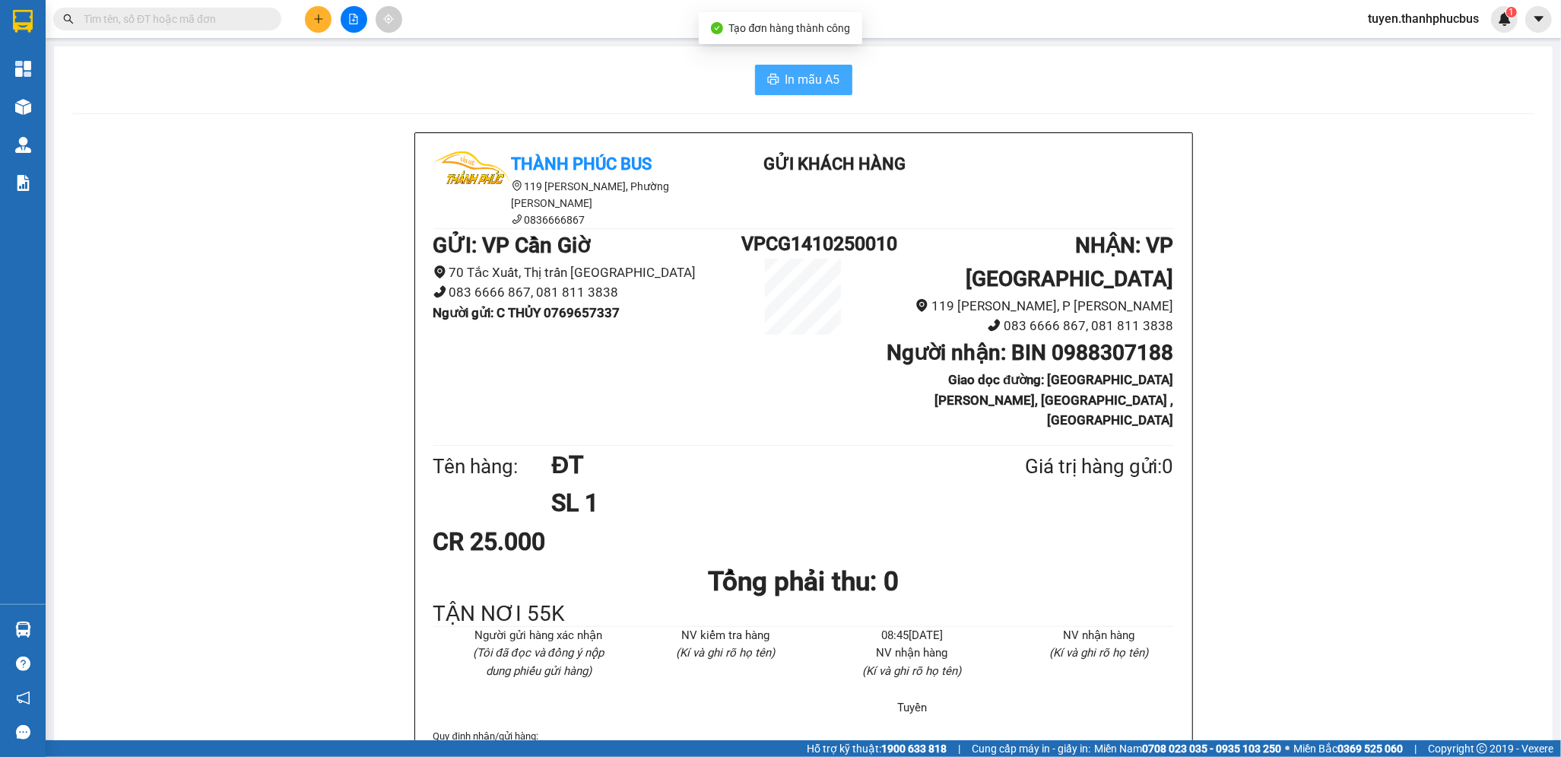
click at [795, 84] on span "In mẫu A5" at bounding box center [813, 79] width 55 height 19
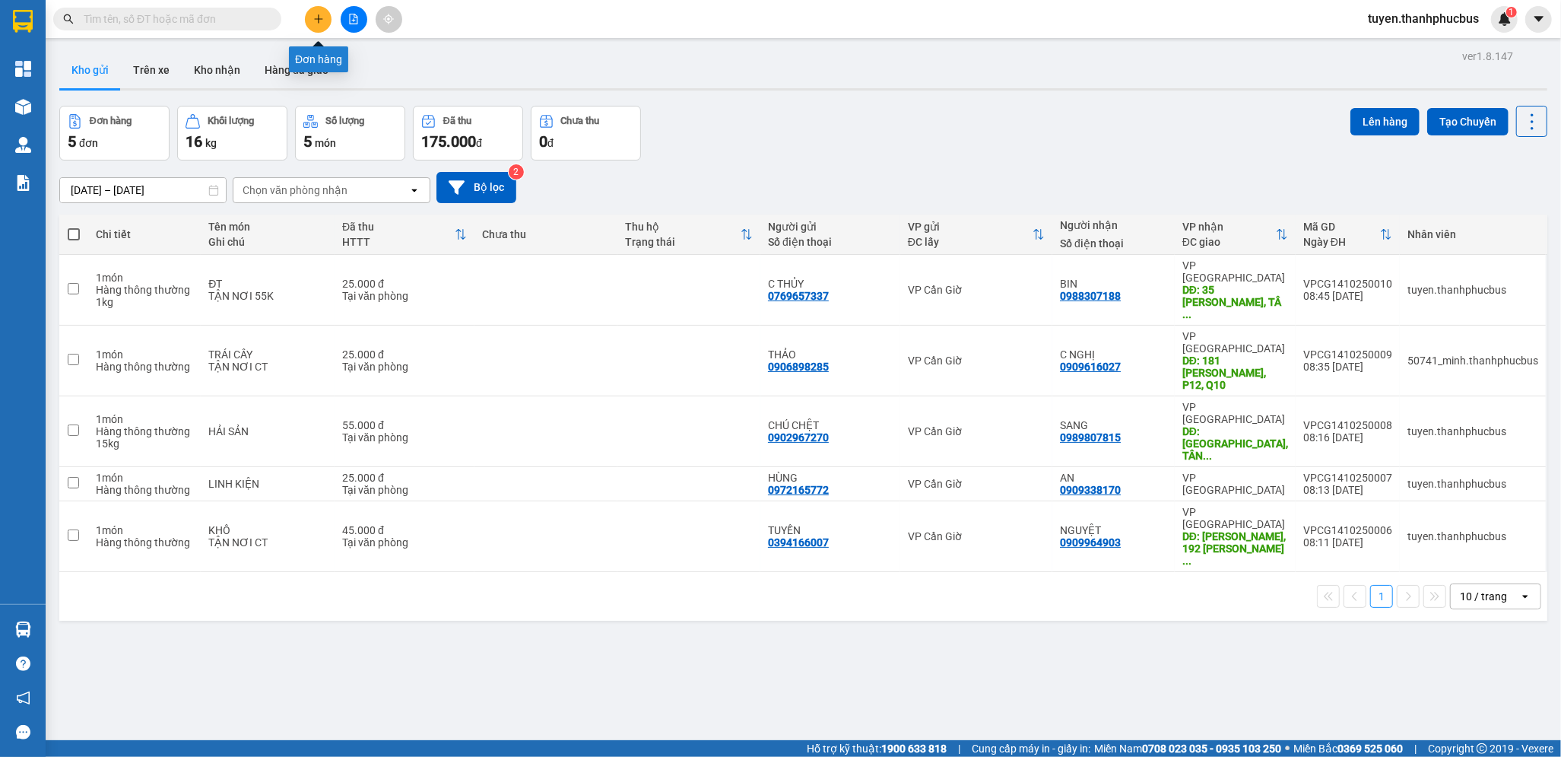
click at [311, 17] on button at bounding box center [318, 19] width 27 height 27
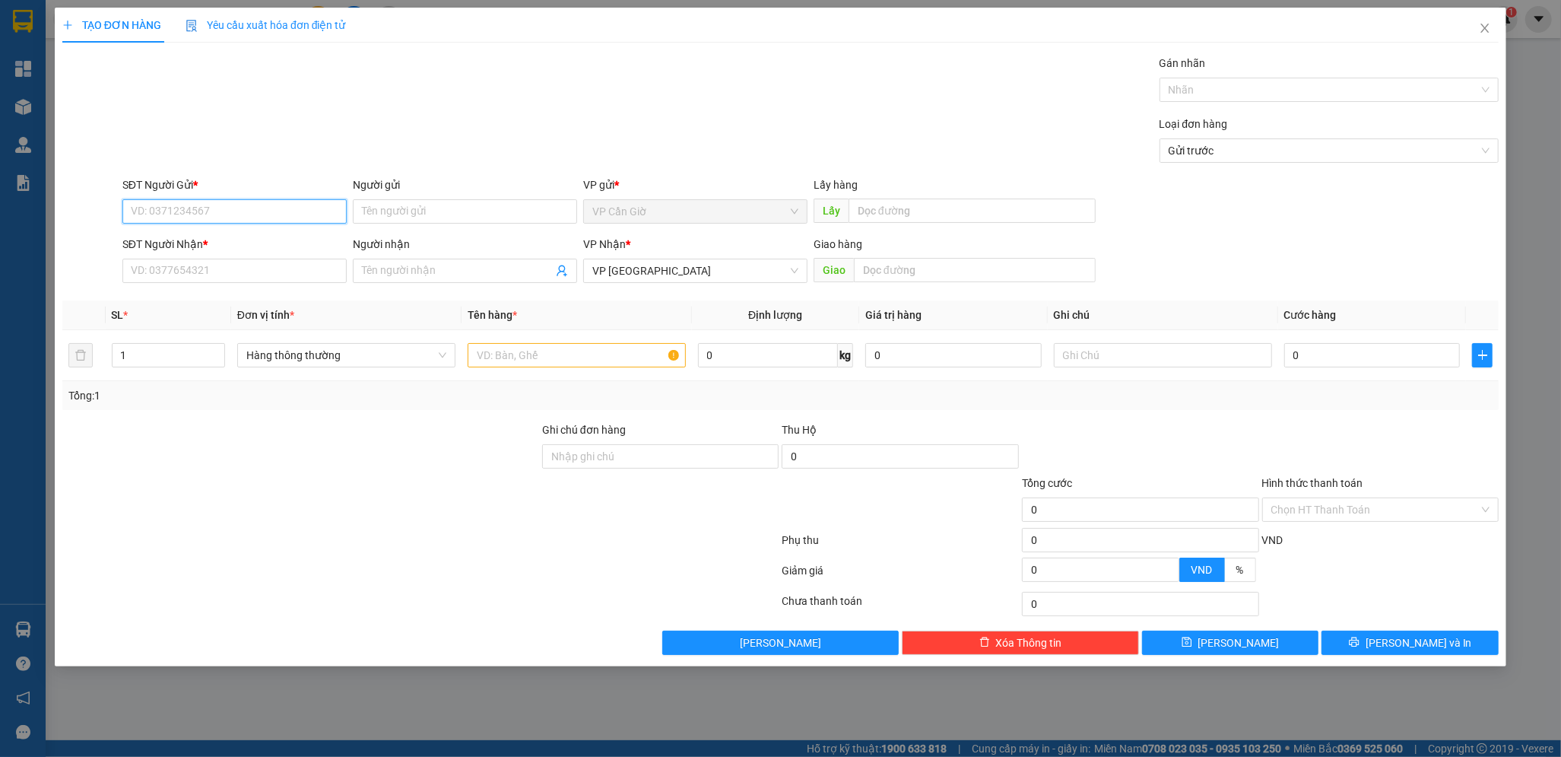
click at [152, 217] on input "SĐT Người Gửi *" at bounding box center [234, 211] width 224 height 24
click at [152, 236] on div "0909483522 - THẦY VIỆT" at bounding box center [235, 241] width 206 height 17
type input "0909483522"
type input "THẦY VIỆT"
type input "35.000"
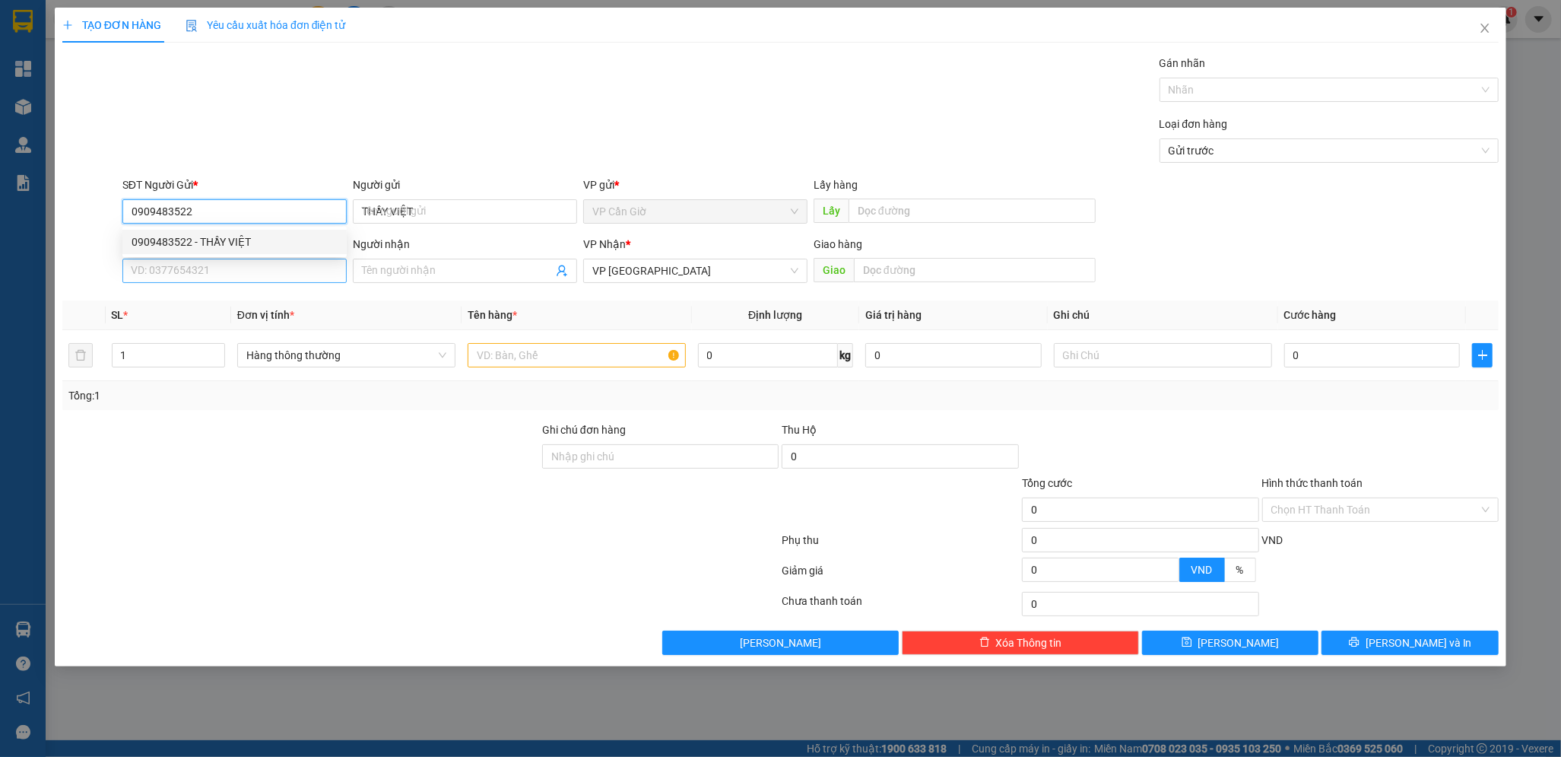
type input "35.000"
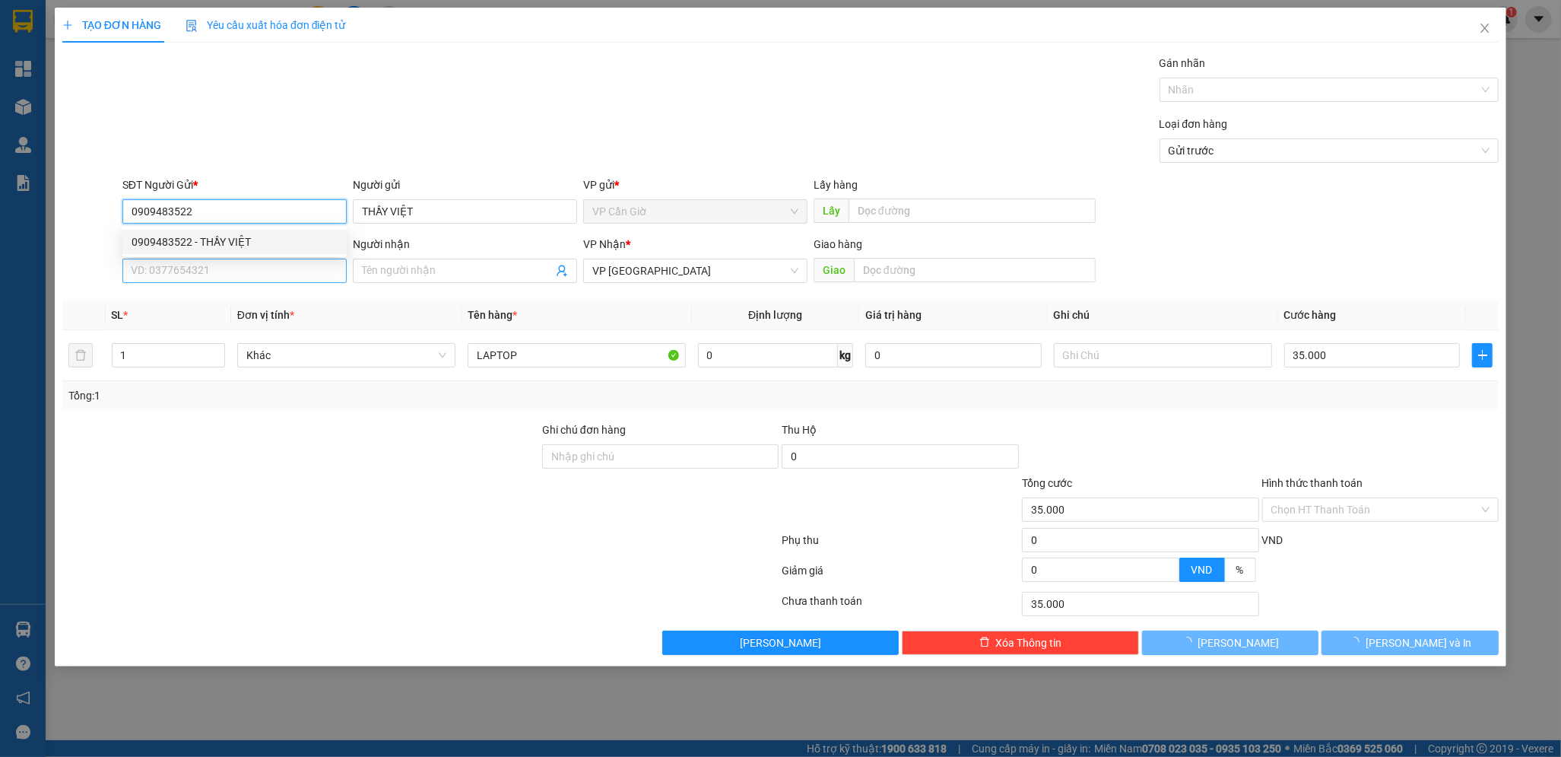
type input "0909483522"
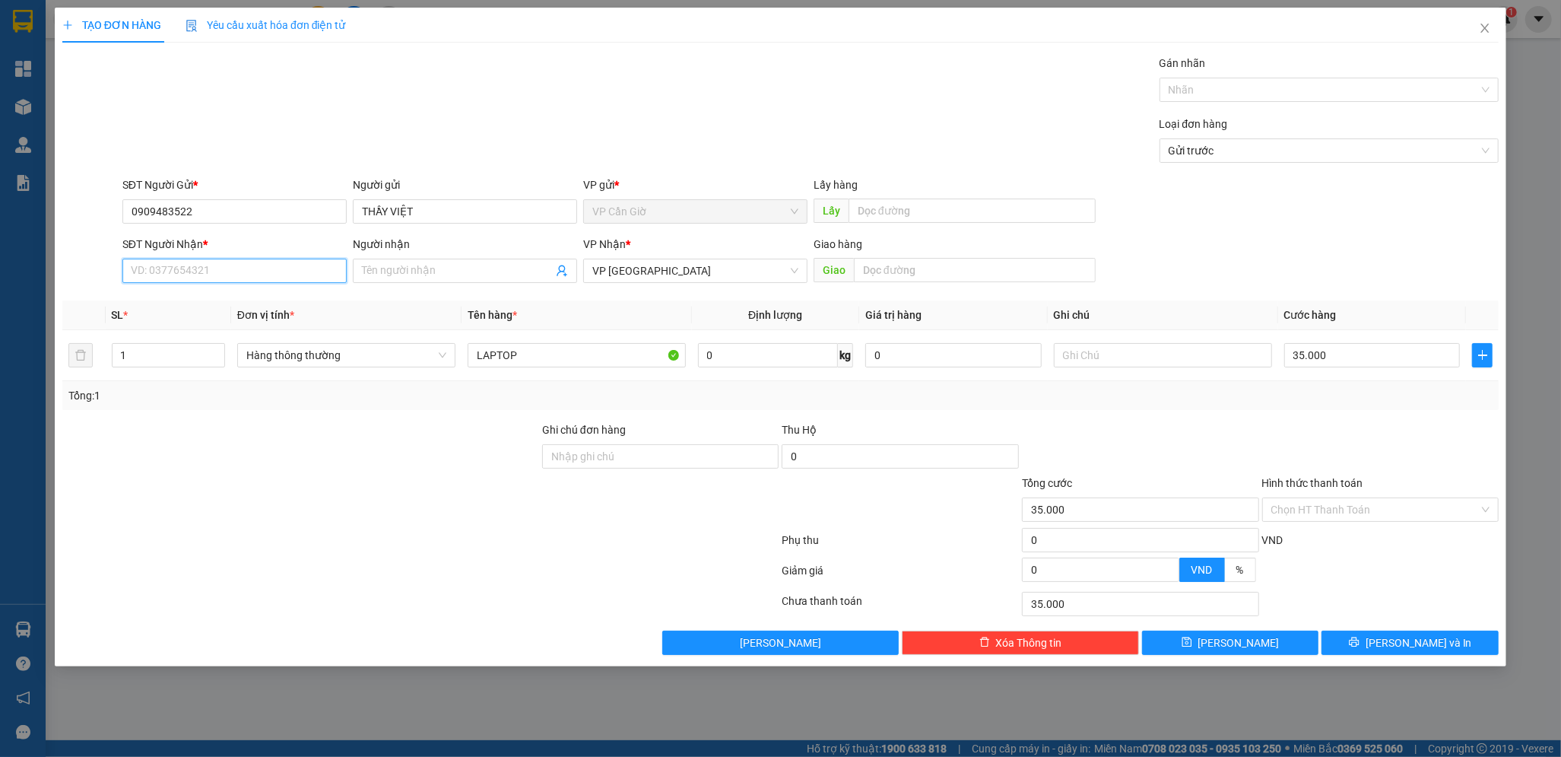
click at [176, 273] on input "SĐT Người Nhận *" at bounding box center [234, 271] width 224 height 24
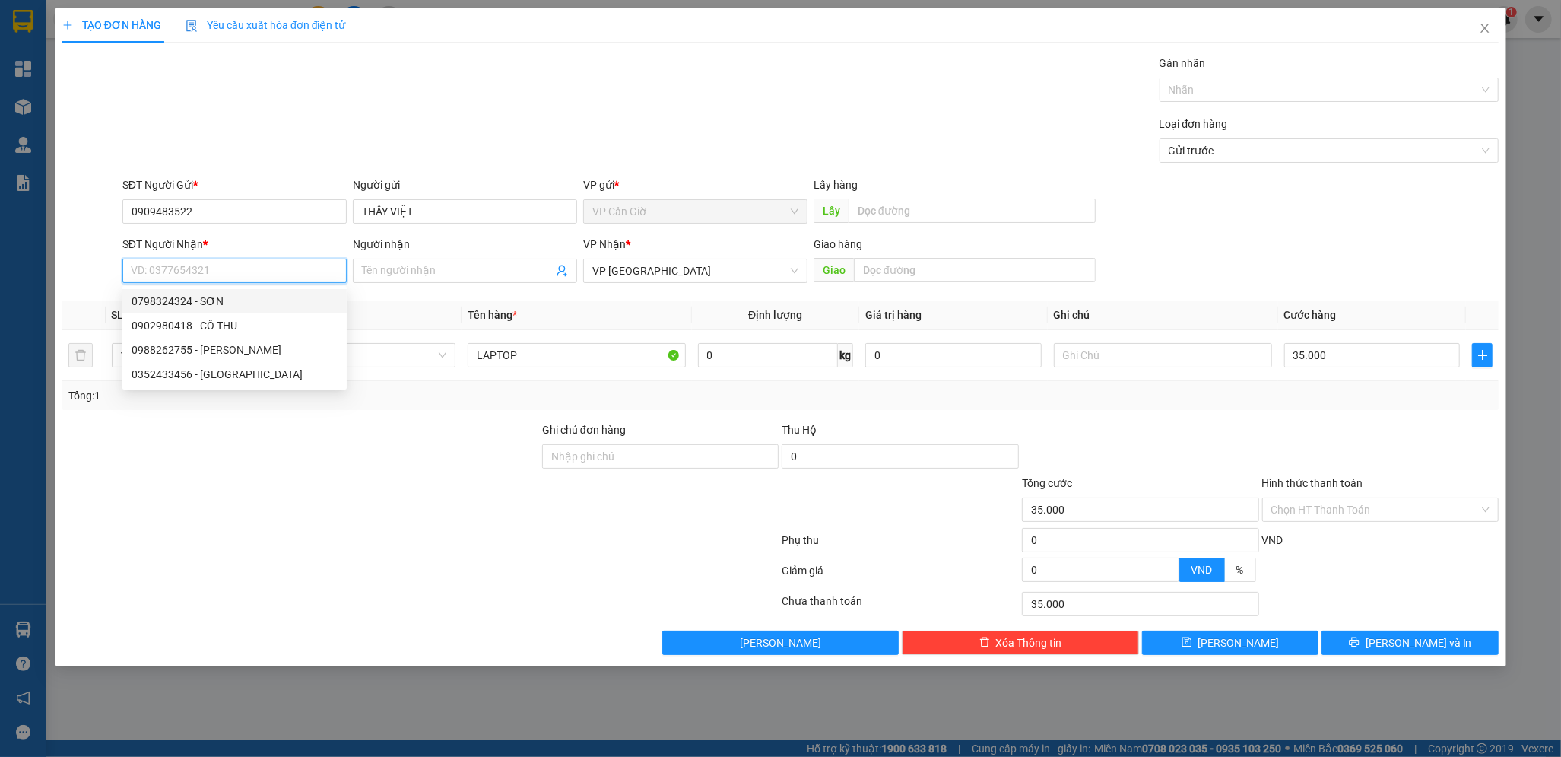
click at [156, 303] on div "0798324324 - SƠN" at bounding box center [235, 301] width 206 height 17
type input "0798324324"
type input "SƠN"
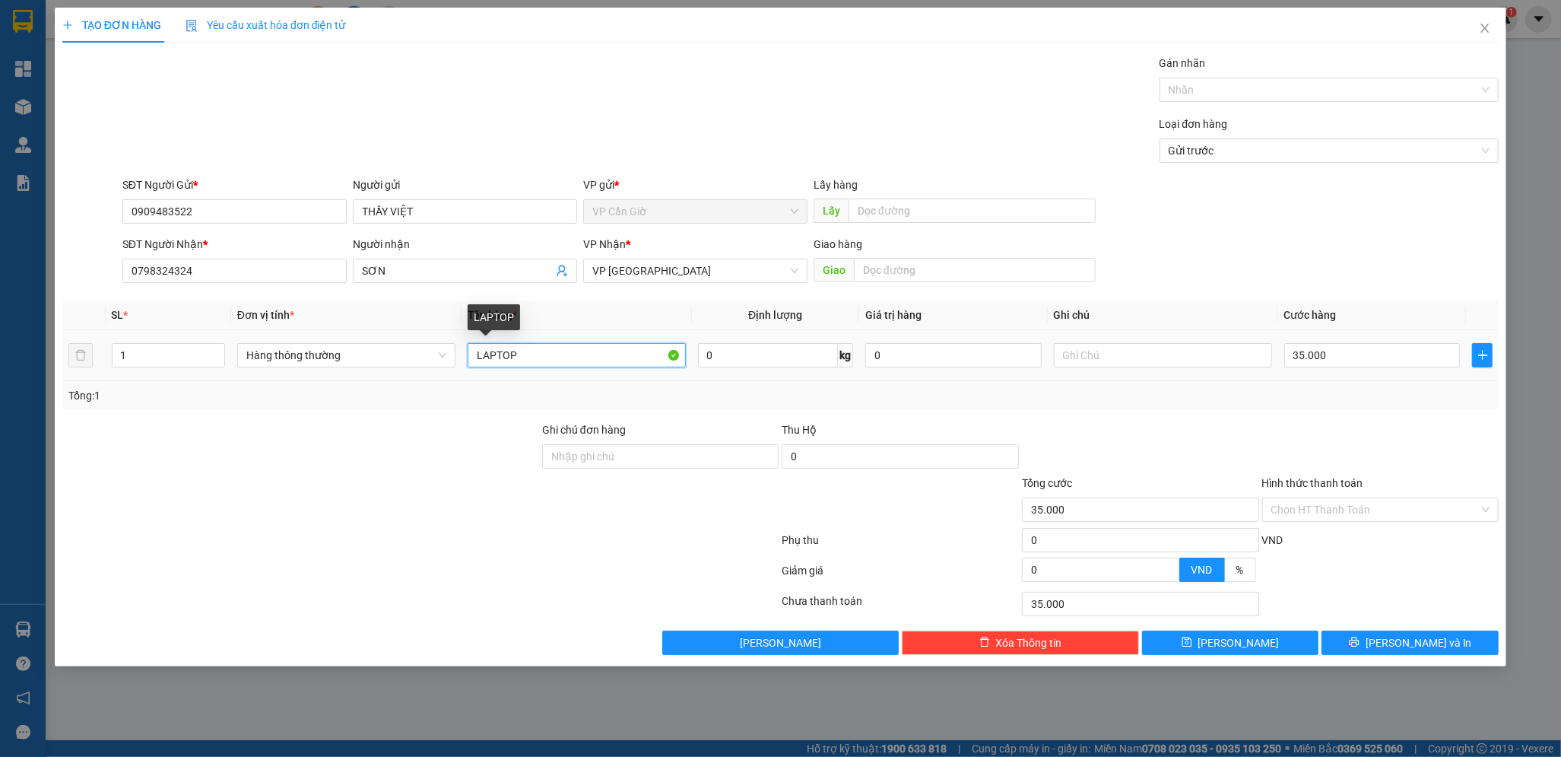
click at [524, 362] on input "LAPTOP" at bounding box center [577, 355] width 218 height 24
type input "L"
type input "MÁY IN"
click at [436, 478] on div at bounding box center [301, 501] width 480 height 53
click at [1366, 505] on input "Hình thức thanh toán" at bounding box center [1375, 509] width 208 height 23
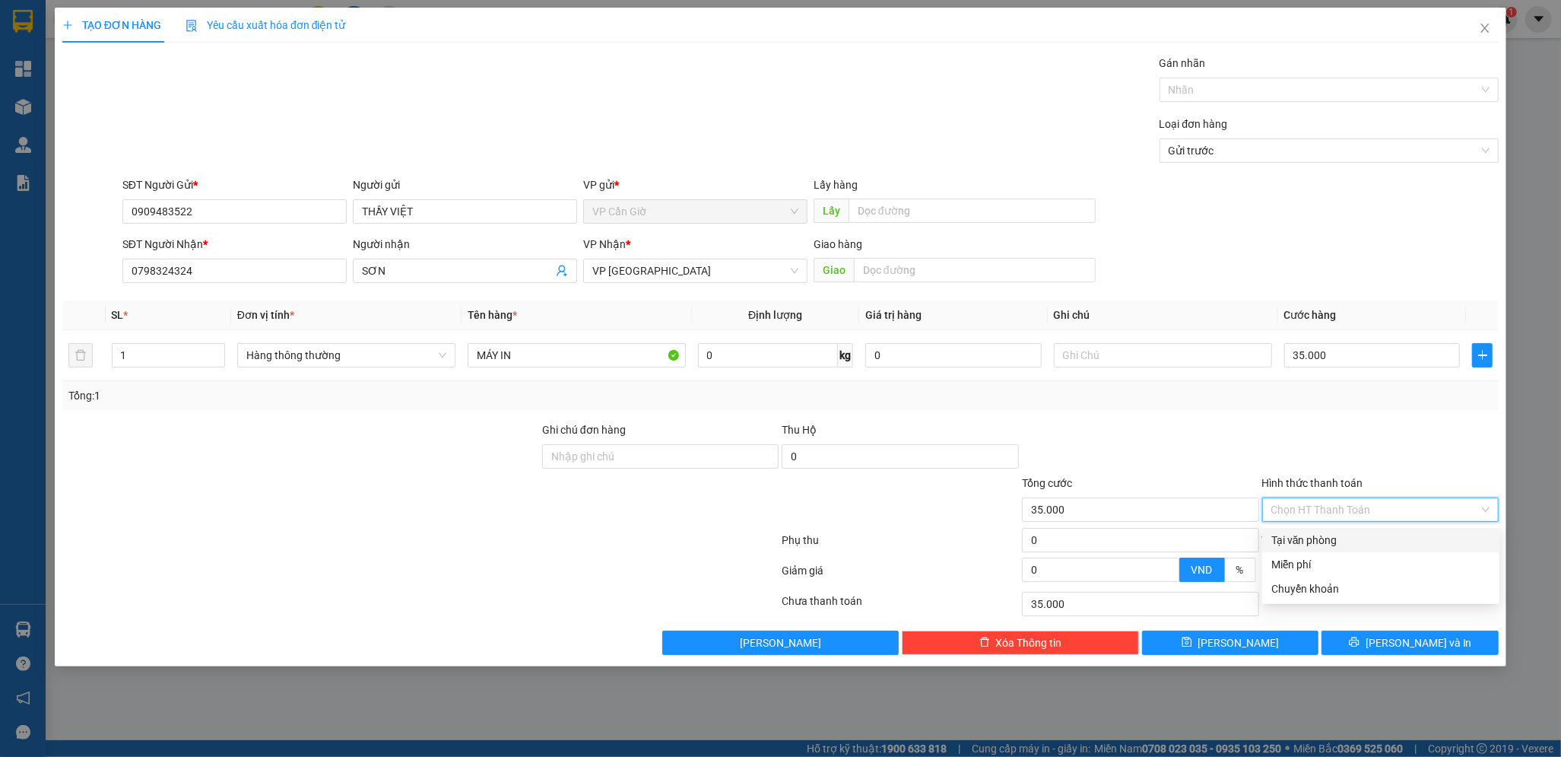
click at [1316, 540] on div "Tại văn phòng" at bounding box center [1380, 540] width 219 height 17
type input "0"
click at [1412, 646] on span "[PERSON_NAME] và In" at bounding box center [1419, 642] width 106 height 17
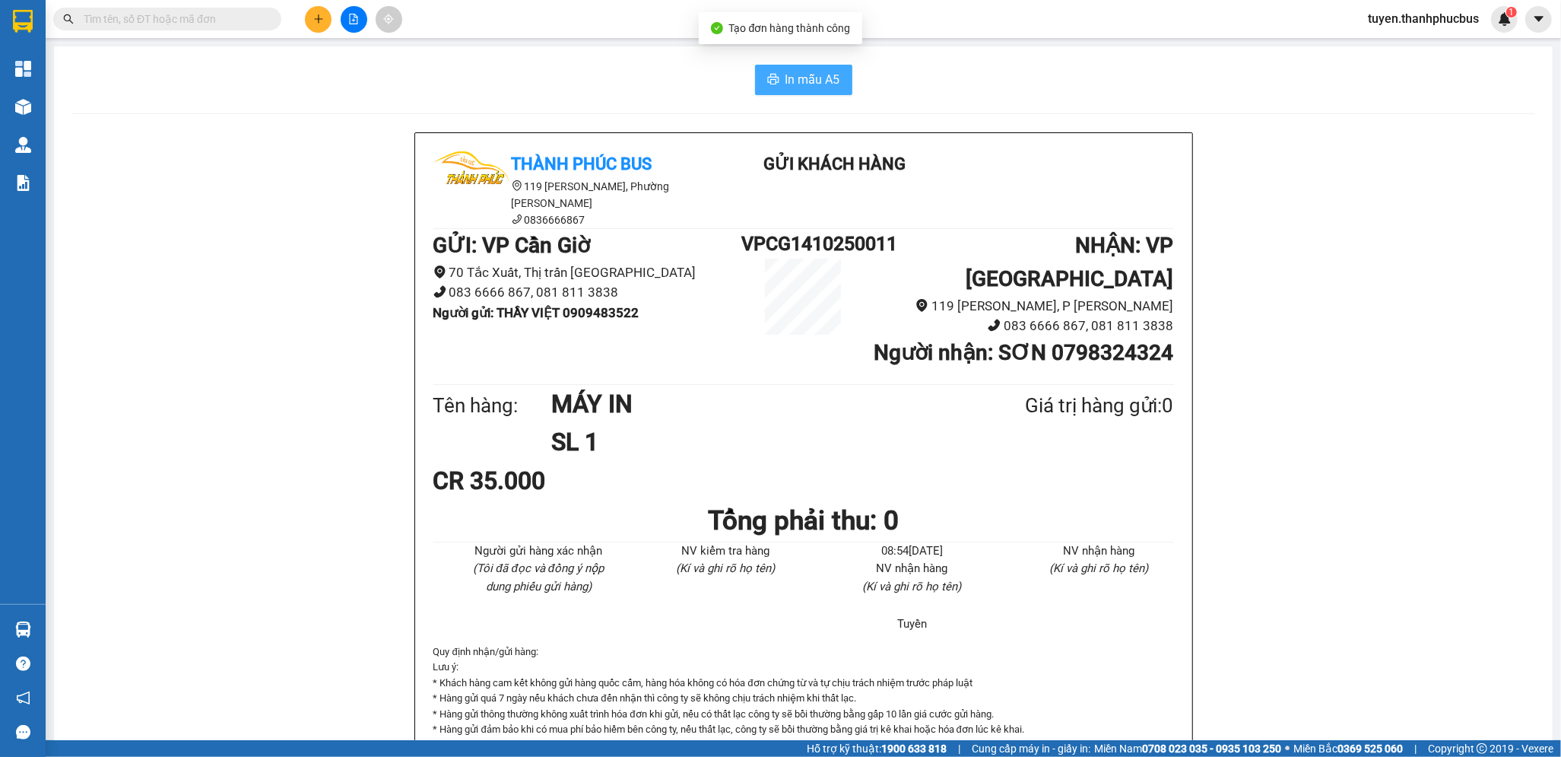
click at [769, 79] on icon "printer" at bounding box center [773, 79] width 12 height 12
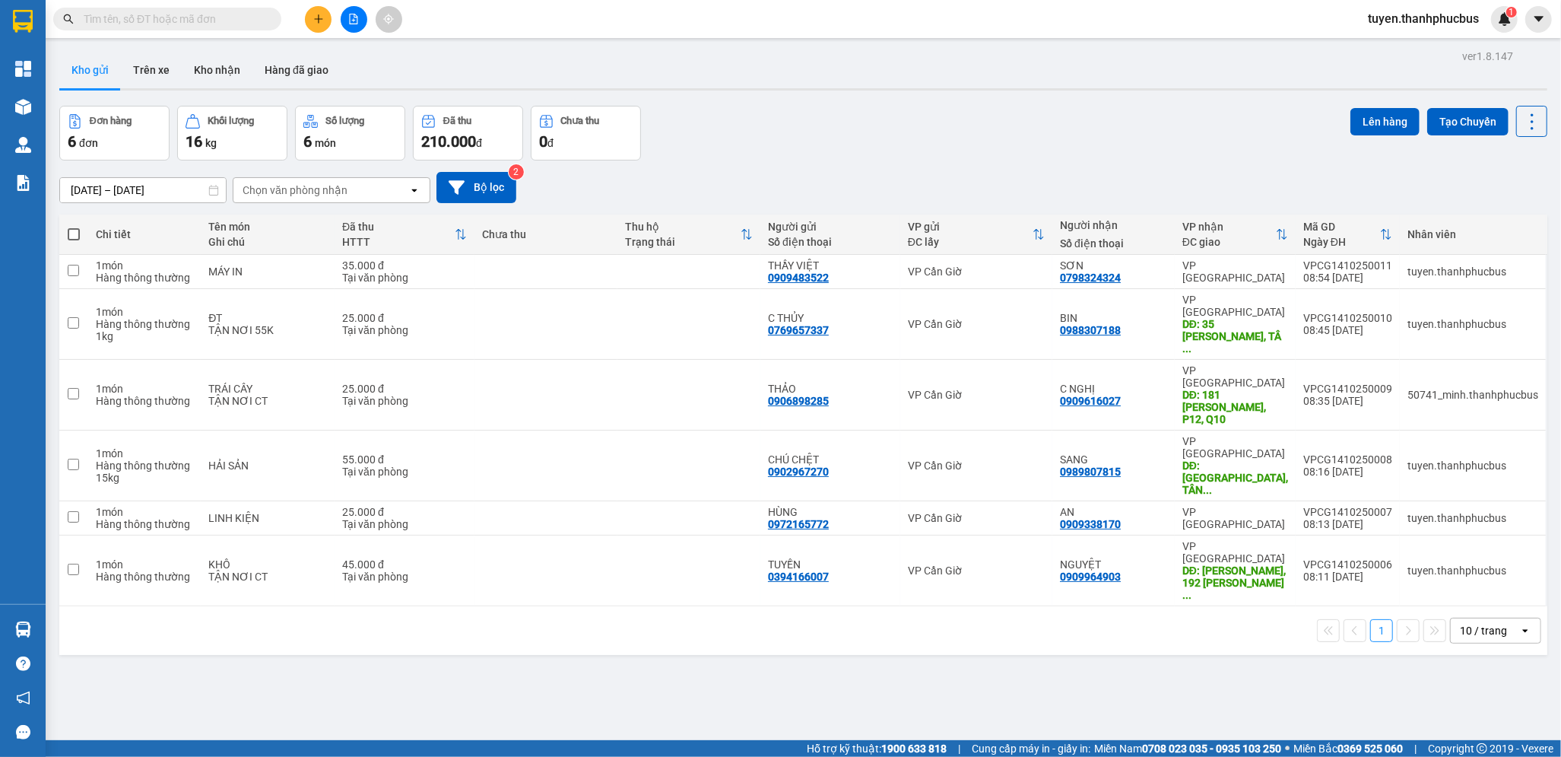
click at [1451, 24] on span "tuyen.thanhphucbus" at bounding box center [1423, 18] width 135 height 19
click at [1402, 43] on span "Đăng xuất" at bounding box center [1431, 47] width 104 height 17
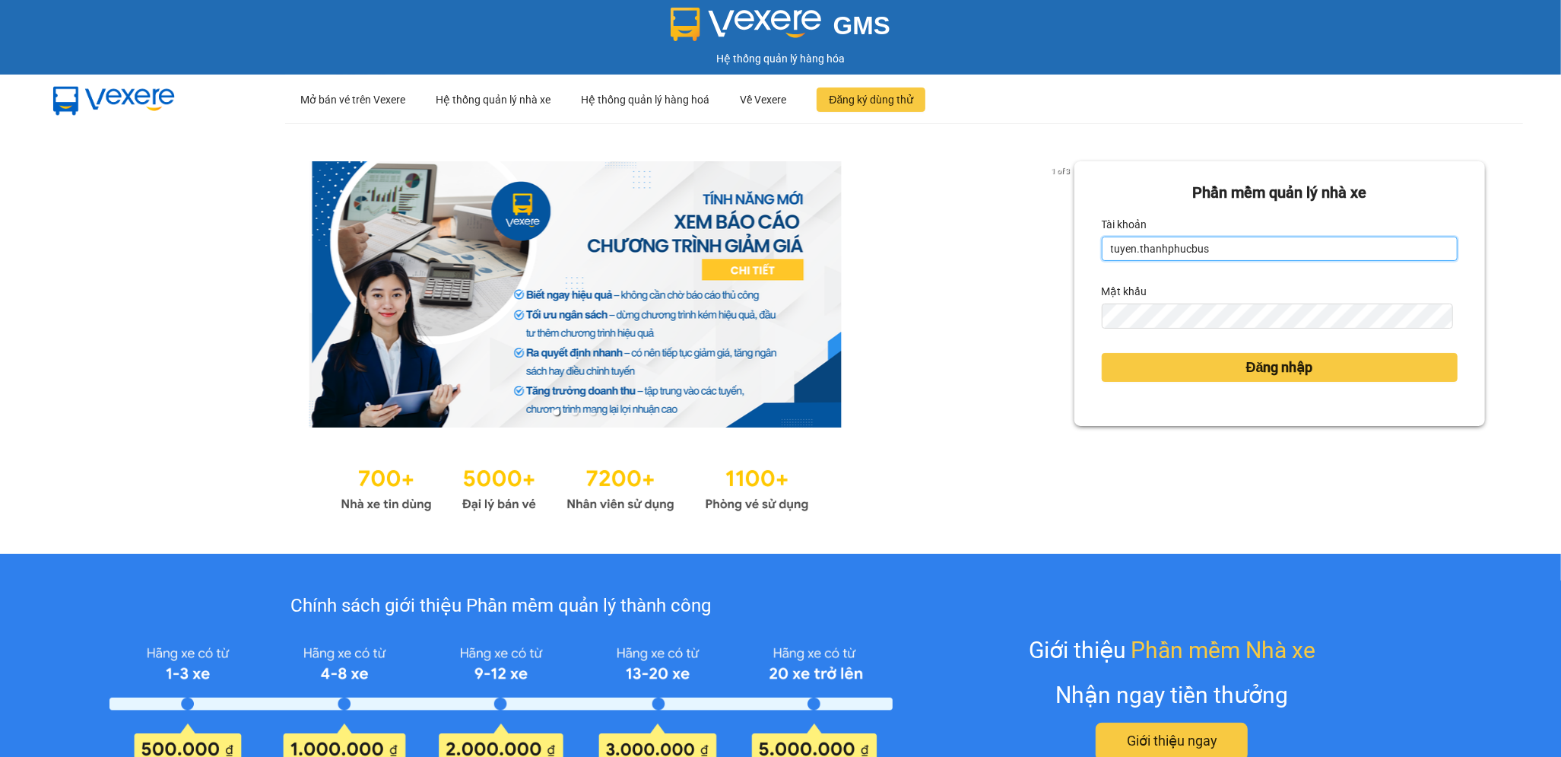
click at [1227, 246] on input "tuyen.thanhphucbus" at bounding box center [1280, 248] width 356 height 24
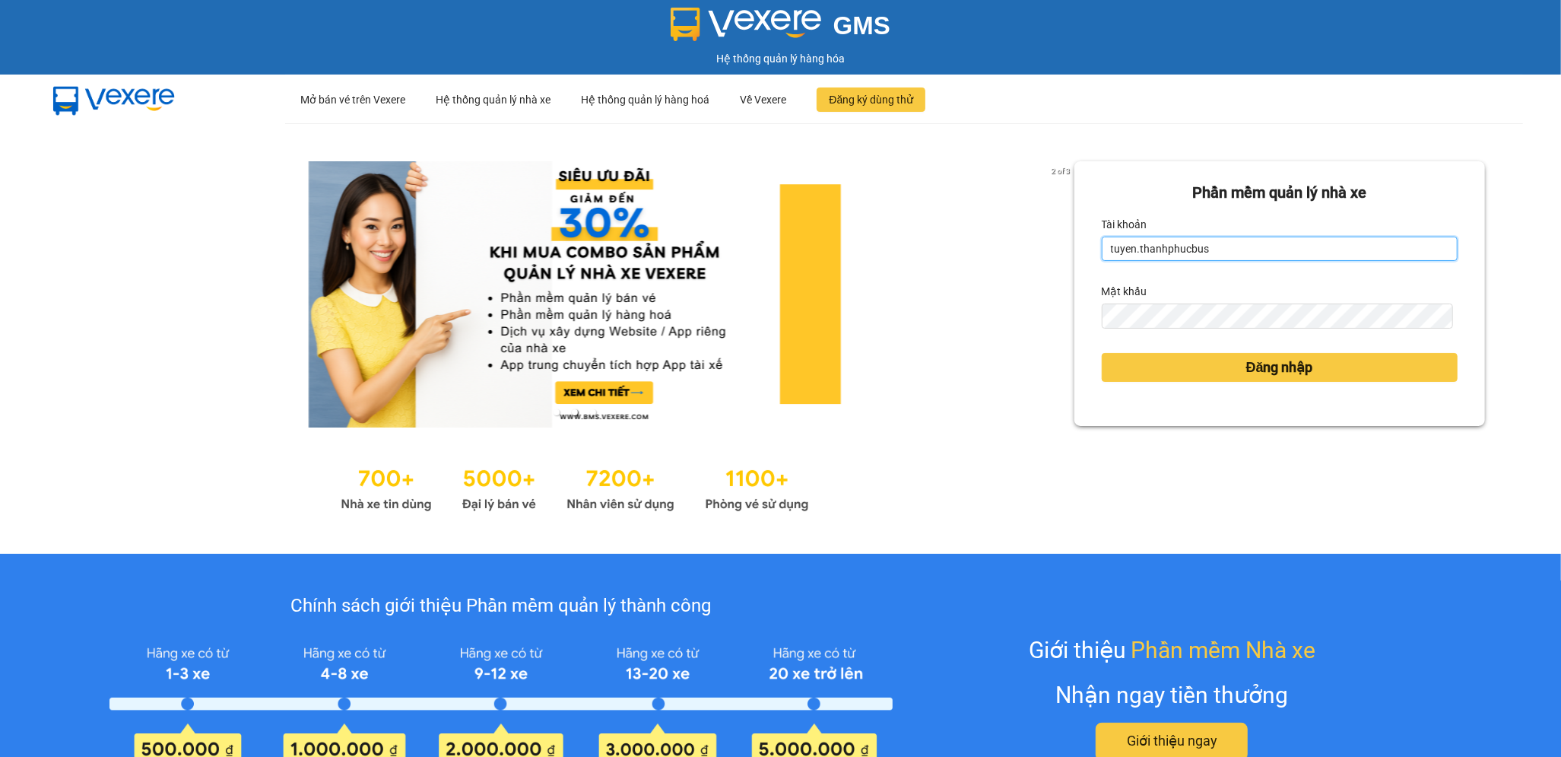
type input "minh.thanhphucbus"
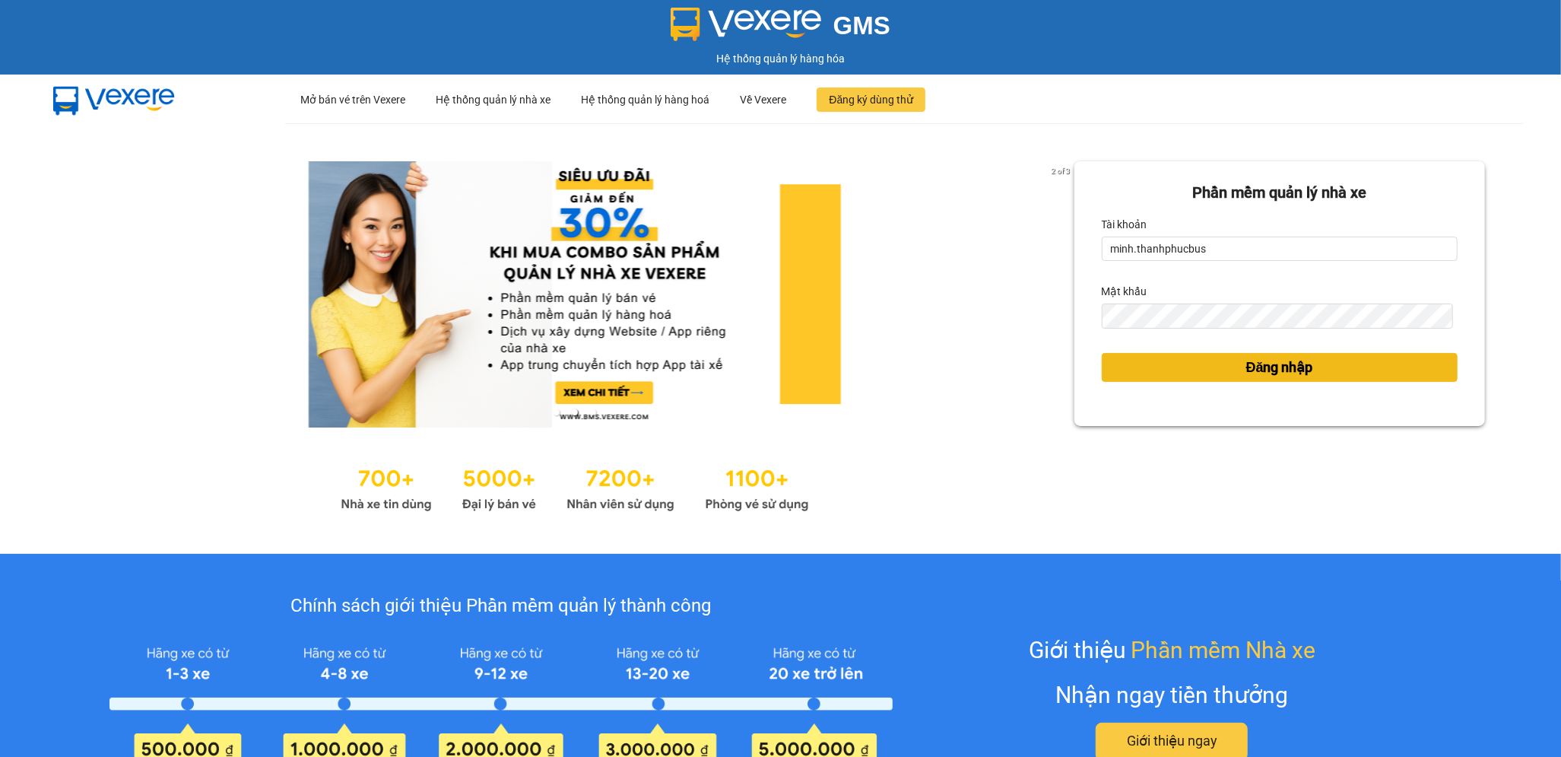
click at [1264, 363] on span "Đăng nhập" at bounding box center [1279, 367] width 67 height 21
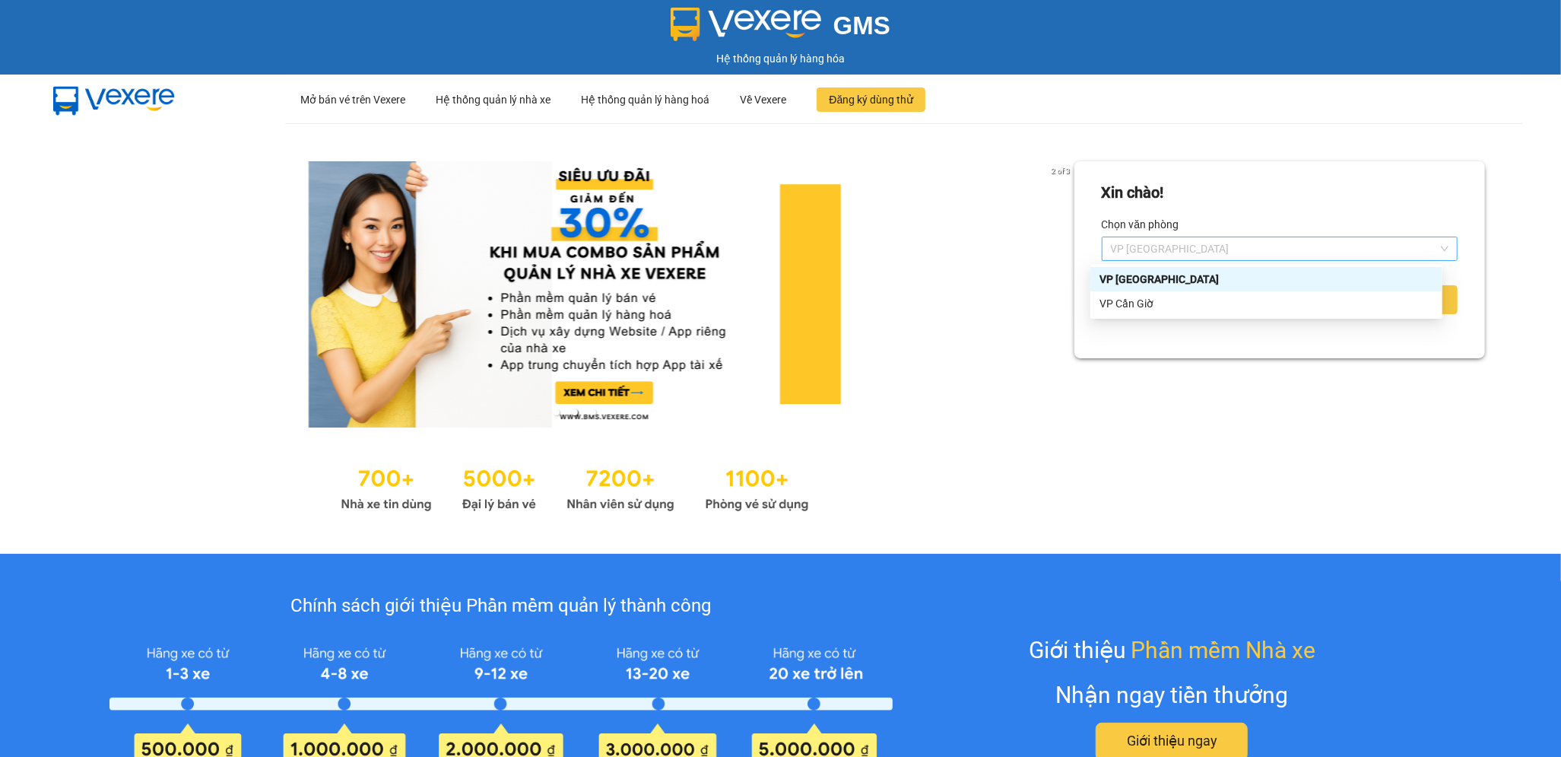
click at [1252, 256] on span "VP [GEOGRAPHIC_DATA]" at bounding box center [1280, 248] width 338 height 23
click at [1132, 306] on div "VP Cần Giờ" at bounding box center [1267, 303] width 334 height 17
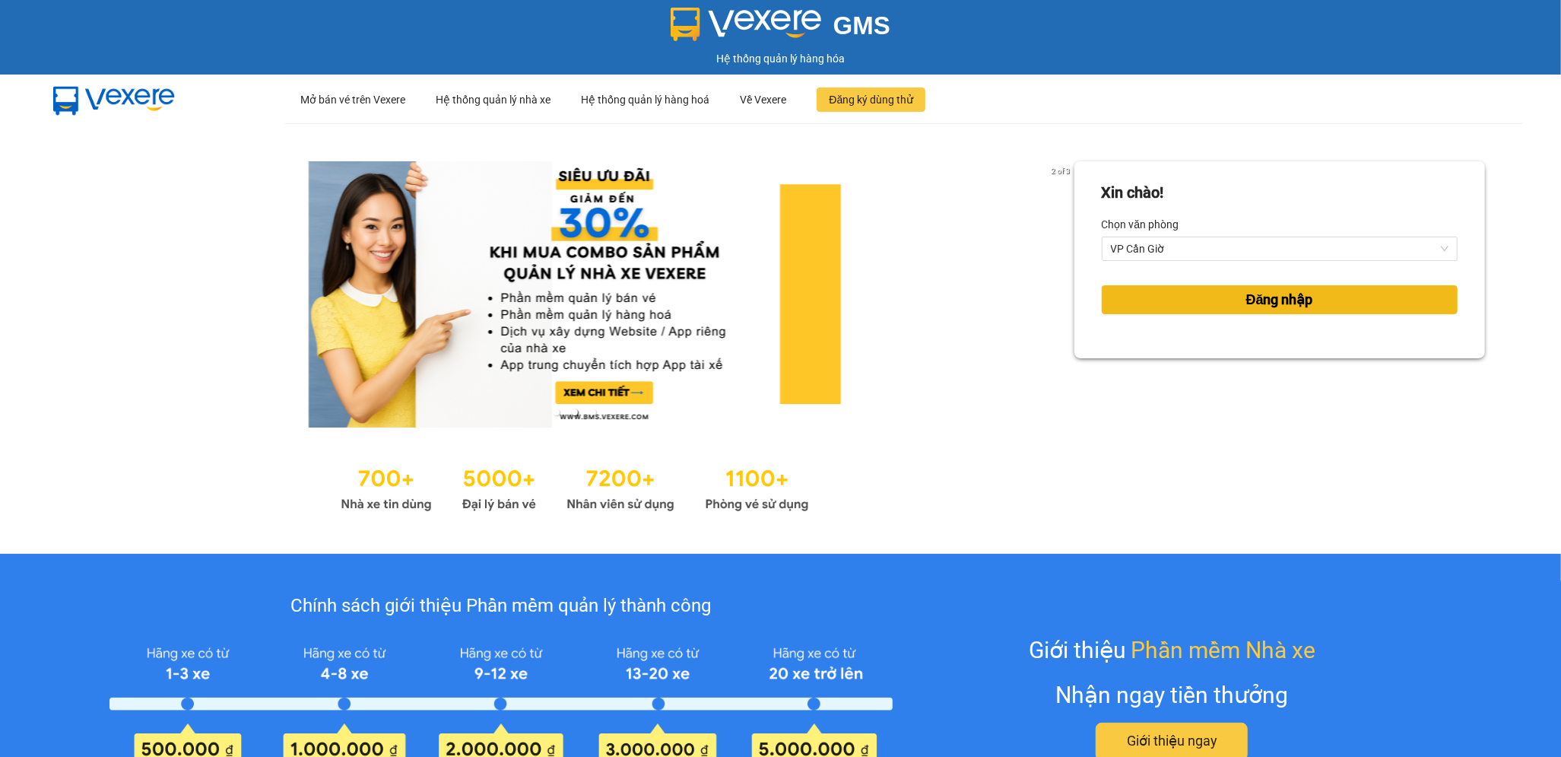
click at [1246, 301] on span "Đăng nhập" at bounding box center [1279, 299] width 67 height 21
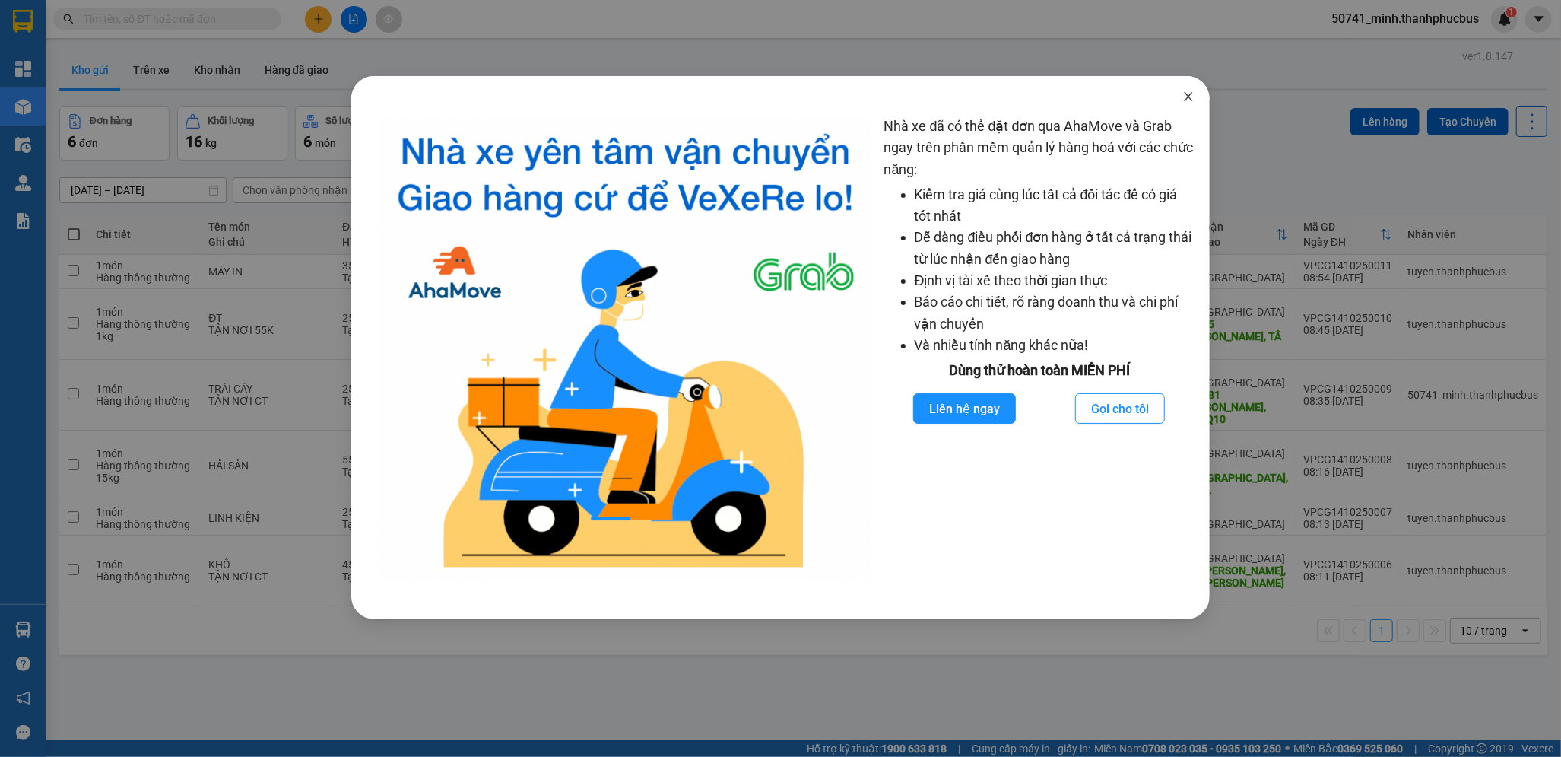
click at [1182, 101] on icon "close" at bounding box center [1188, 96] width 12 height 12
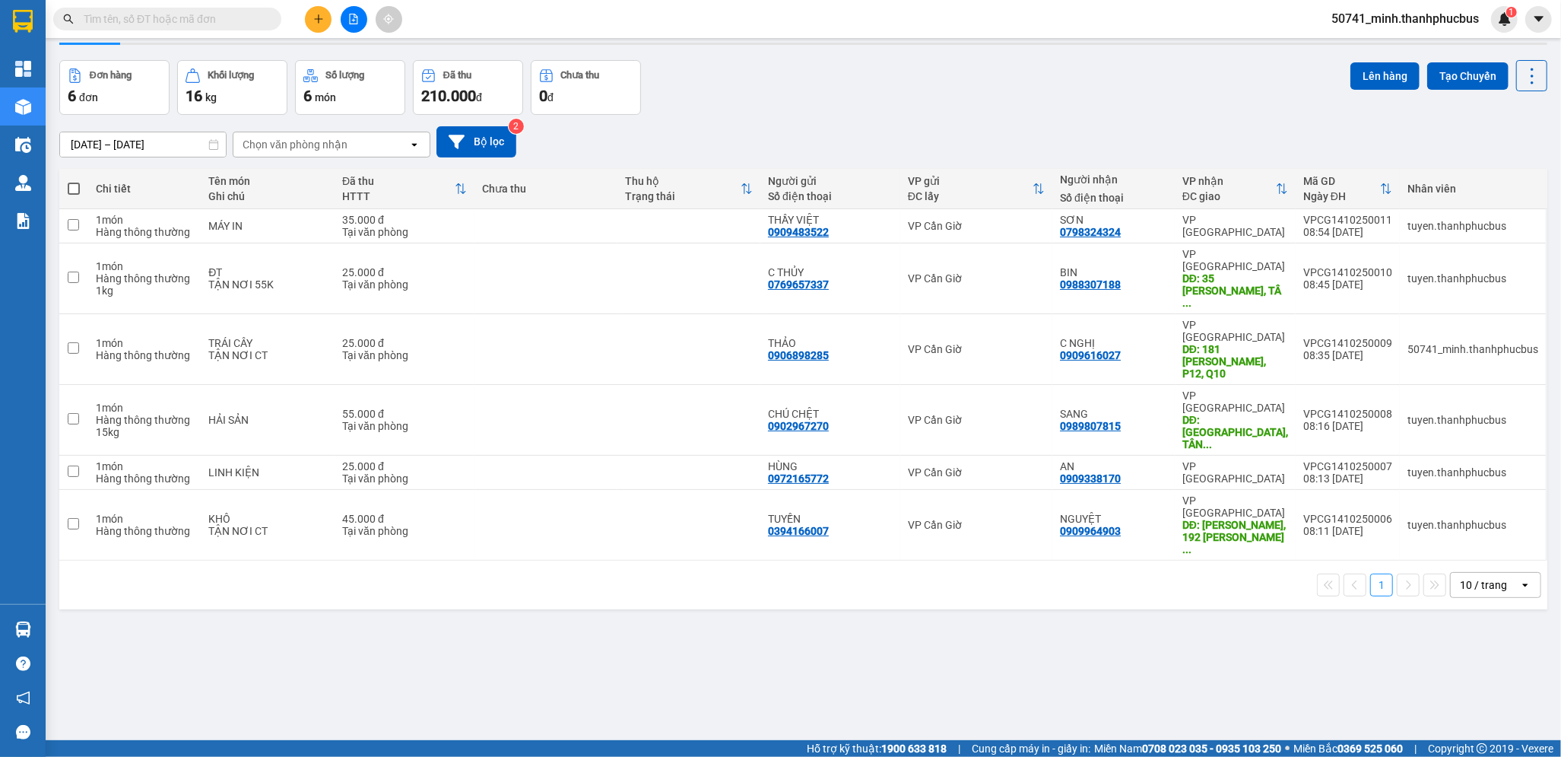
drag, startPoint x: 672, startPoint y: 113, endPoint x: 671, endPoint y: 102, distance: 11.5
click at [671, 102] on div "Đơn hàng 6 đơn Khối lượng 16 kg Số lượng 6 món Đã thu 210.000 đ Chưa thu 0 đ Lê…" at bounding box center [803, 87] width 1488 height 55
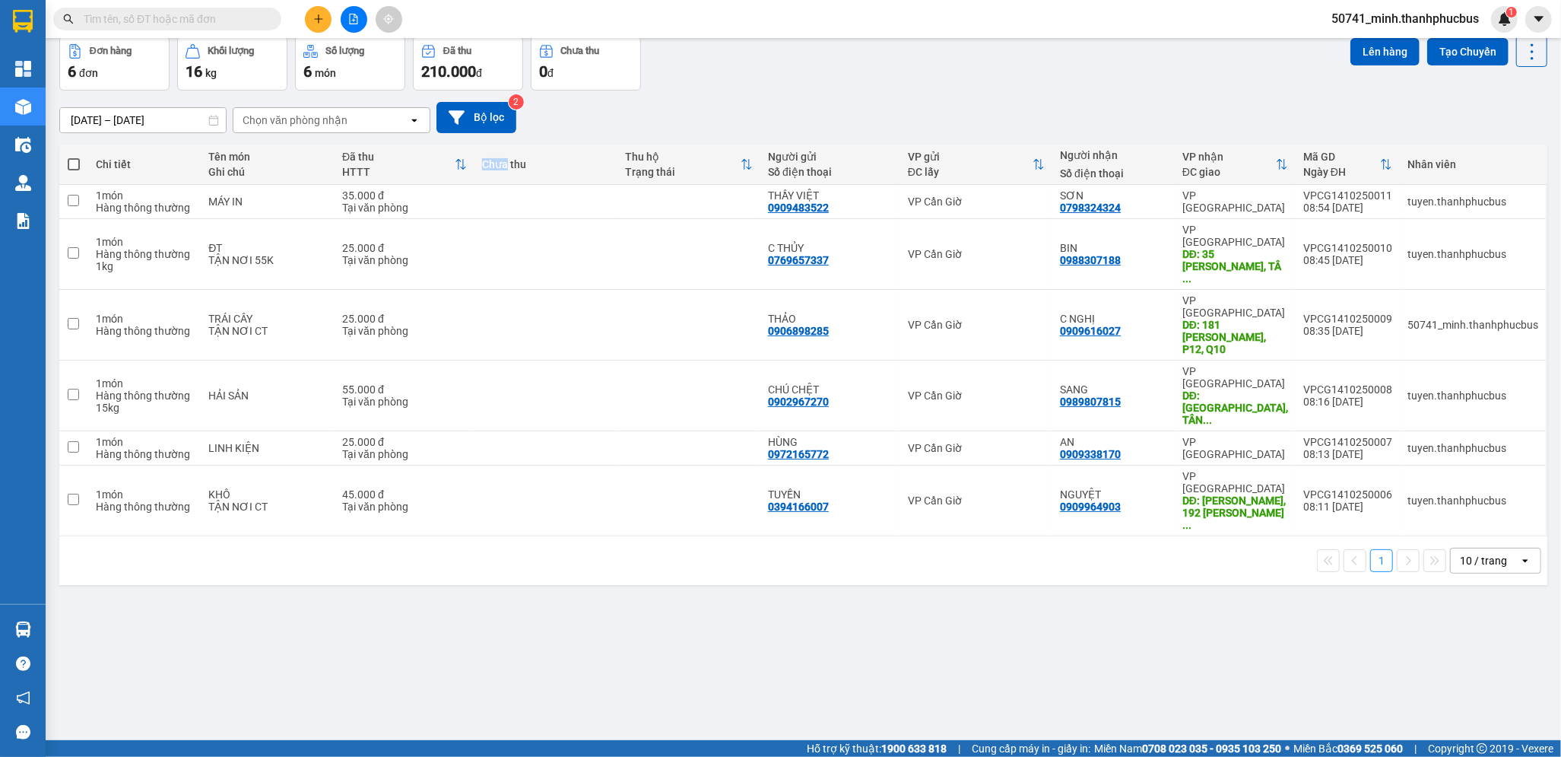
drag, startPoint x: 399, startPoint y: 167, endPoint x: 522, endPoint y: 163, distance: 122.5
click at [522, 163] on tr "Chi tiết Tên món Ghi chú Đã thu HTTT Chưa thu Thu hộ Trạng thái Người gửi Số đi…" at bounding box center [803, 164] width 1488 height 40
